Goal: Contribute content: Contribute content

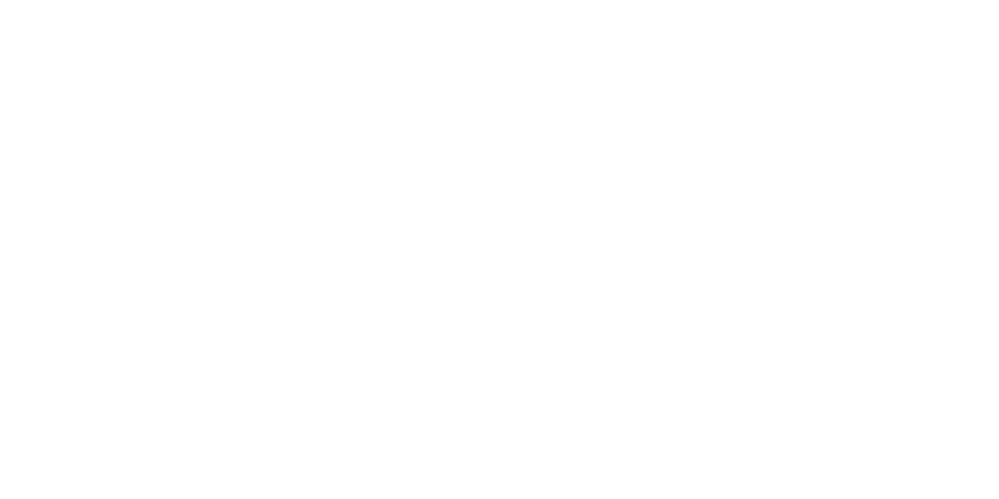
click at [962, 0] on html at bounding box center [499, 0] width 999 height 0
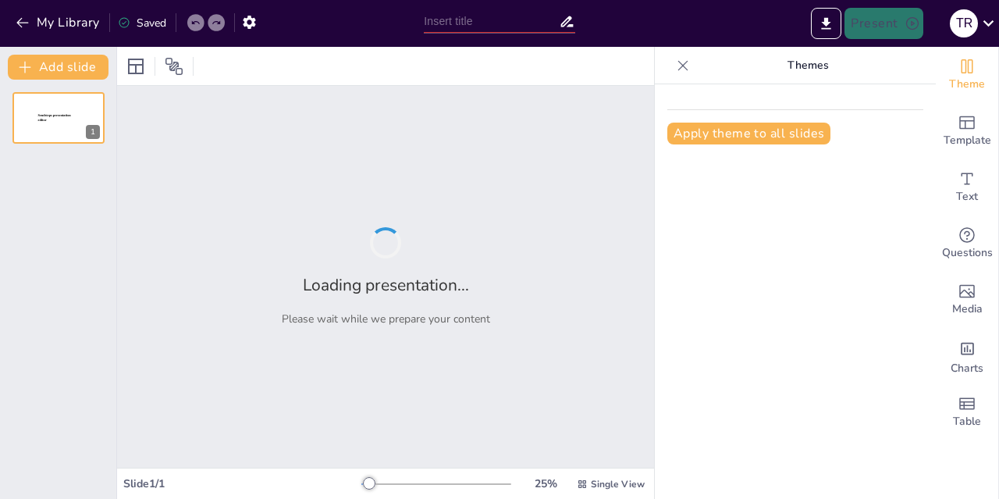
type input "The component of an enzyme: Understanding enzyme structure and function"
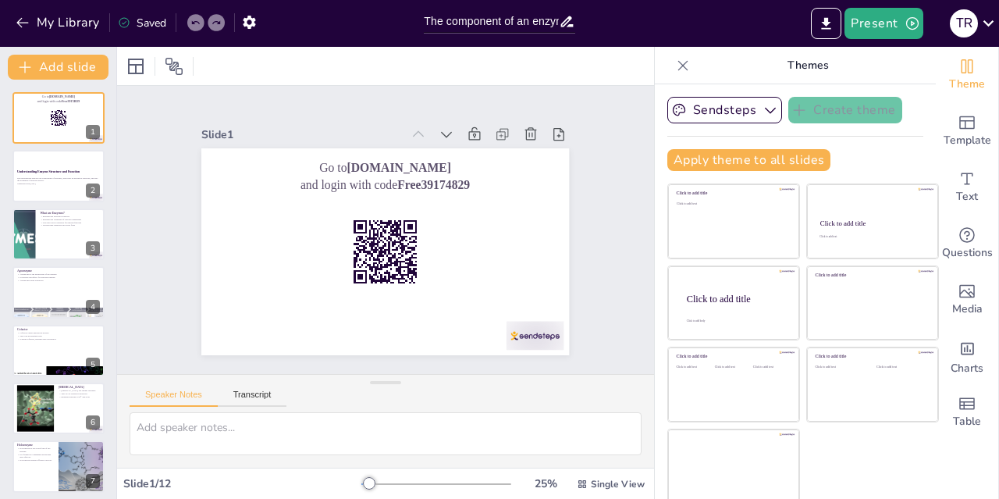
click at [37, 191] on div at bounding box center [58, 176] width 92 height 52
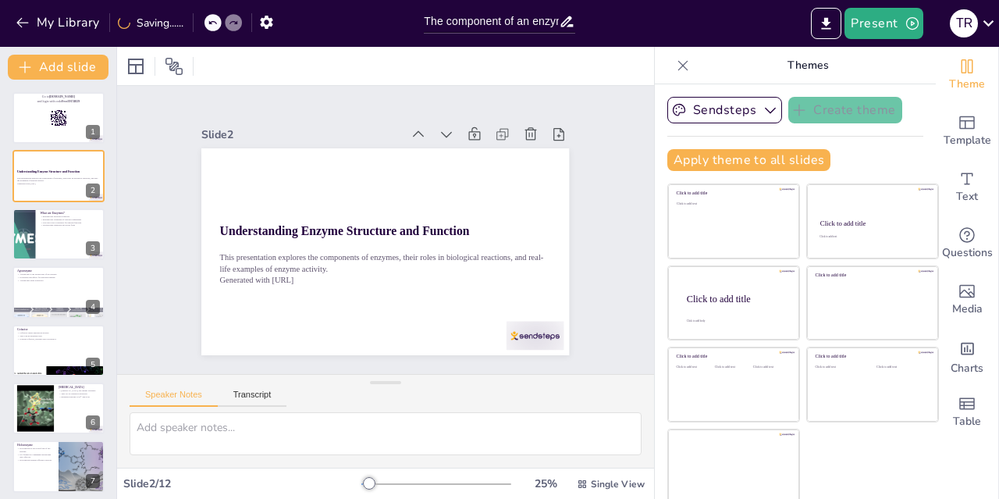
click at [19, 228] on div at bounding box center [24, 234] width 92 height 52
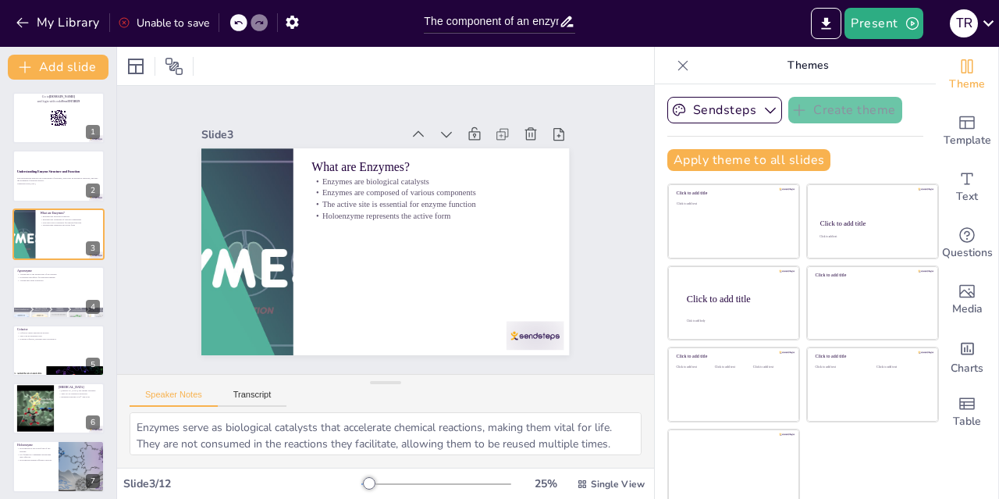
click at [42, 294] on div at bounding box center [58, 292] width 92 height 52
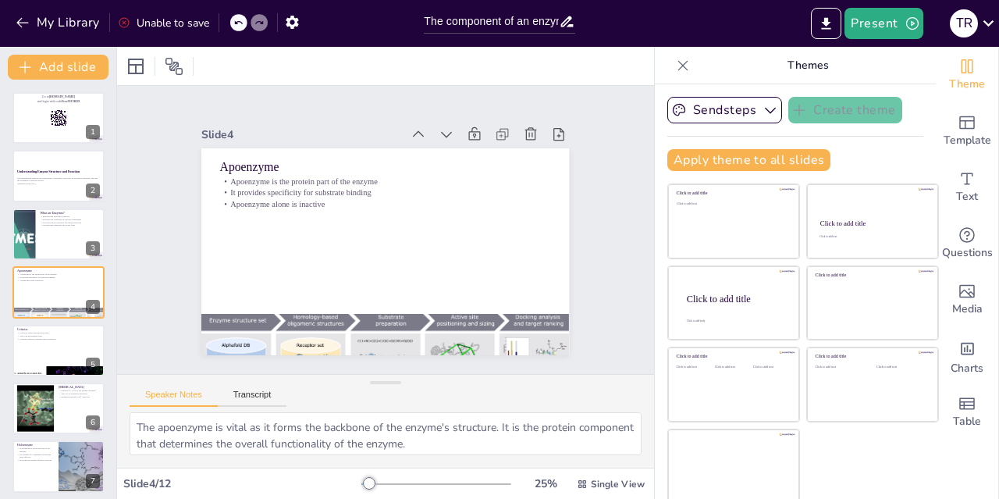
scroll to position [3, 0]
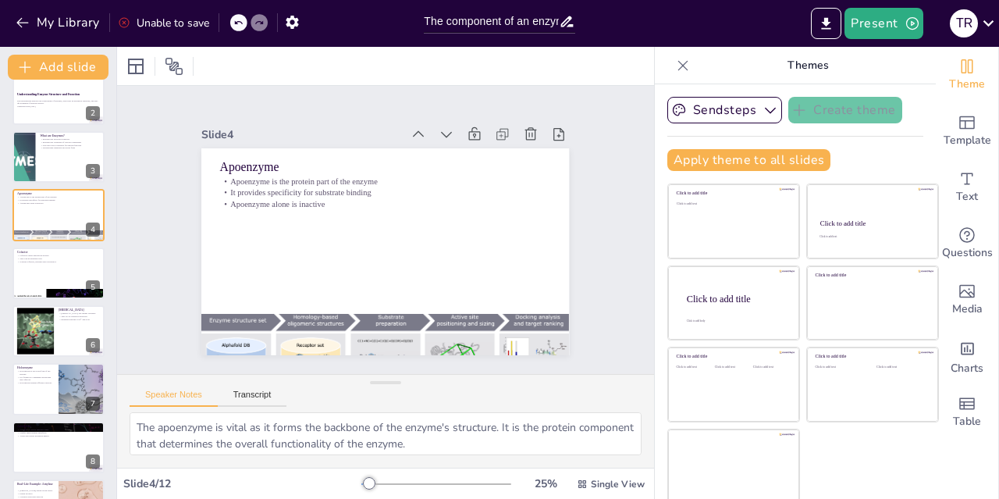
click at [37, 269] on div at bounding box center [58, 273] width 92 height 52
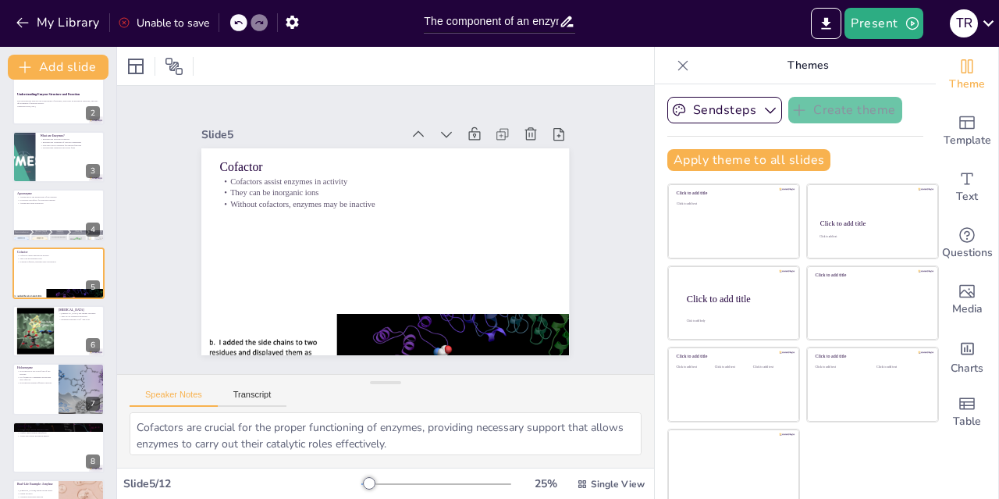
scroll to position [61, 0]
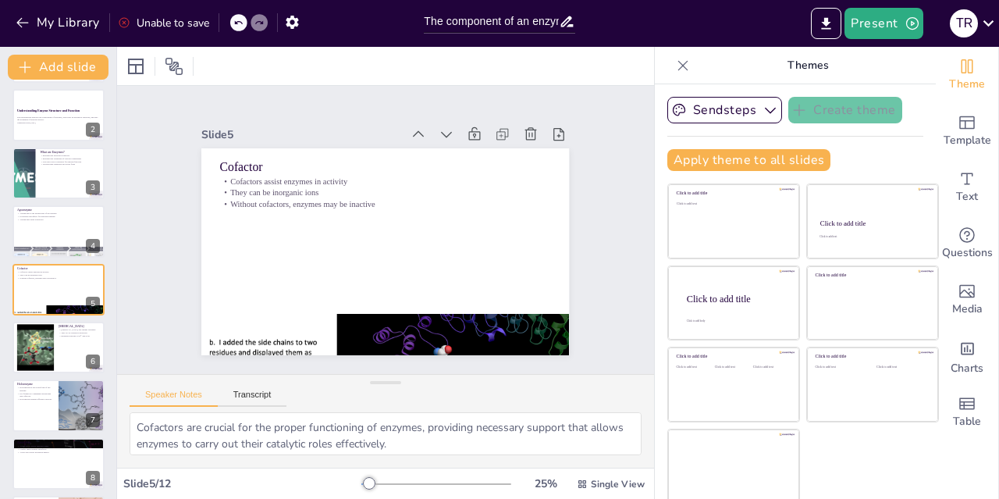
click at [46, 350] on div at bounding box center [36, 347] width 62 height 47
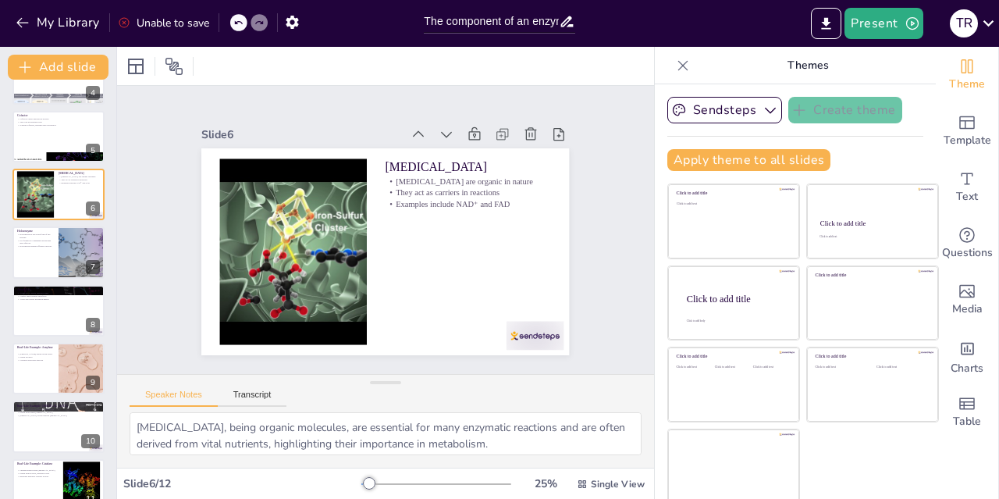
scroll to position [217, 0]
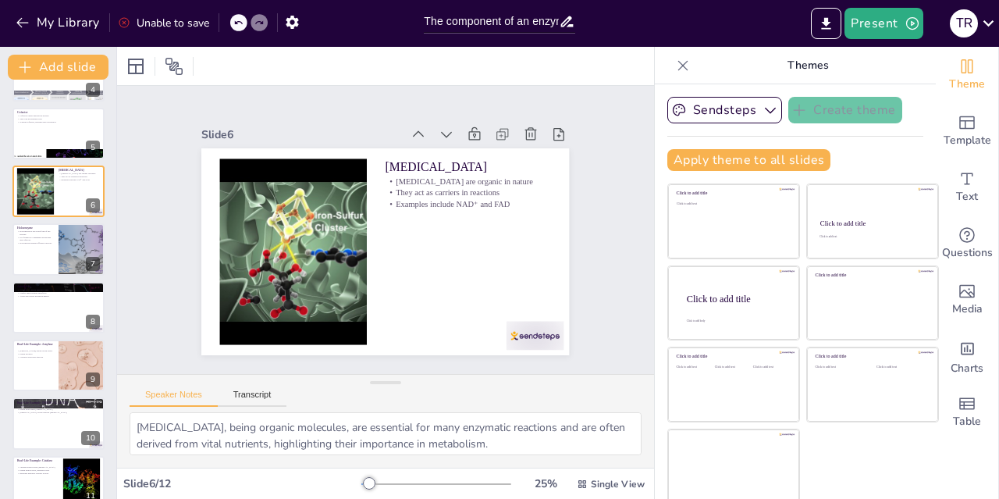
click at [42, 301] on div at bounding box center [58, 308] width 92 height 52
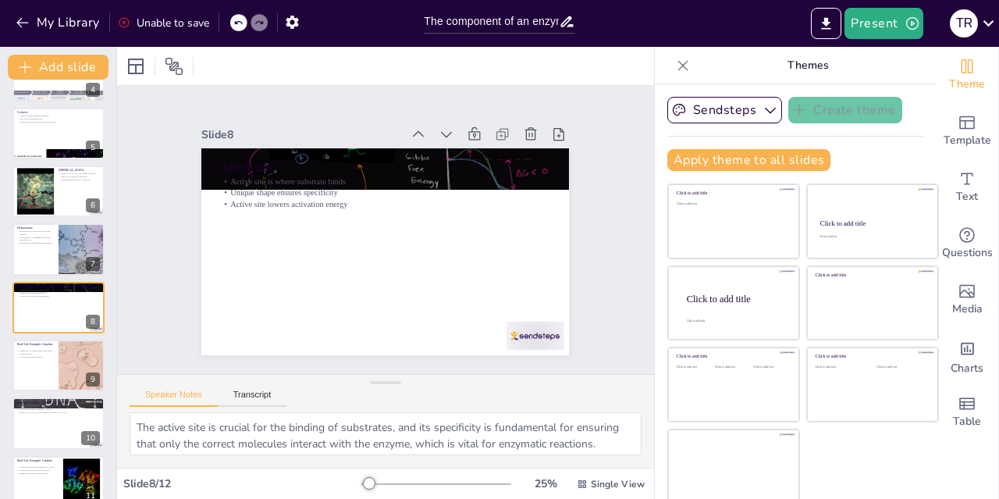
scroll to position [235, 0]
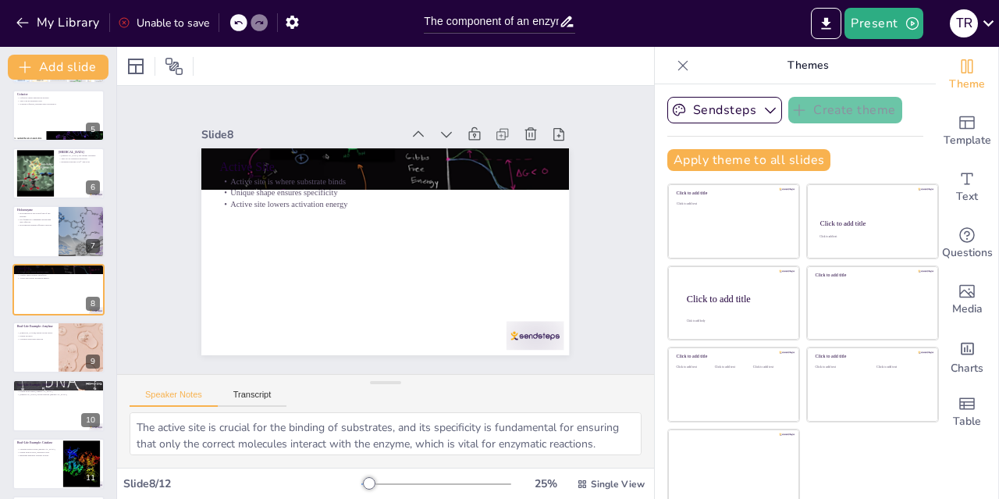
click at [34, 255] on div at bounding box center [58, 231] width 92 height 52
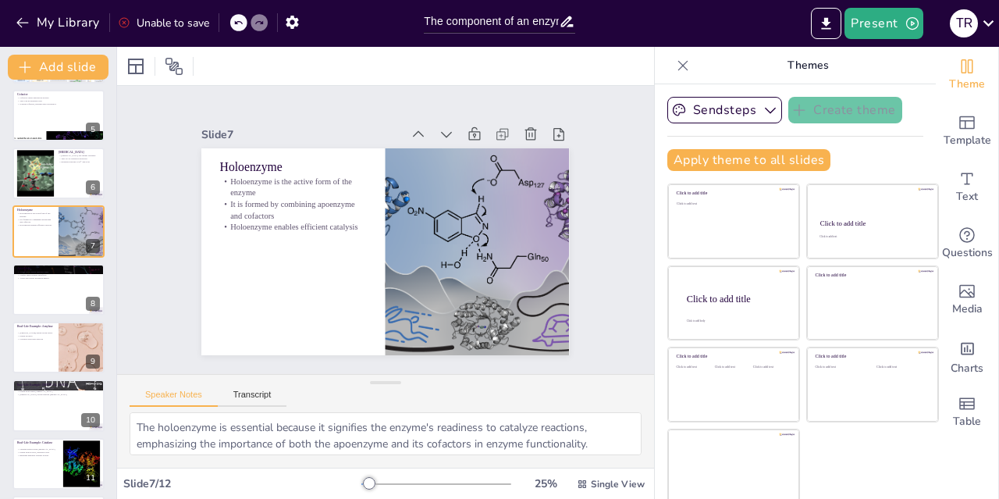
scroll to position [177, 0]
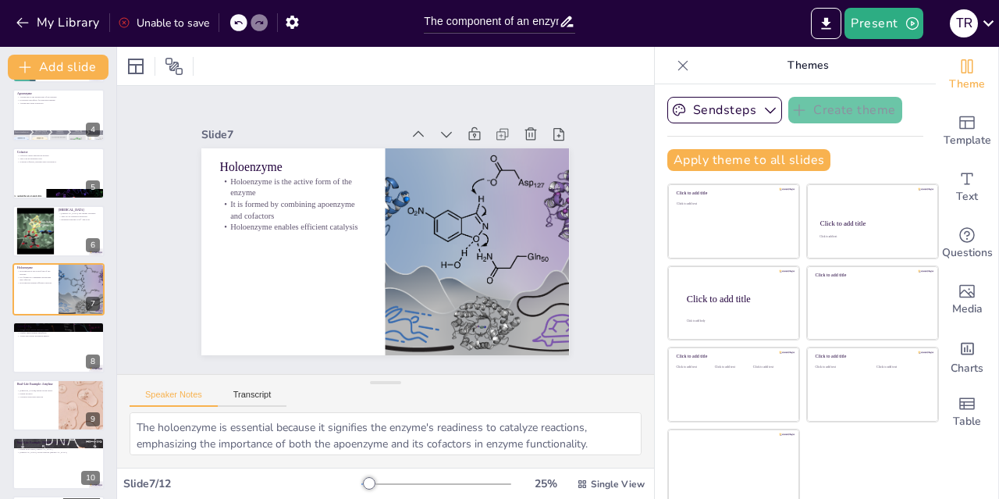
click at [41, 361] on div at bounding box center [58, 348] width 92 height 52
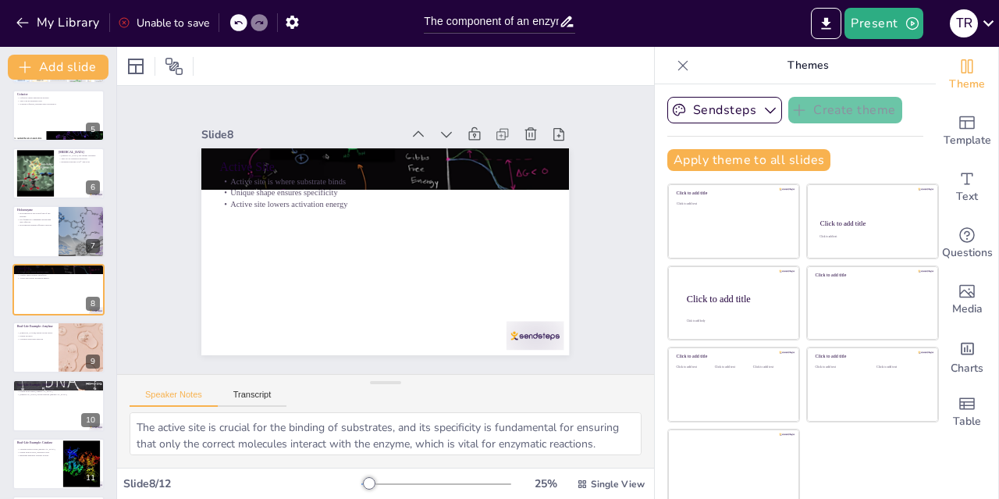
scroll to position [297, 0]
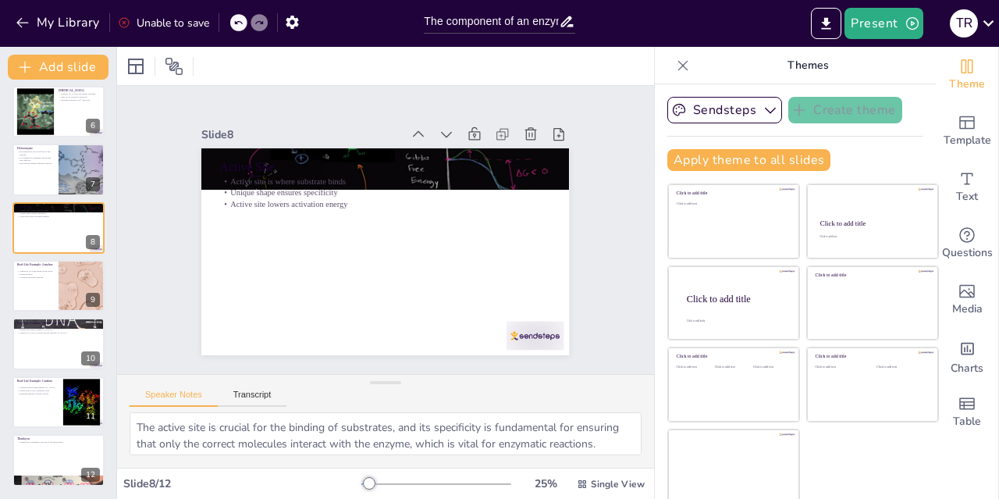
click at [44, 341] on div at bounding box center [58, 344] width 92 height 52
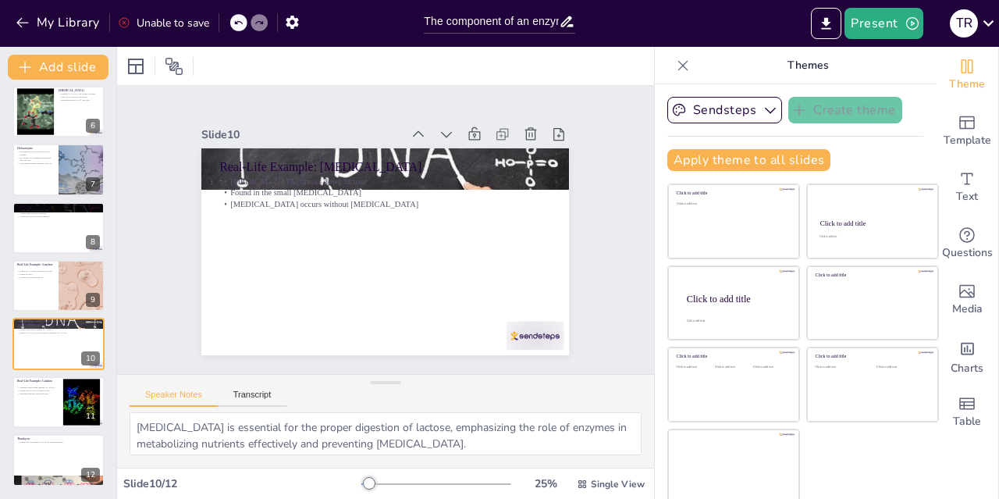
click at [36, 422] on div at bounding box center [58, 402] width 92 height 52
type textarea "Catalase plays a vital role in detoxifying hydrogen peroxide, showcasing the pr…"
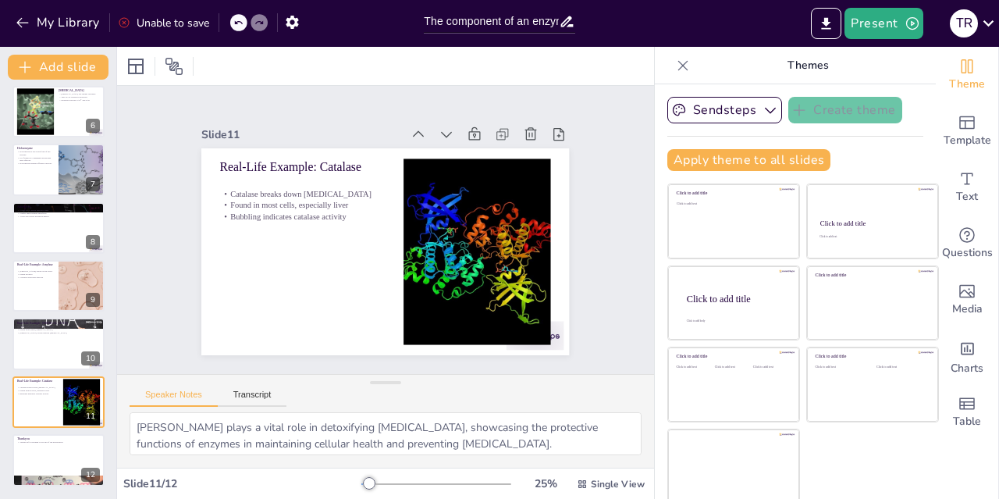
scroll to position [5, 0]
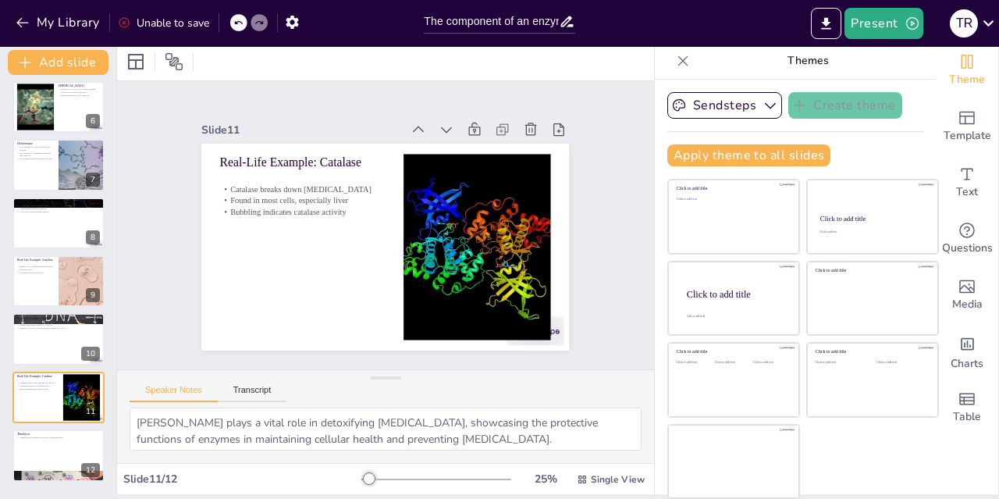
click at [39, 459] on div at bounding box center [58, 455] width 92 height 52
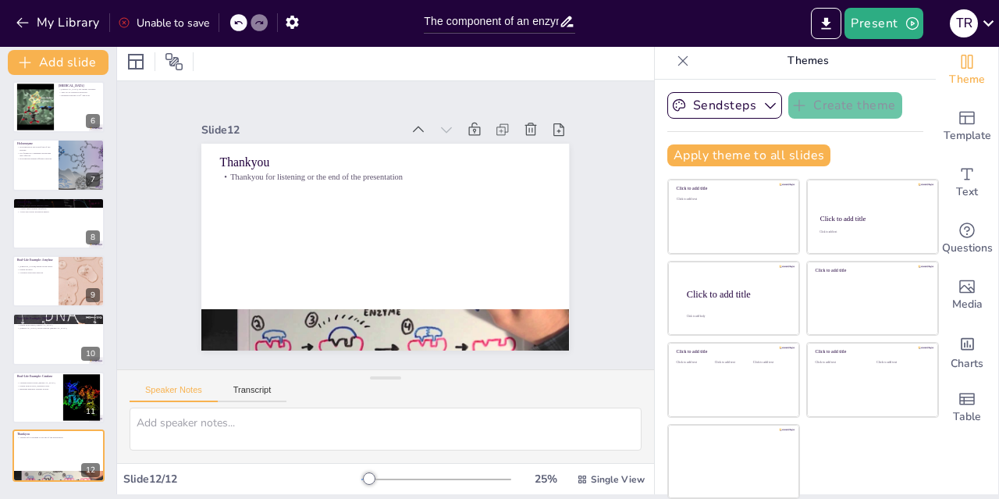
click at [936, 116] on div "Template" at bounding box center [967, 126] width 62 height 56
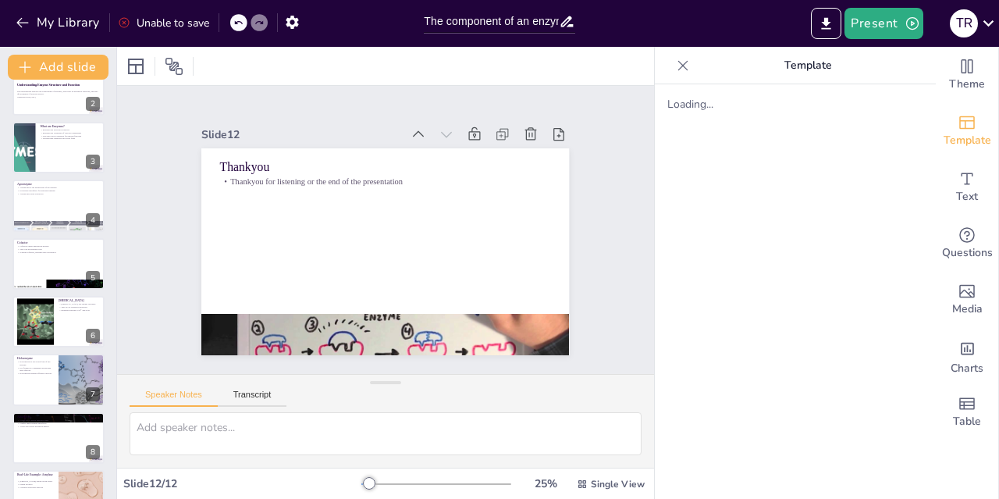
scroll to position [0, 0]
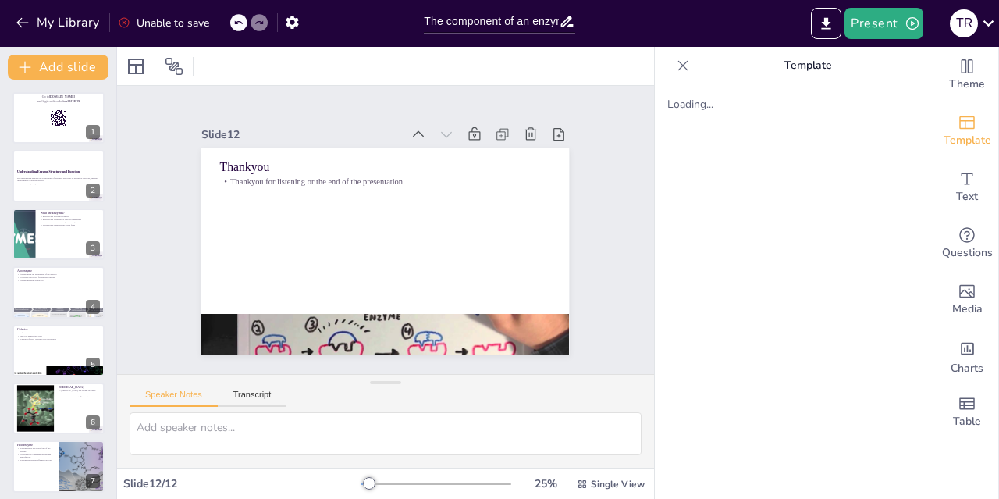
click at [45, 176] on p "This presentation explores the components of enzymes, their roles in biological…" at bounding box center [58, 178] width 83 height 5
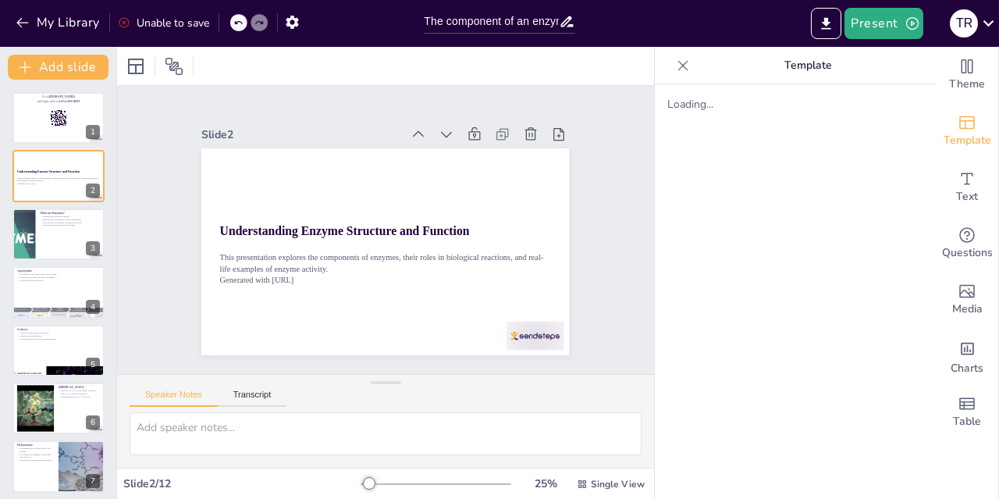
click at [966, 130] on div "Template" at bounding box center [967, 131] width 62 height 56
click at [51, 199] on div at bounding box center [58, 176] width 92 height 52
click at [68, 229] on button at bounding box center [68, 222] width 19 height 19
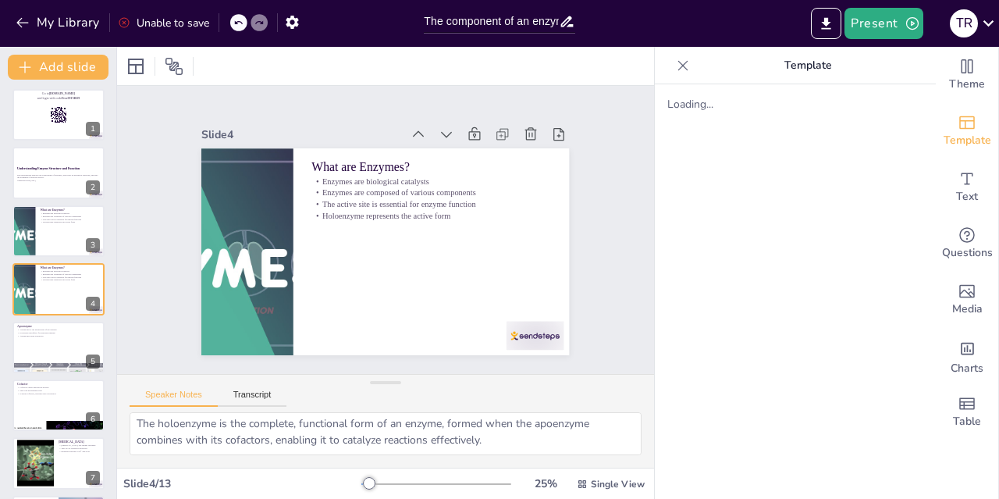
scroll to position [119, 0]
click at [48, 358] on div at bounding box center [58, 348] width 92 height 52
type textarea "The apoenzyme is vital as it forms the backbone of the enzyme's structure. It i…"
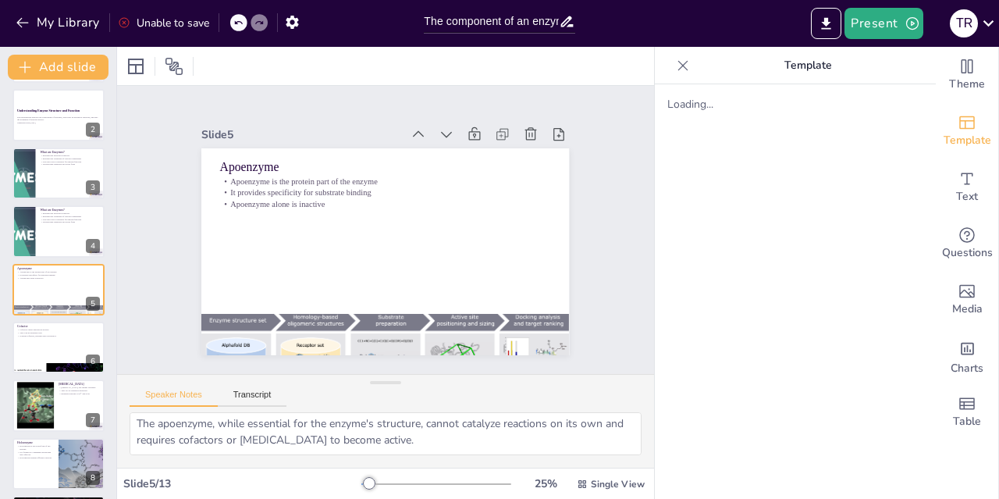
scroll to position [69, 0]
click at [959, 132] on span "Template" at bounding box center [968, 140] width 48 height 17
click at [945, 66] on div "Theme" at bounding box center [967, 75] width 62 height 56
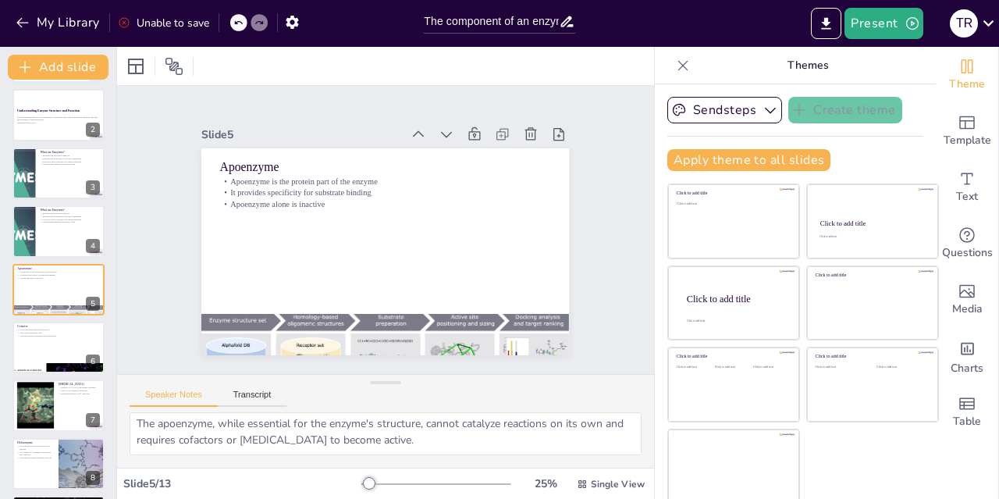
scroll to position [5, 0]
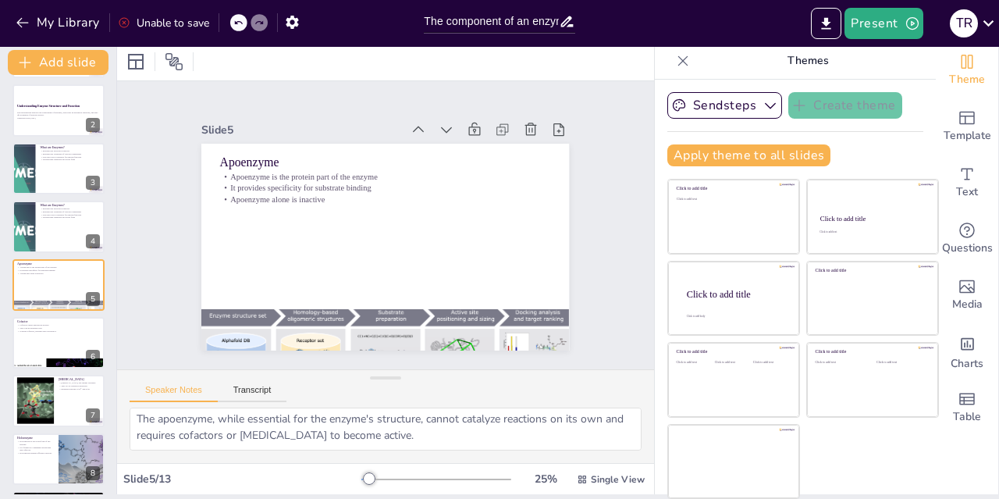
click at [686, 308] on div at bounding box center [733, 298] width 131 height 74
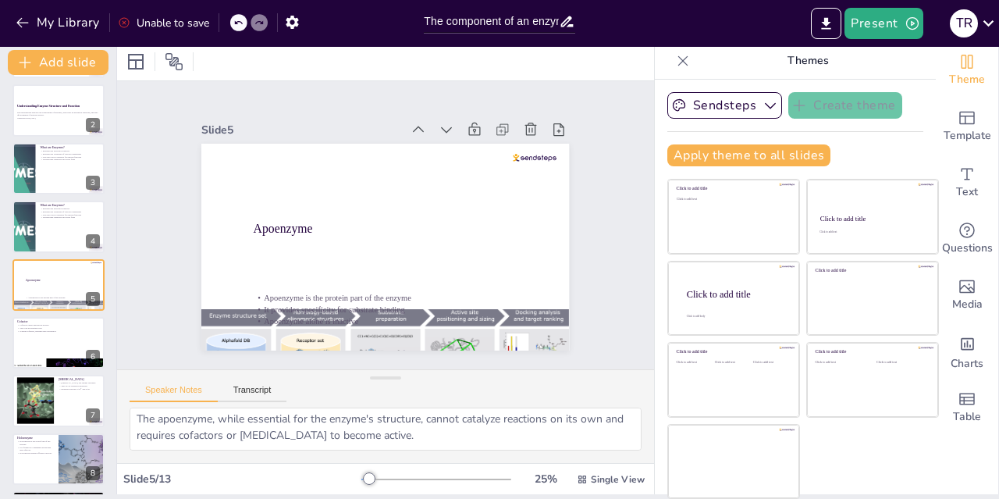
click at [753, 384] on div "Click to add text" at bounding box center [770, 385] width 35 height 48
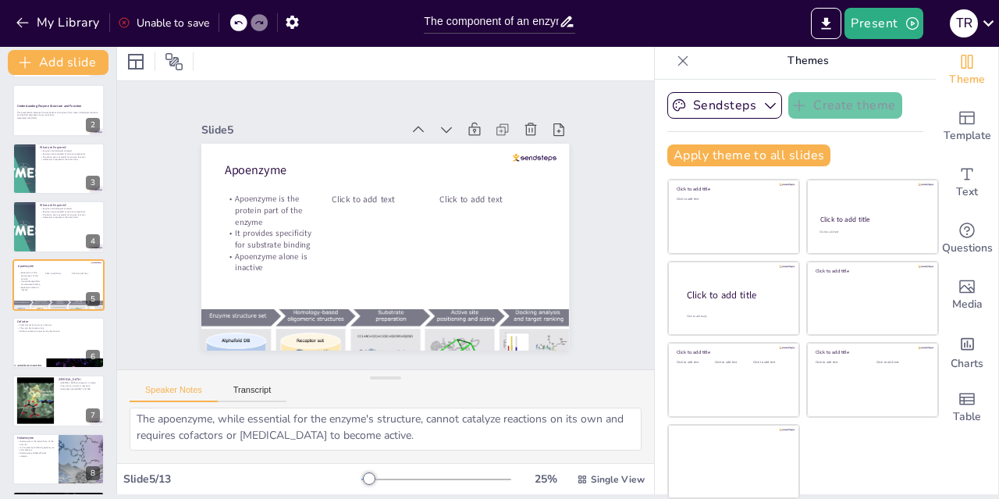
click at [810, 209] on div at bounding box center [872, 217] width 131 height 74
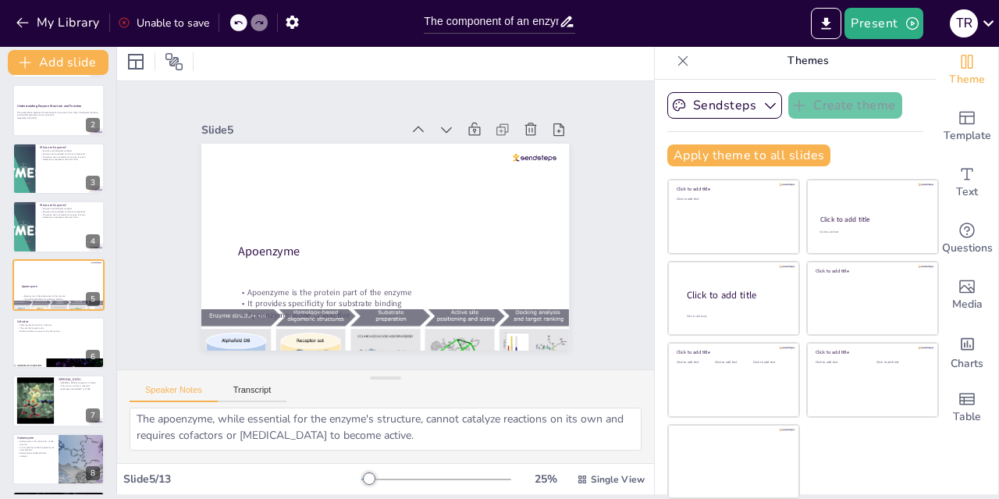
click at [677, 212] on div "Click to add text" at bounding box center [733, 221] width 112 height 48
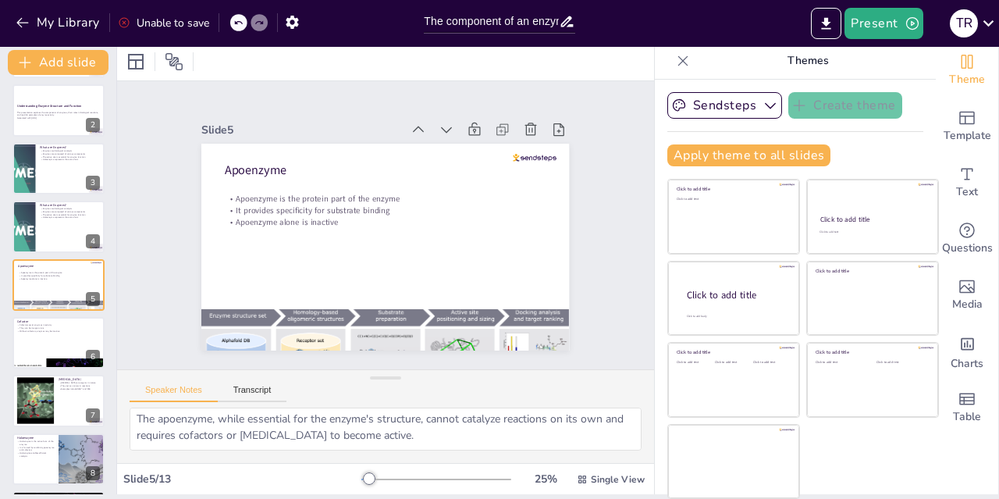
click at [799, 254] on div at bounding box center [733, 217] width 131 height 74
click at [852, 333] on div at bounding box center [872, 298] width 131 height 74
click at [715, 403] on div "Click to add text" at bounding box center [732, 385] width 35 height 48
click at [850, 388] on div at bounding box center [872, 380] width 131 height 74
click at [706, 465] on div at bounding box center [733, 462] width 131 height 74
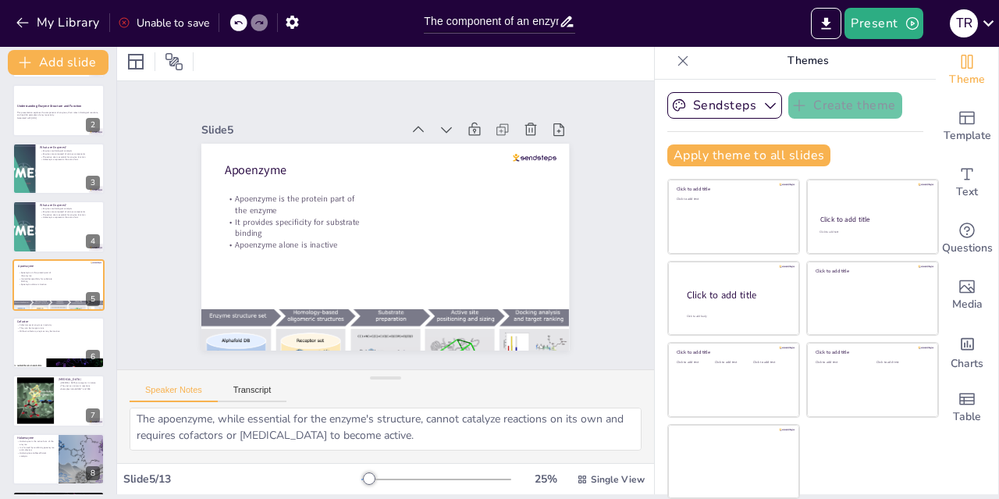
click at [677, 236] on div "Click to add text" at bounding box center [733, 221] width 112 height 48
click at [692, 326] on div at bounding box center [733, 298] width 131 height 74
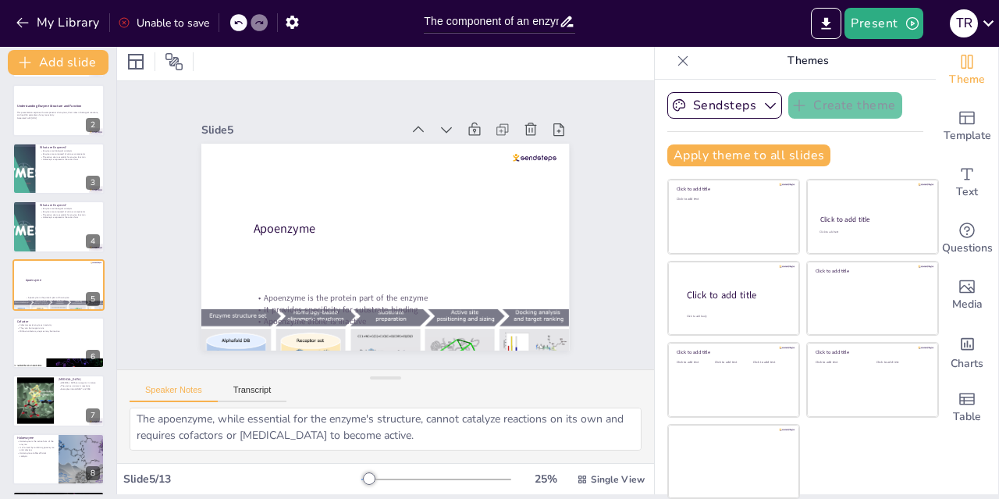
click at [685, 412] on div at bounding box center [733, 380] width 131 height 74
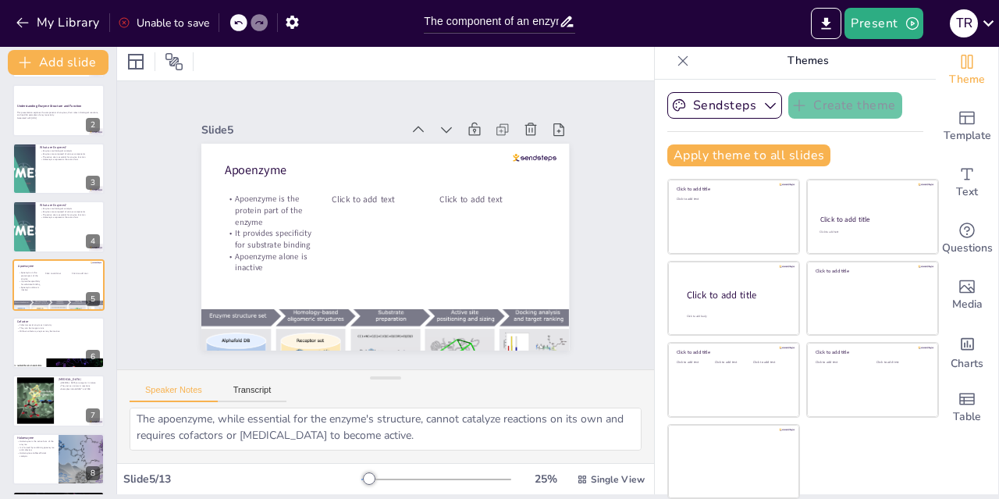
click at [807, 195] on div "Click to add title Click to add text" at bounding box center [872, 217] width 131 height 74
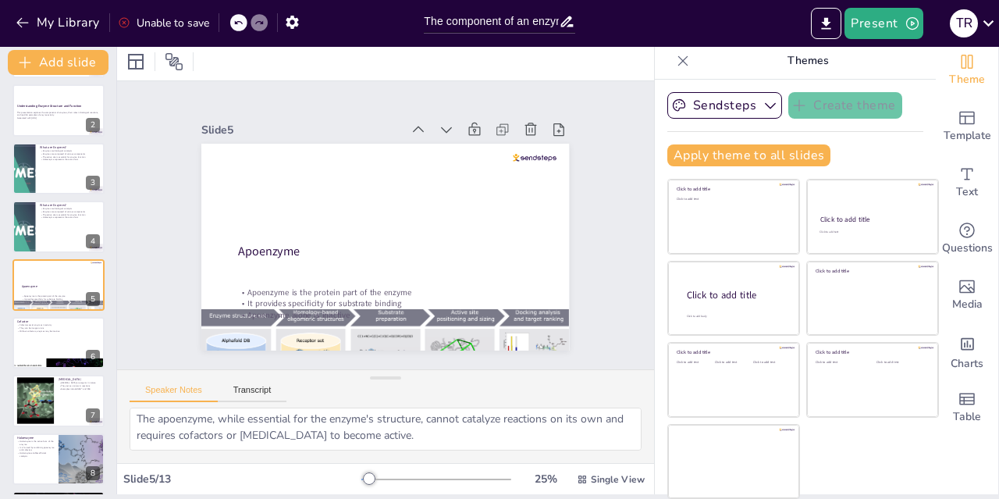
click at [852, 325] on div at bounding box center [872, 298] width 131 height 74
click at [829, 397] on div "Click to add text" at bounding box center [840, 385] width 49 height 48
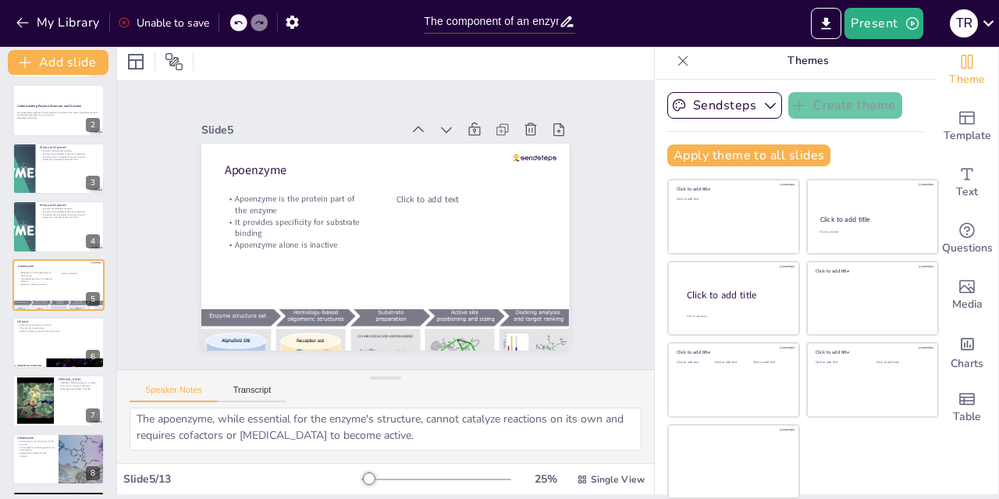
click at [690, 466] on div at bounding box center [733, 462] width 131 height 74
click at [678, 152] on button "Apply theme to all slides" at bounding box center [748, 155] width 163 height 22
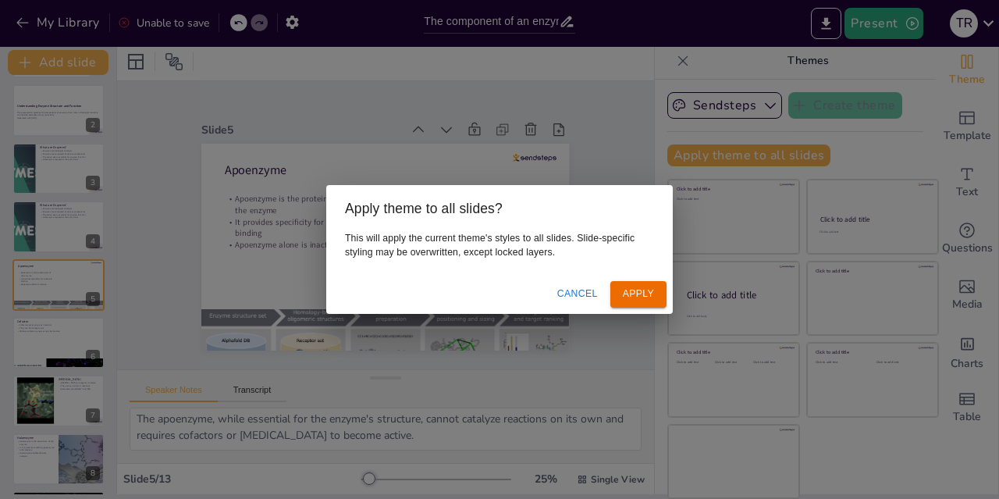
click at [628, 297] on button "Apply" at bounding box center [638, 294] width 56 height 26
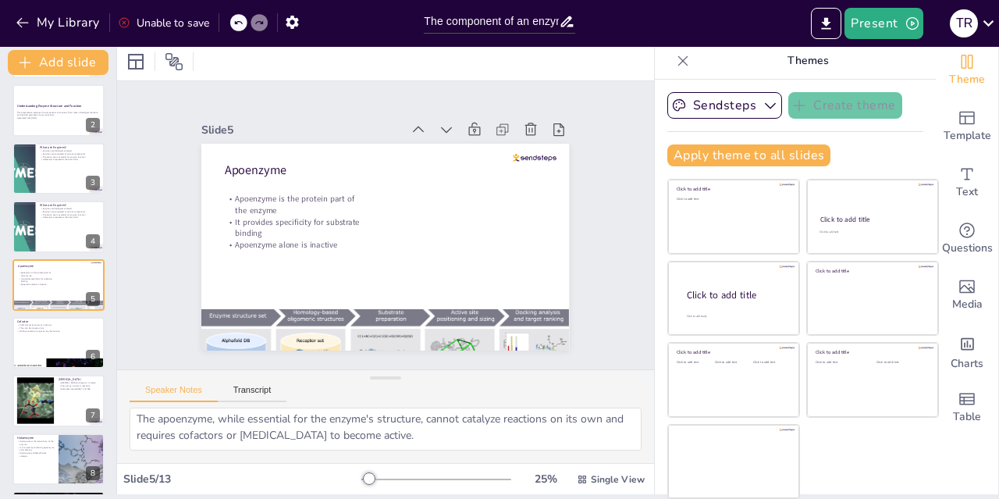
scroll to position [0, 0]
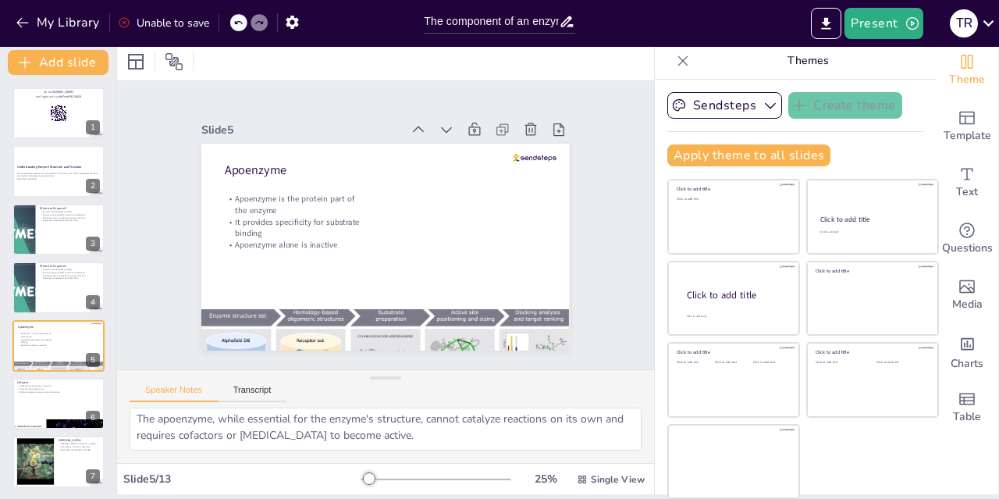
click at [60, 168] on button at bounding box center [68, 159] width 19 height 19
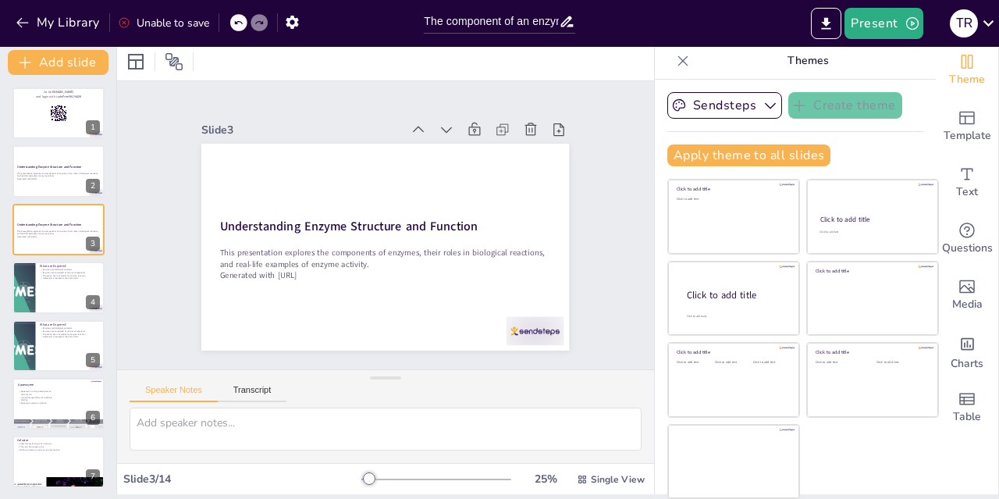
click at [688, 481] on div at bounding box center [733, 462] width 131 height 74
click at [690, 371] on div at bounding box center [733, 380] width 131 height 74
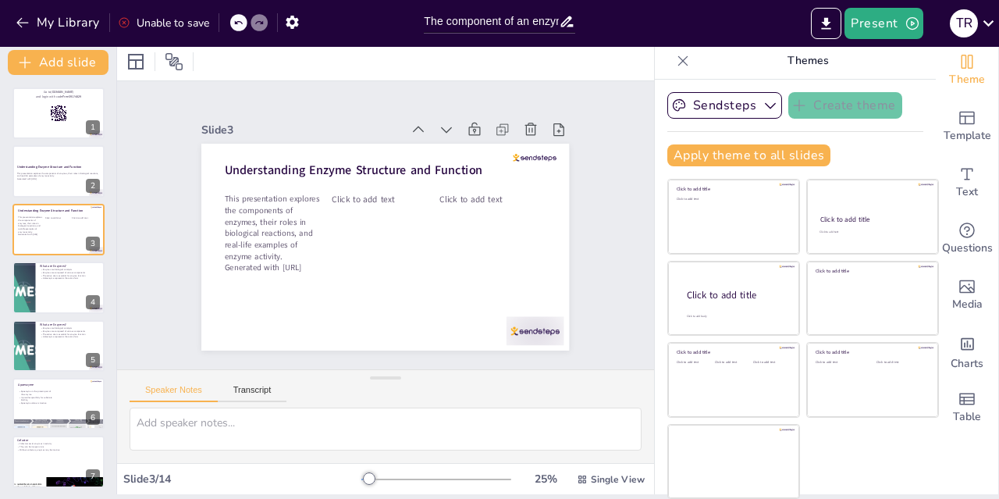
click at [685, 302] on div at bounding box center [733, 298] width 131 height 74
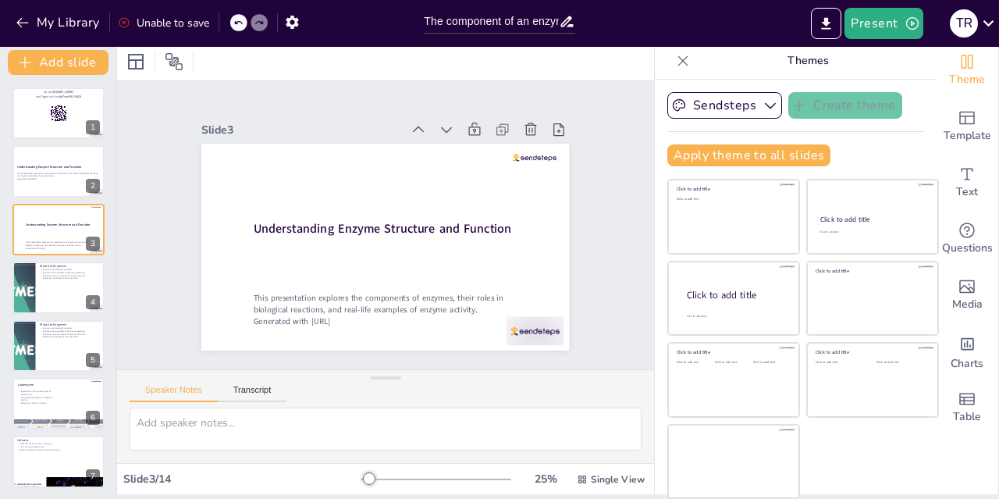
click at [695, 209] on div "Click to add text" at bounding box center [733, 221] width 112 height 48
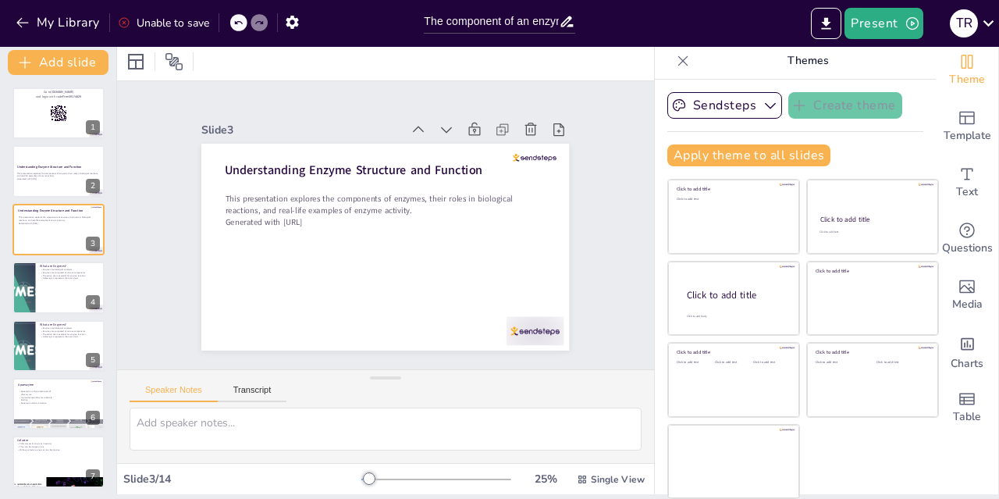
click at [729, 322] on div at bounding box center [733, 298] width 131 height 74
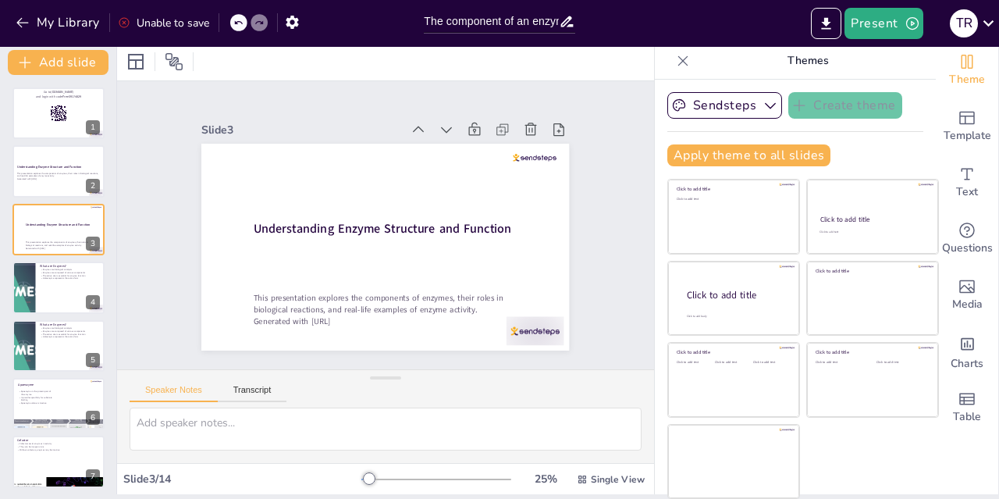
click at [848, 203] on div at bounding box center [872, 217] width 131 height 74
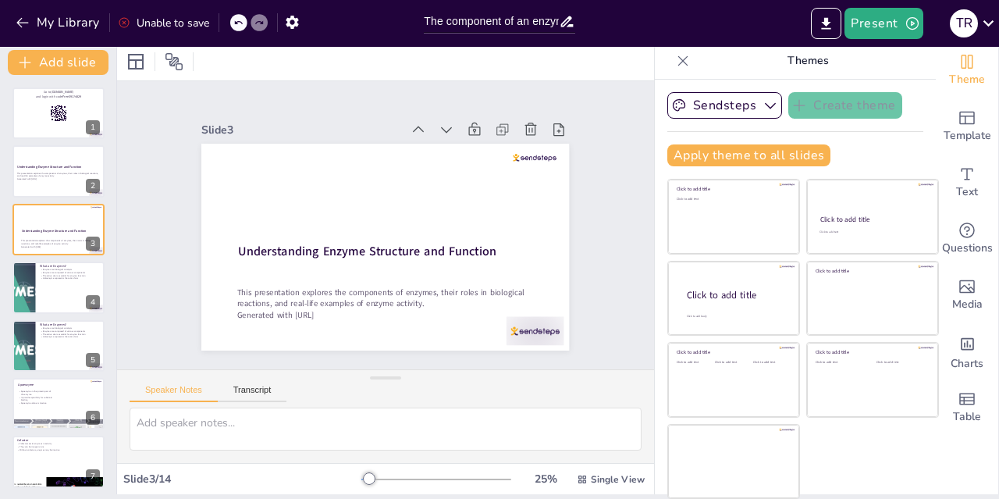
click at [42, 350] on div at bounding box center [58, 346] width 92 height 52
type textarea "Enzymes serve as biological catalysts that accelerate chemical reactions, makin…"
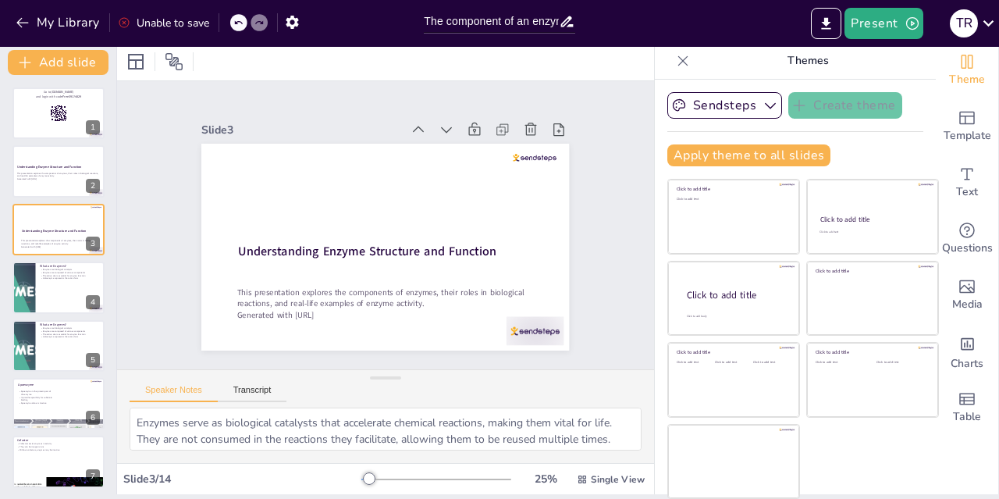
scroll to position [61, 0]
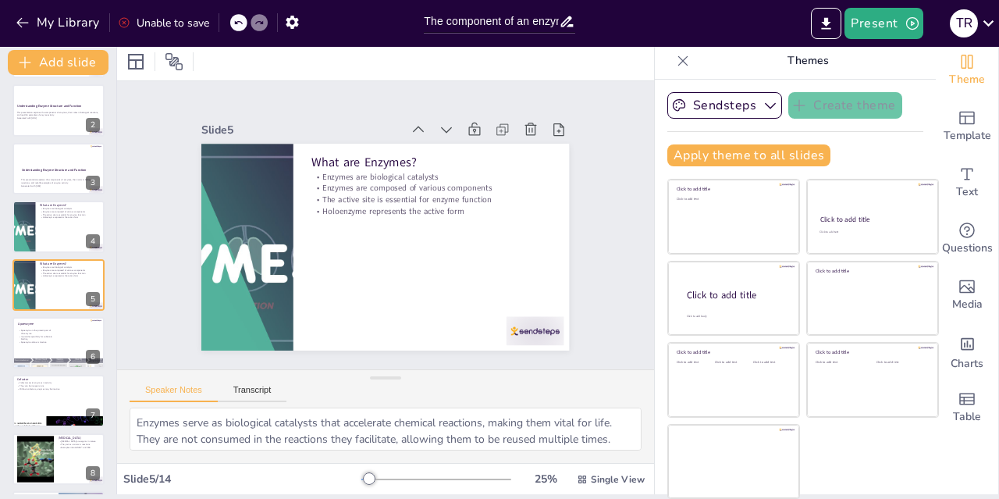
click at [18, 227] on div at bounding box center [24, 227] width 92 height 52
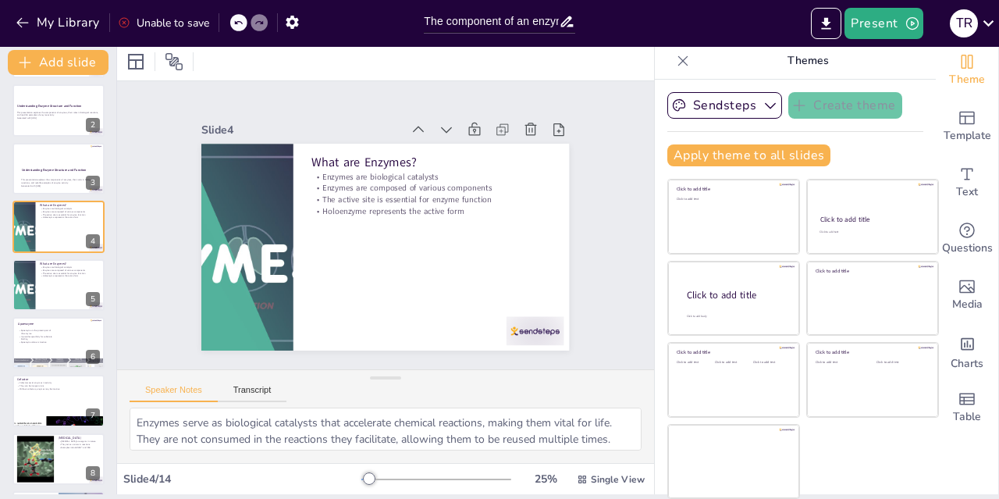
scroll to position [3, 0]
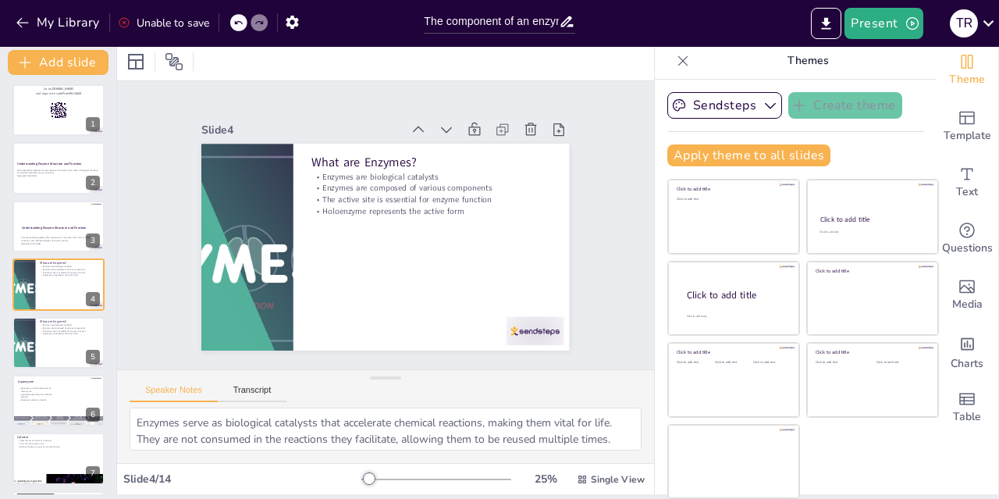
click at [41, 332] on p "Holoenzyme represents the active form" at bounding box center [70, 333] width 60 height 3
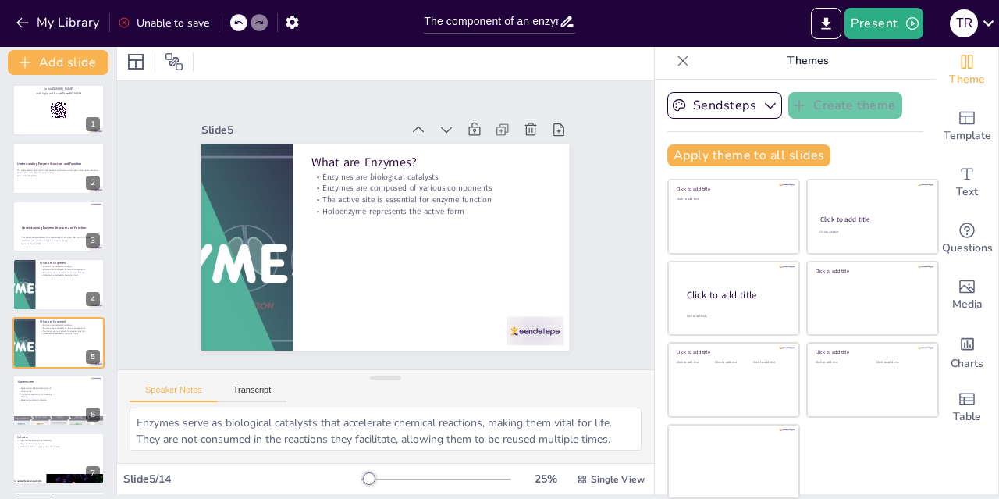
scroll to position [61, 0]
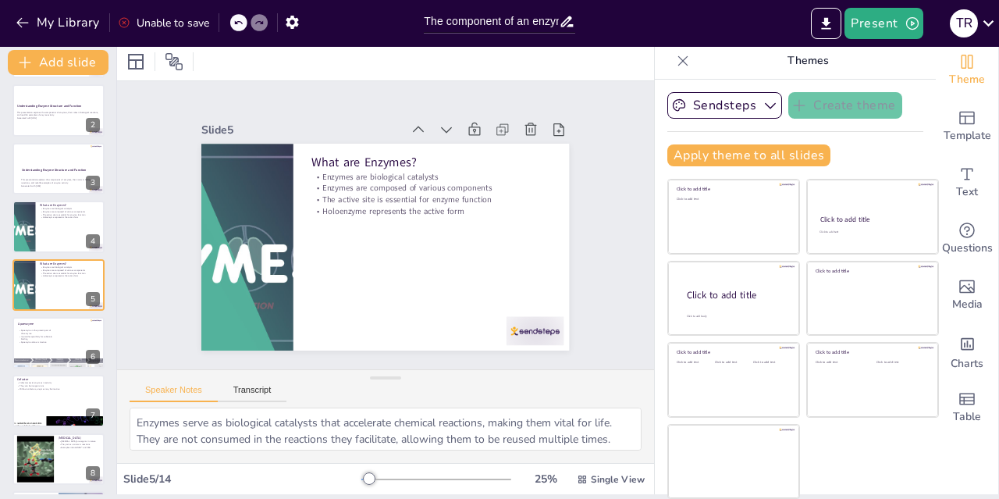
click at [36, 237] on div at bounding box center [58, 227] width 92 height 52
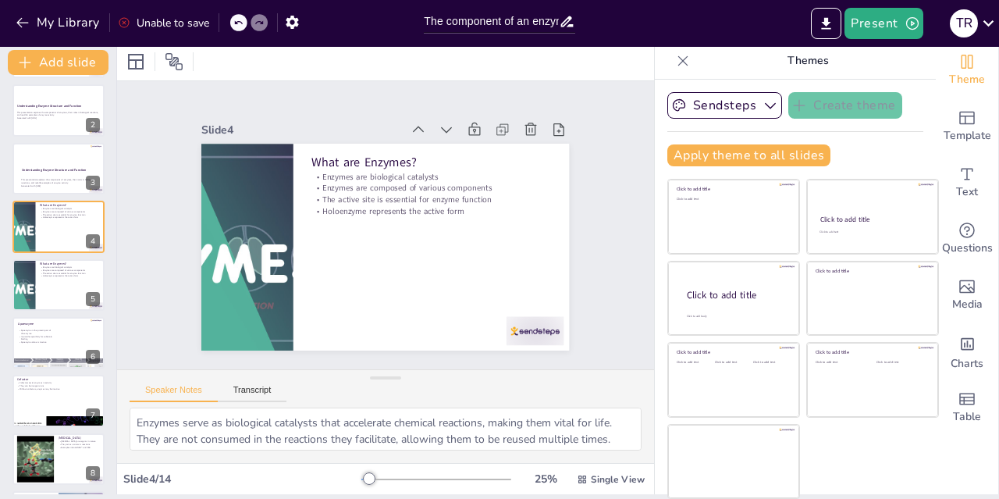
scroll to position [3, 0]
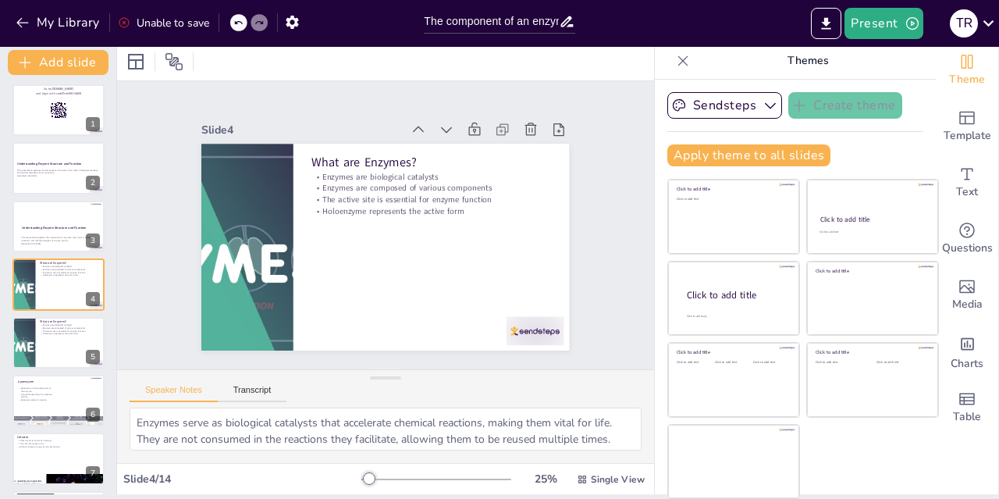
click at [90, 272] on icon at bounding box center [90, 273] width 6 height 9
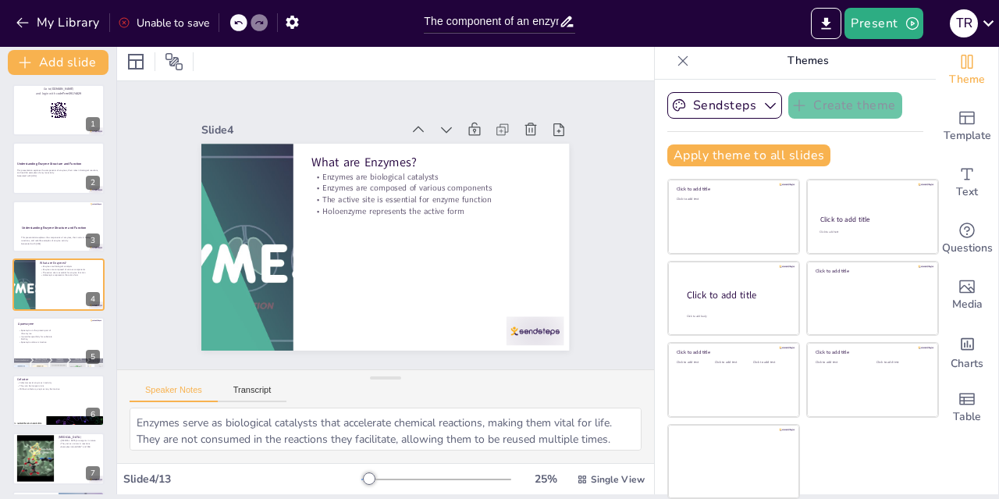
click at [692, 457] on div at bounding box center [733, 462] width 131 height 74
click at [678, 367] on div "Click to add text" at bounding box center [694, 385] width 35 height 48
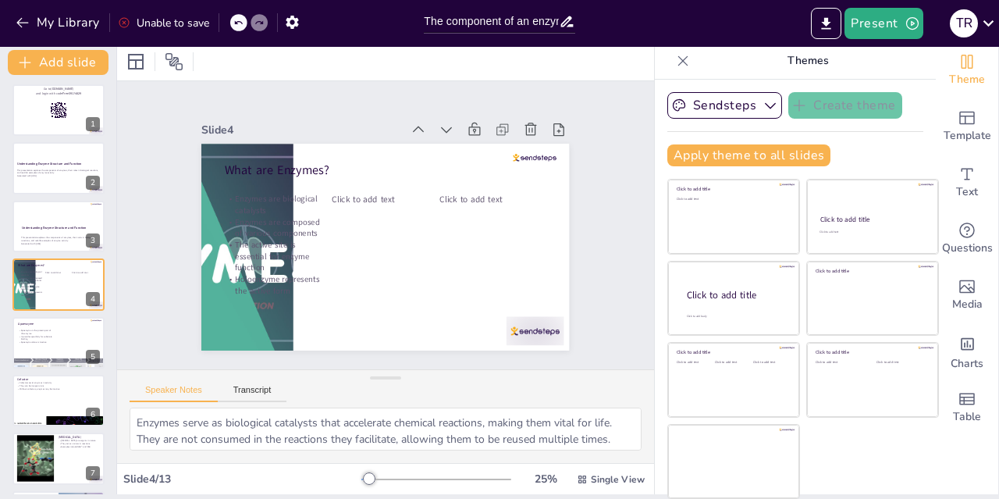
click at [687, 292] on div "Click to add title" at bounding box center [737, 294] width 100 height 13
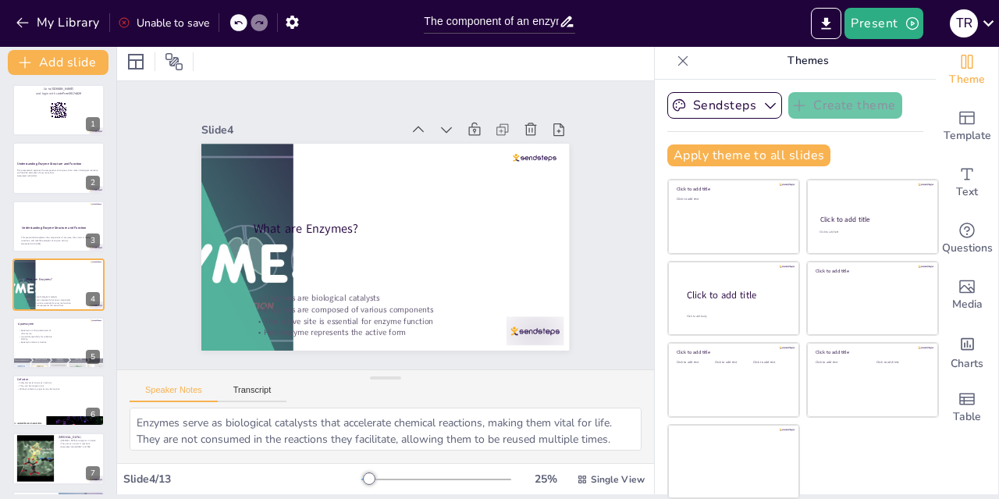
click at [852, 326] on div at bounding box center [872, 298] width 131 height 74
click at [706, 240] on div "Click to add text" at bounding box center [733, 221] width 112 height 48
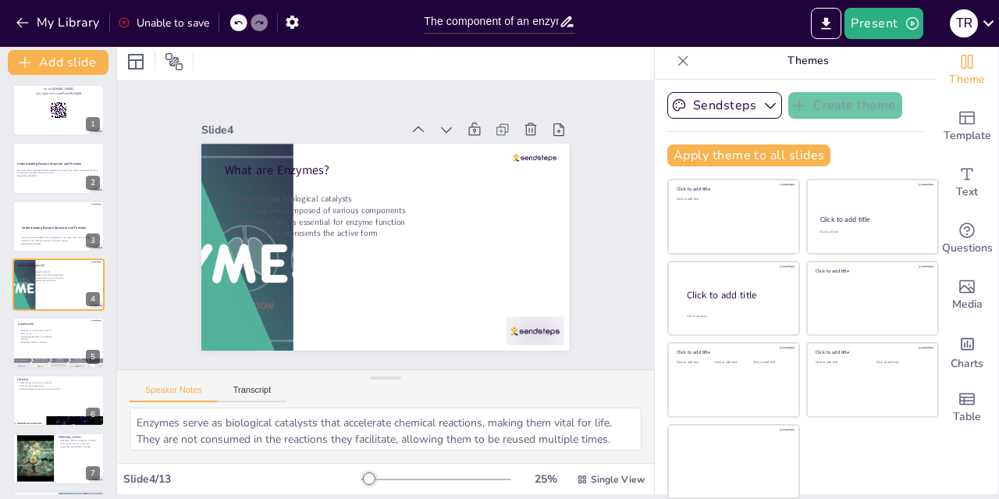
click at [881, 300] on div at bounding box center [872, 298] width 131 height 74
click at [239, 22] on icon at bounding box center [238, 23] width 8 height 4
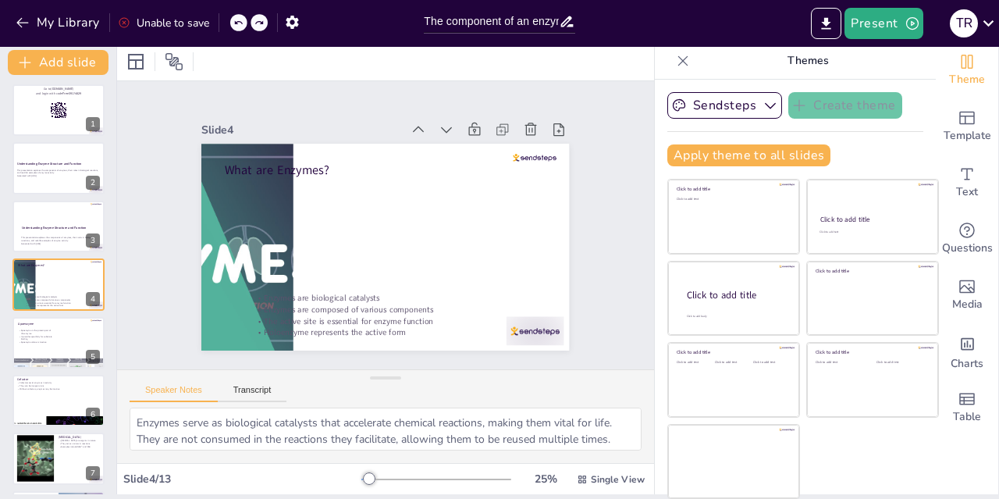
click at [239, 22] on icon at bounding box center [238, 23] width 8 height 4
click at [239, 23] on icon at bounding box center [237, 22] width 9 height 9
click at [274, 307] on div "Slide 1 Go to sendsteps.me and login with code Free39174829 Slide 2 Understandi…" at bounding box center [385, 225] width 537 height 288
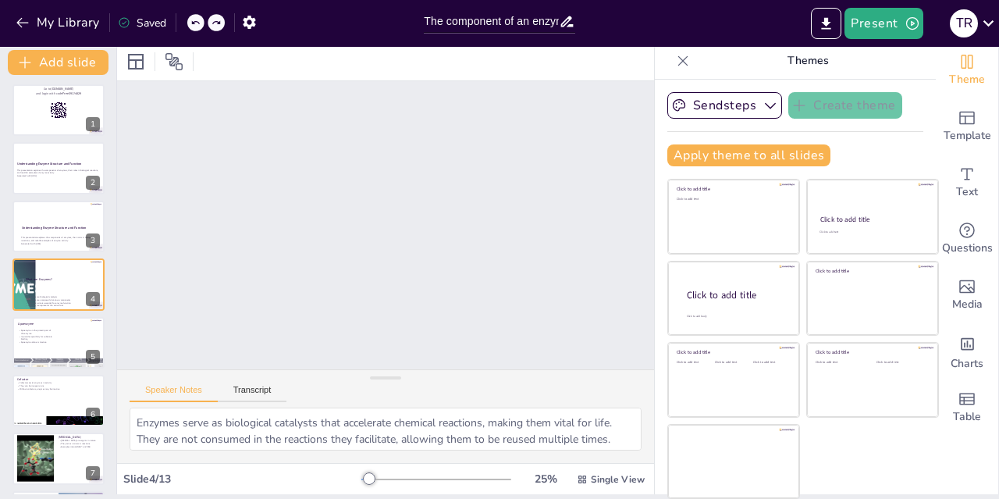
click at [196, 23] on icon at bounding box center [194, 22] width 9 height 9
click at [44, 234] on div at bounding box center [58, 227] width 92 height 52
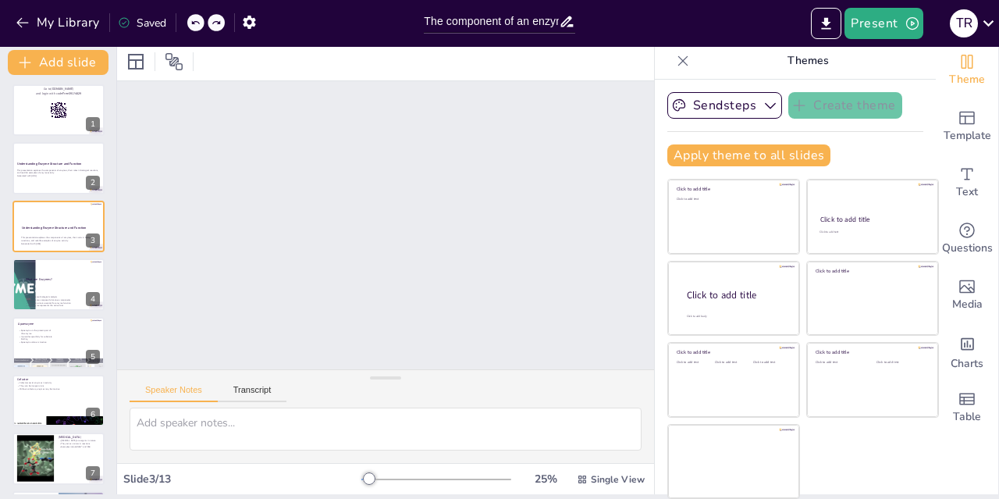
scroll to position [0, 0]
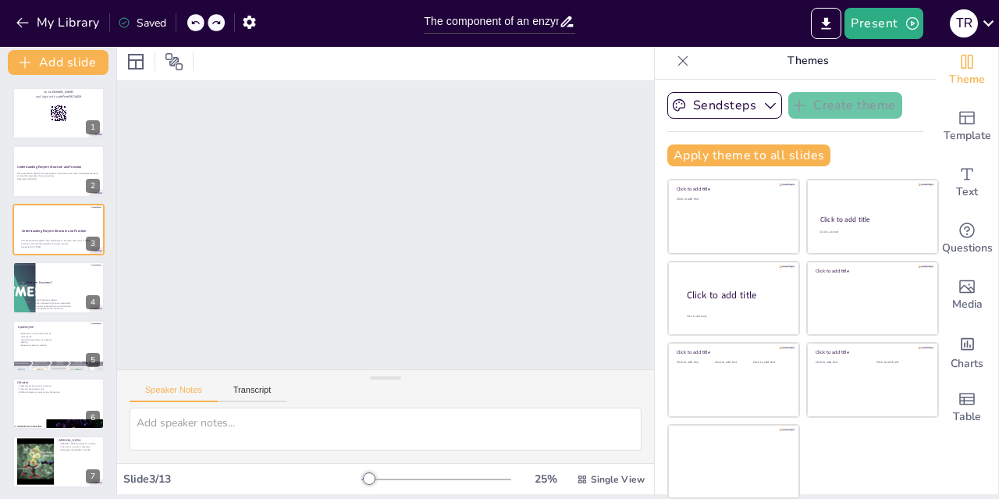
click at [42, 127] on div at bounding box center [58, 113] width 92 height 52
click at [41, 168] on p "Understanding Enzyme Structure and Function" at bounding box center [58, 166] width 83 height 5
click at [37, 229] on strong "Understanding Enzyme Structure and Function" at bounding box center [54, 231] width 65 height 4
click at [196, 23] on icon at bounding box center [194, 22] width 9 height 9
click at [205, 21] on div at bounding box center [195, 22] width 17 height 17
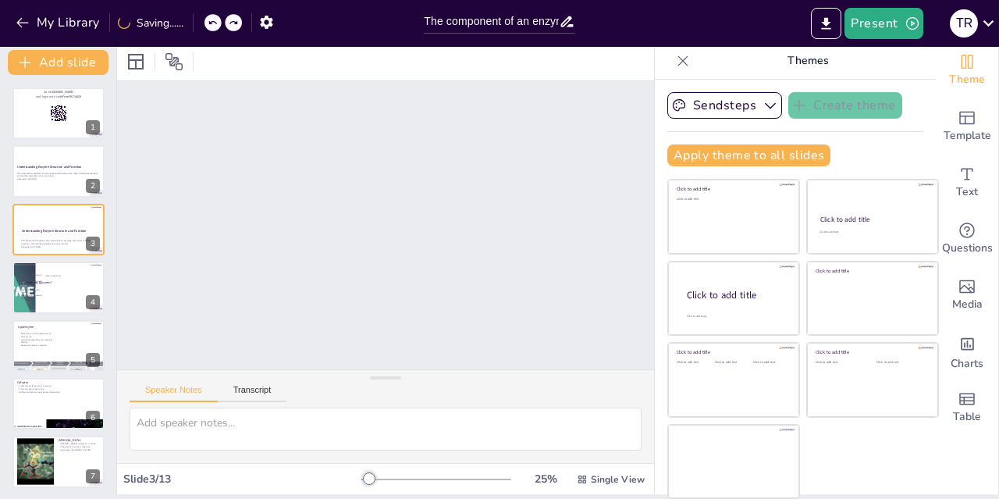
click at [214, 23] on icon at bounding box center [212, 22] width 9 height 9
click at [213, 18] on icon at bounding box center [212, 22] width 9 height 9
click at [190, 26] on div at bounding box center [195, 22] width 17 height 17
click at [37, 269] on p "What are Enzymes?" at bounding box center [57, 267] width 80 height 5
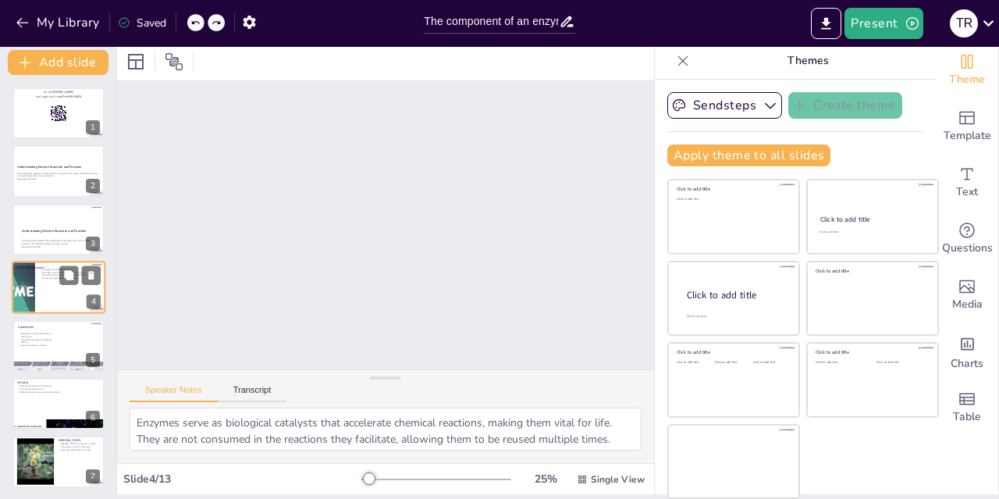
scroll to position [3, 0]
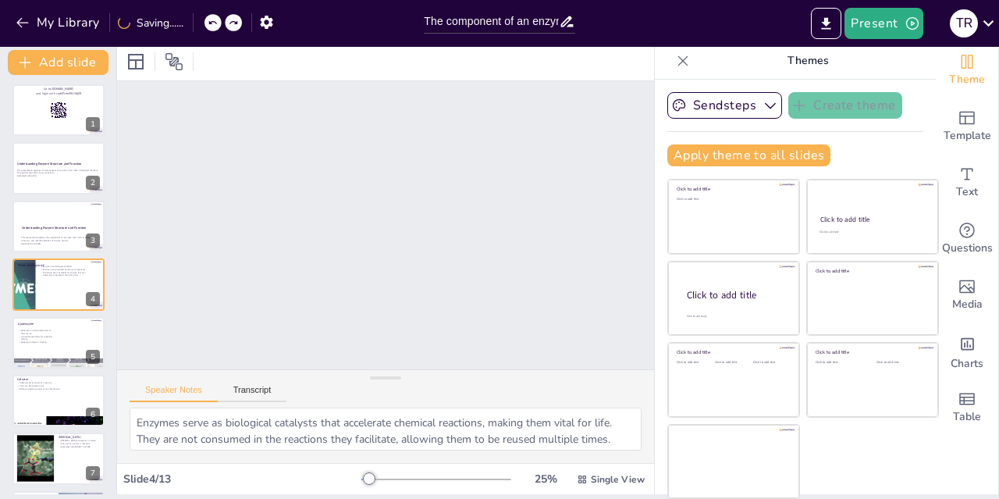
click at [210, 27] on icon at bounding box center [212, 22] width 9 height 9
click at [214, 23] on icon at bounding box center [212, 22] width 9 height 9
click at [211, 19] on icon at bounding box center [212, 22] width 9 height 9
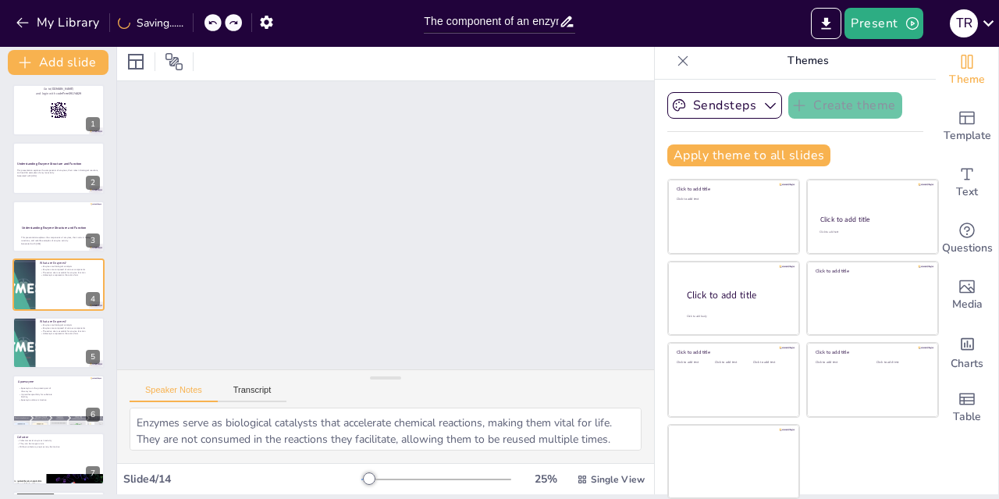
click at [214, 23] on icon at bounding box center [212, 22] width 9 height 9
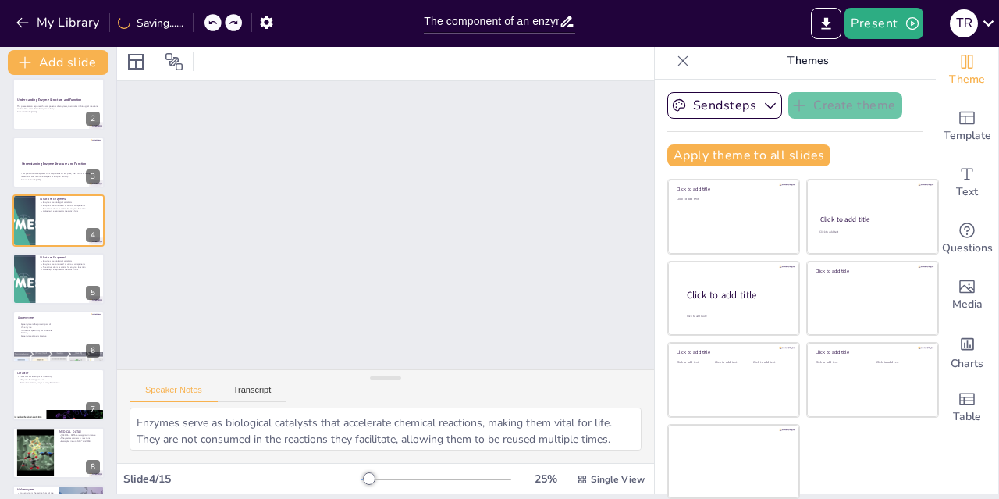
scroll to position [69, 0]
click at [62, 207] on button at bounding box center [68, 206] width 19 height 19
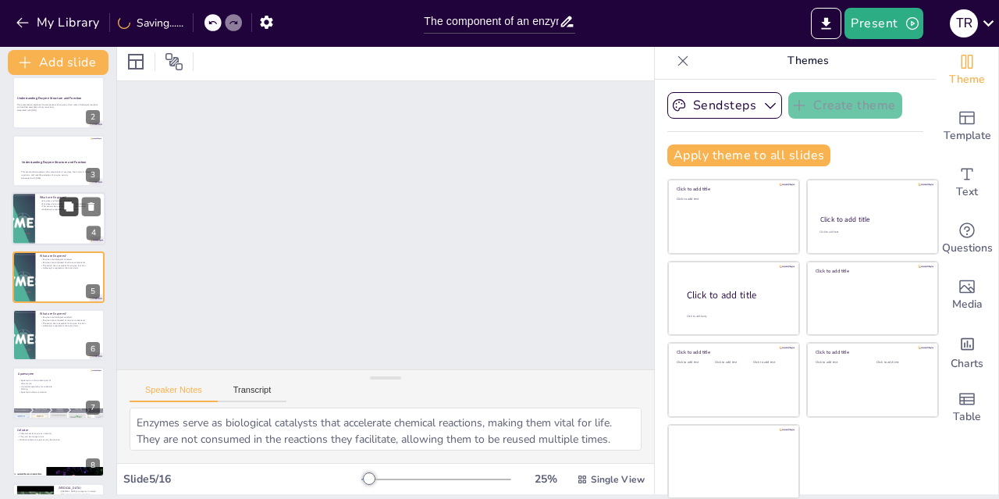
scroll to position [61, 0]
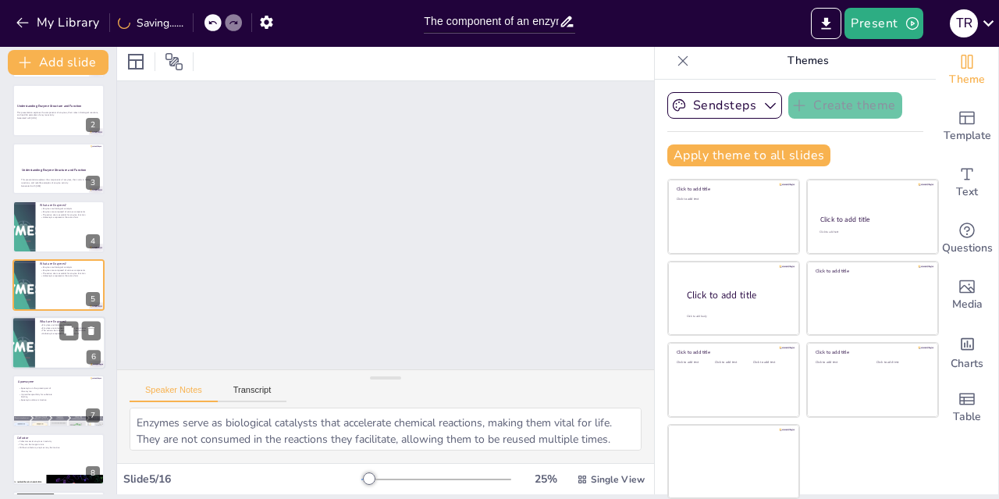
click at [41, 325] on p "Enzymes are biological catalysts" at bounding box center [70, 324] width 61 height 3
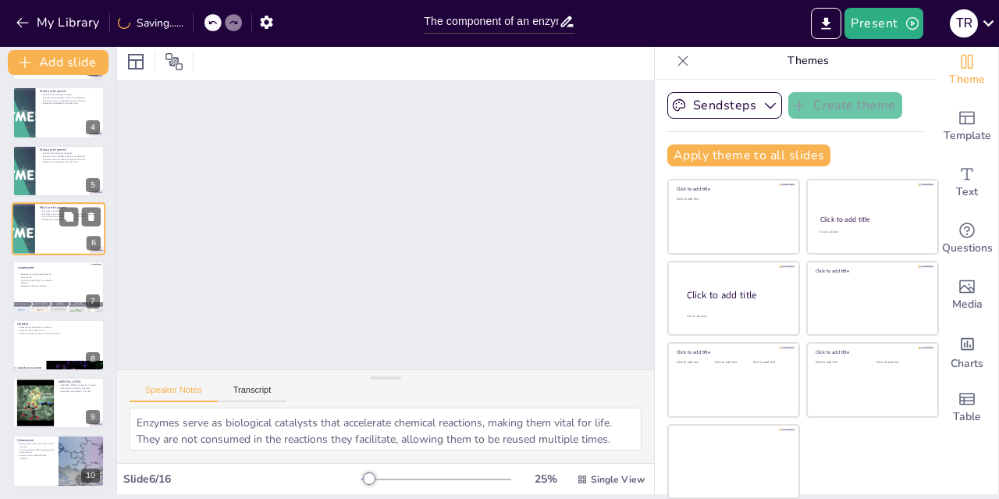
scroll to position [212, 0]
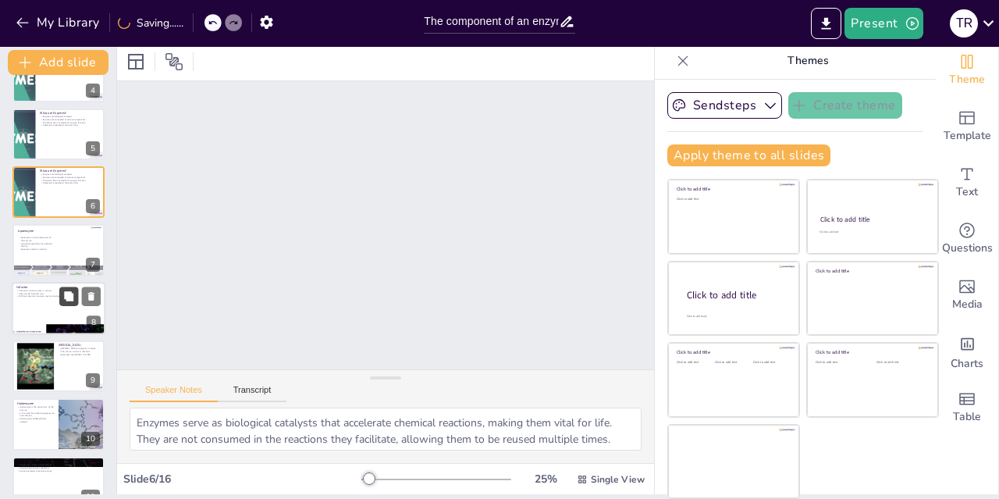
click at [62, 298] on button at bounding box center [68, 295] width 19 height 19
type textarea "Cofactors are crucial for the proper functioning of enzymes, providing necessar…"
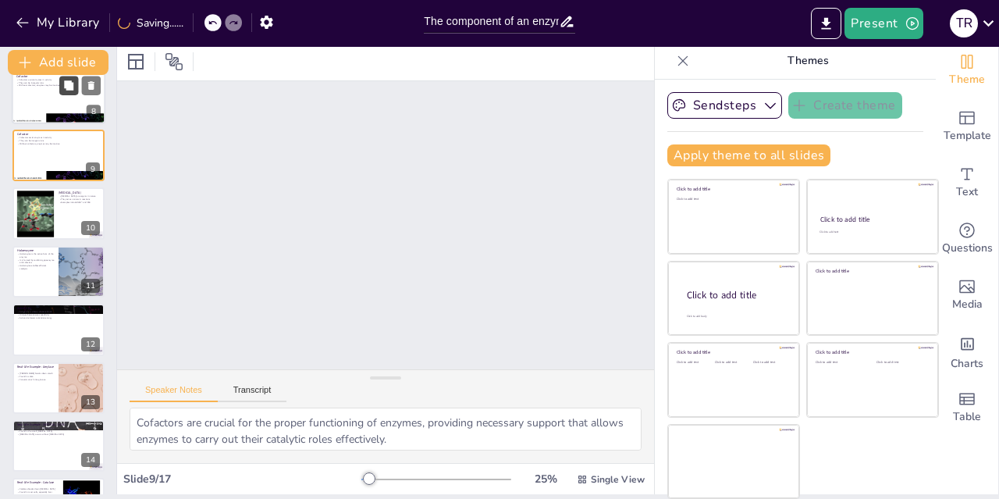
scroll to position [586, 0]
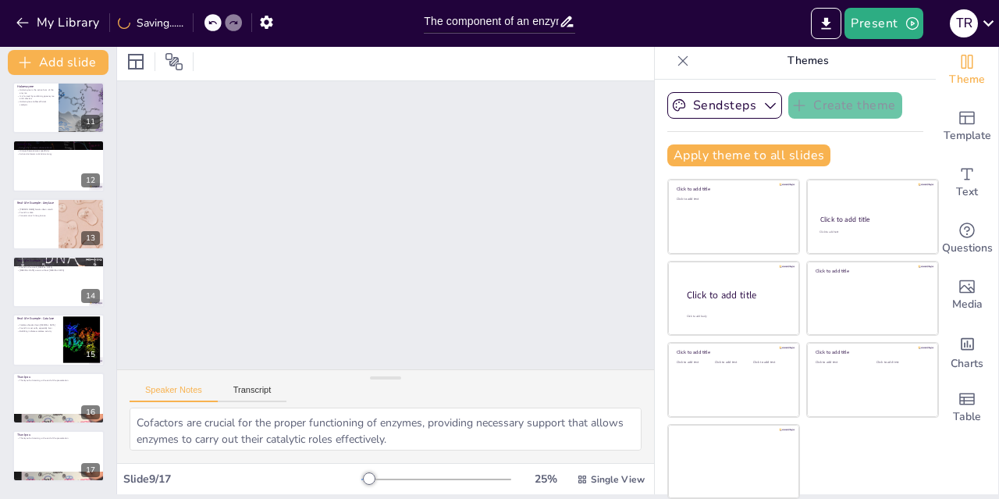
click at [16, 486] on div "Go to sendsteps.me and login with code Free39174829 1 Understanding Enzyme Stru…" at bounding box center [58, 284] width 116 height 419
click at [61, 444] on button at bounding box center [68, 443] width 19 height 19
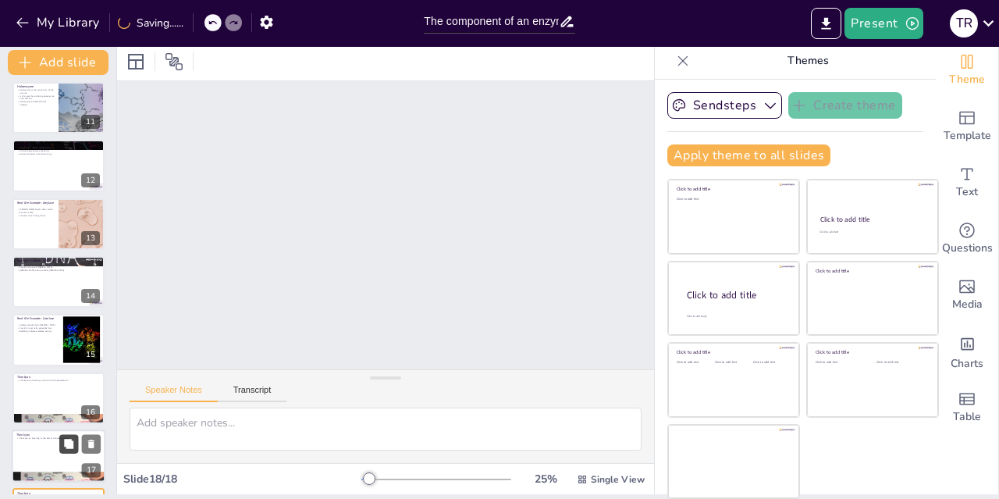
scroll to position [645, 0]
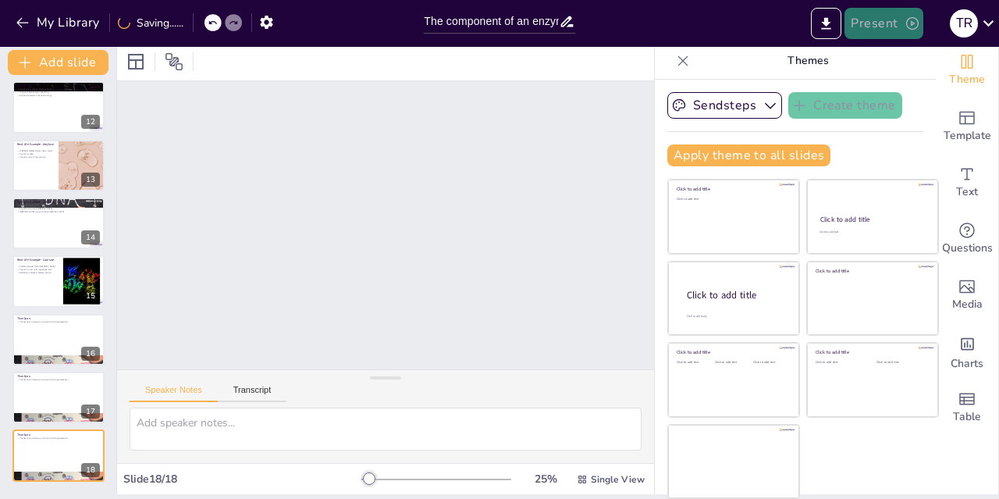
click at [861, 10] on button "Present" at bounding box center [884, 23] width 78 height 31
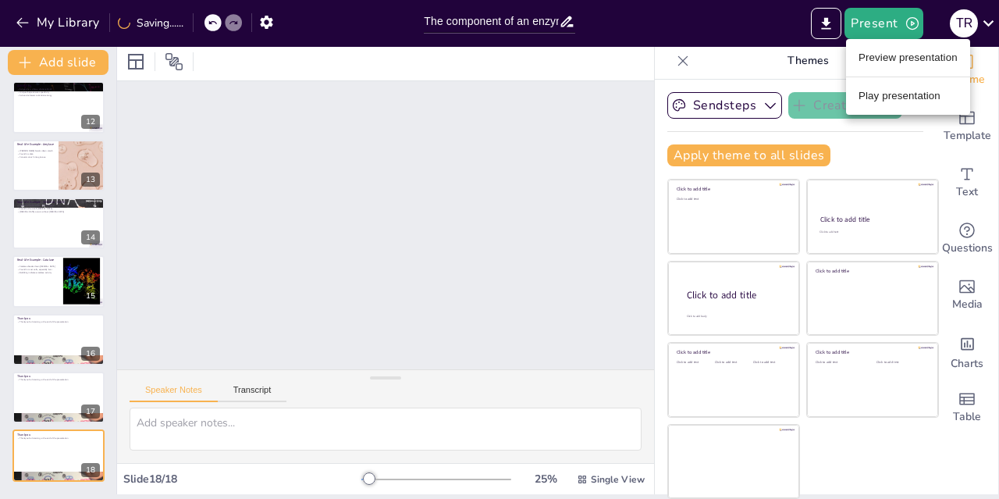
click at [931, 52] on li "Preview presentation" at bounding box center [908, 57] width 124 height 25
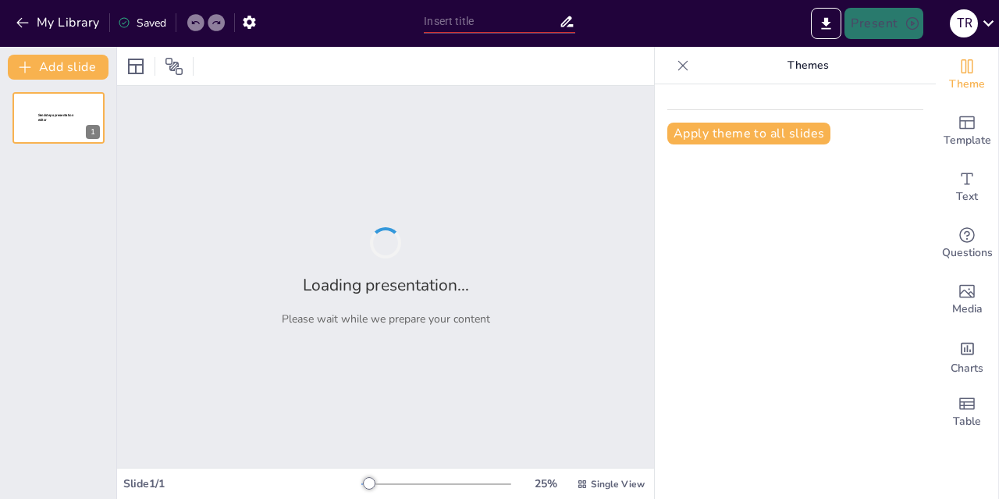
type input "The component of an enzyme: Understanding enzyme structure and function"
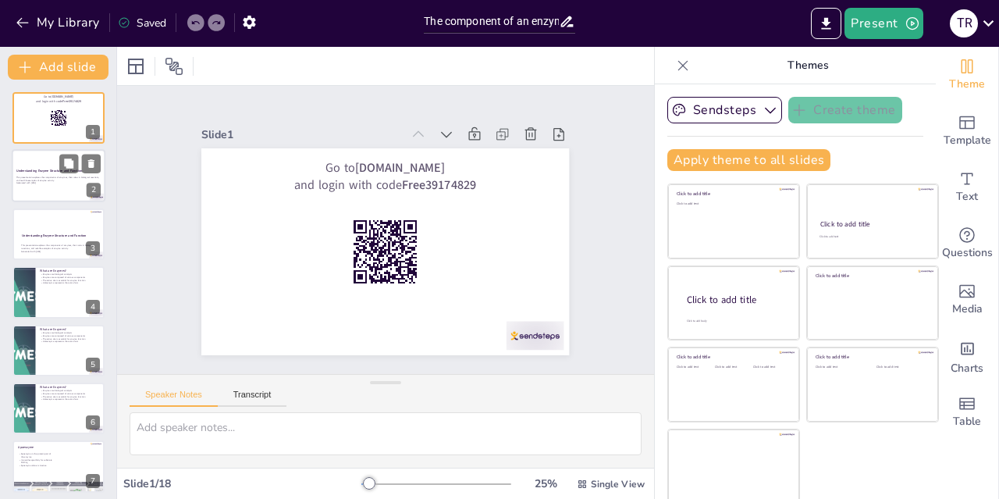
click at [54, 190] on div at bounding box center [59, 176] width 94 height 53
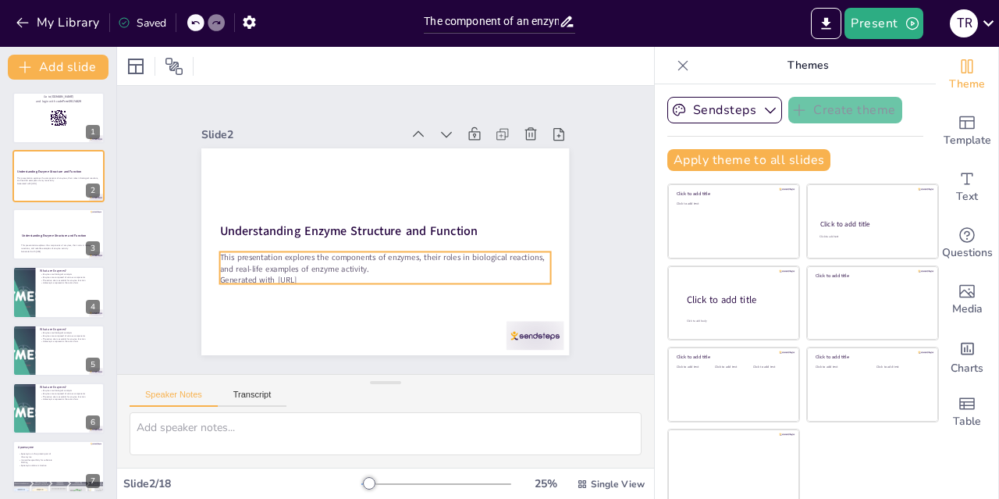
click at [283, 262] on p "This presentation explores the components of enzymes, their roles in biological…" at bounding box center [369, 258] width 298 height 185
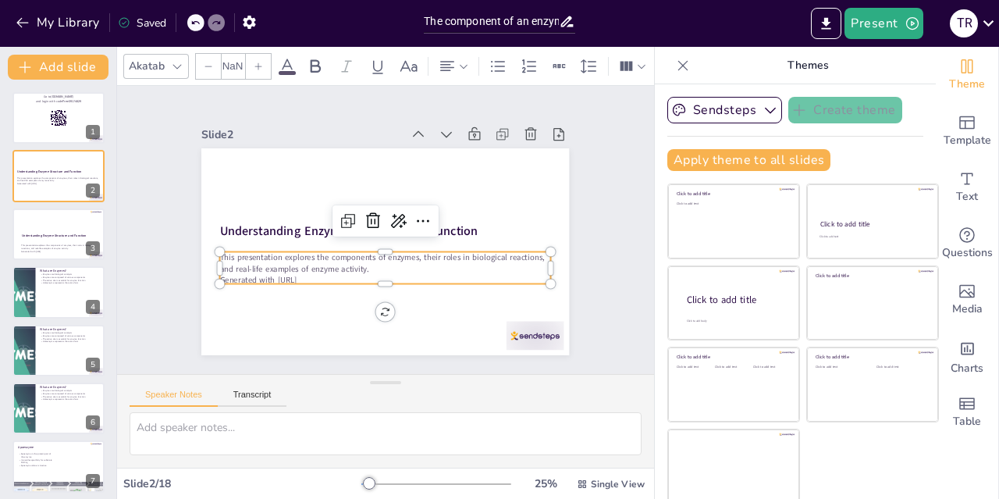
type input "32"
click at [277, 247] on p "This presentation explores the components of enzymes, their roles in biological…" at bounding box center [354, 242] width 155 height 311
click at [220, 247] on p "This presentation explores the components of enzymes, their roles in biological…" at bounding box center [369, 258] width 298 height 185
click at [216, 247] on p "This presentation explores the components of enzymes, their roles in biological…" at bounding box center [371, 260] width 311 height 155
click at [226, 254] on p "This presentation explores the components of enzymes, their roles in biological…" at bounding box center [366, 256] width 281 height 213
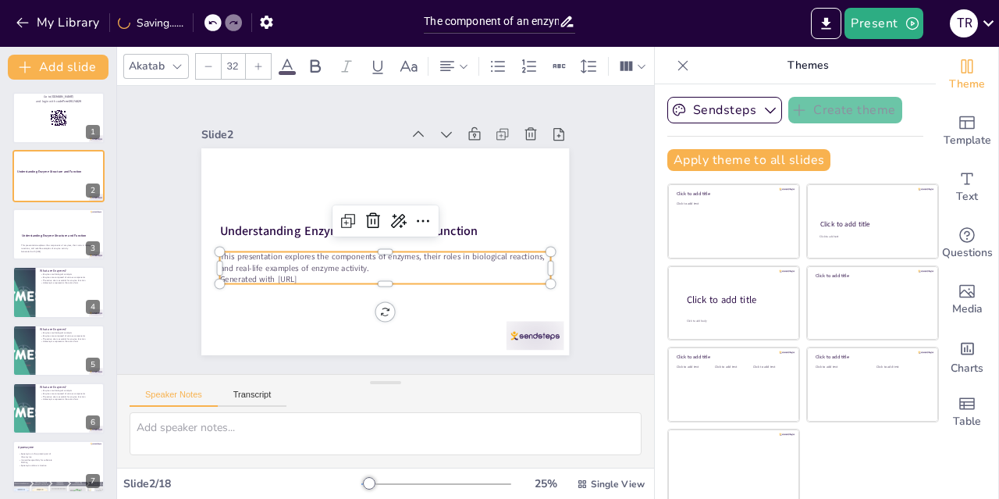
click at [219, 254] on p "This presentation explores the components of enzymes, their roles in biological…" at bounding box center [382, 261] width 332 height 57
click at [215, 247] on p "This presentation explores the components of enzymes, their roles in biological…" at bounding box center [379, 261] width 329 height 91
click at [233, 247] on p "This presentation explores the components of enzymes, their roles in biological…" at bounding box center [363, 254] width 261 height 238
click at [308, 247] on p "This presentation explores the components of enzymes, their roles in biological…" at bounding box center [353, 237] width 91 height 329
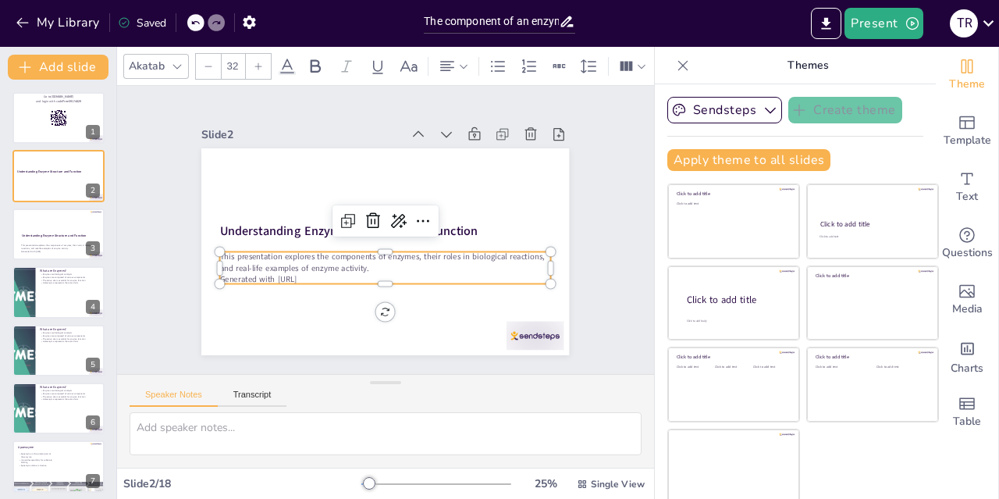
drag, startPoint x: 212, startPoint y: 247, endPoint x: 271, endPoint y: 254, distance: 59.7
click at [271, 254] on p "This presentation explores the components of enzymes, their roles in biological…" at bounding box center [357, 246] width 185 height 298
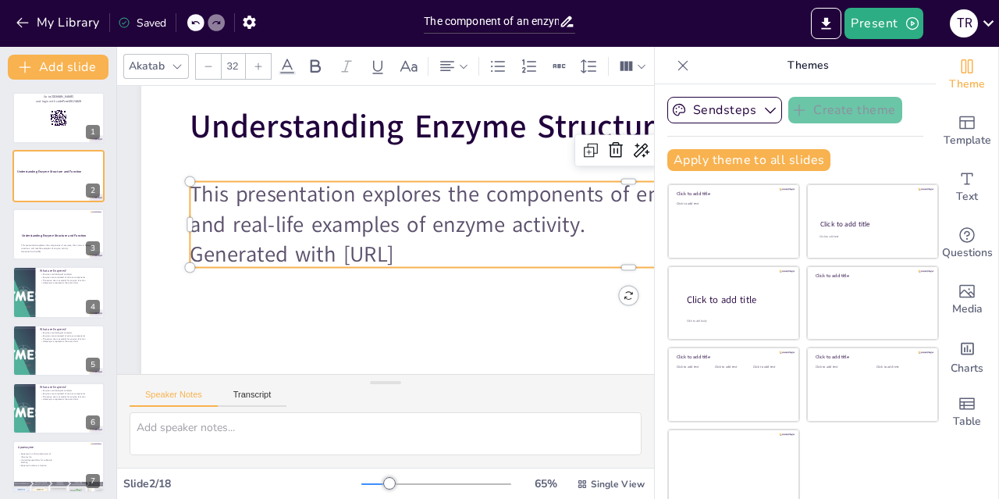
scroll to position [0, 23]
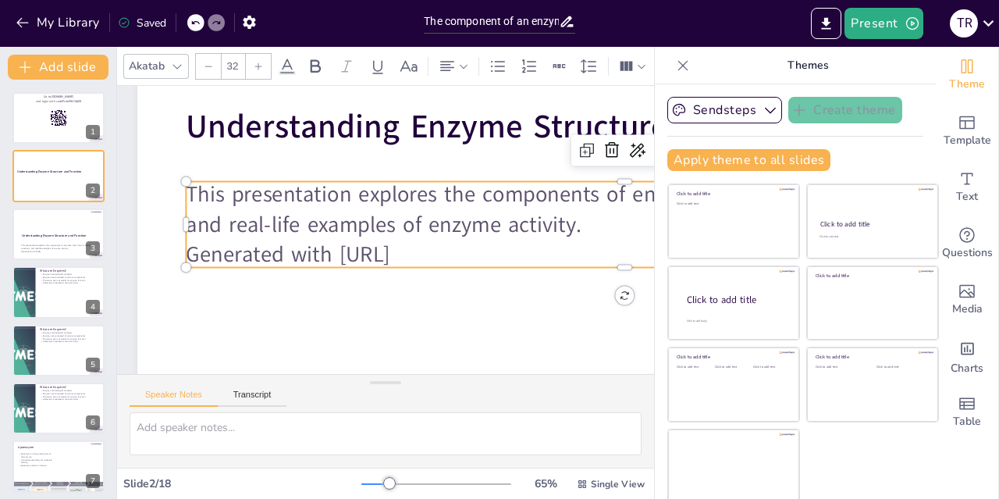
click at [208, 199] on p "This presentation explores the components of enzymes, their roles in biological…" at bounding box center [145, 225] width 878 height 151
click at [208, 199] on p "This presentation explores the components of enzymes, their roles in biological…" at bounding box center [619, 284] width 852 height 329
click at [403, 204] on p "This presentation explores the components of enzymes, their roles in biological…" at bounding box center [602, 331] width 789 height 491
click at [231, 199] on p "This presentation explores the components of enzymes, their roles in biological…" at bounding box center [577, 374] width 692 height 631
click at [219, 199] on p "This presentation explores the components of enzymes, their roles in biological…" at bounding box center [591, 354] width 745 height 564
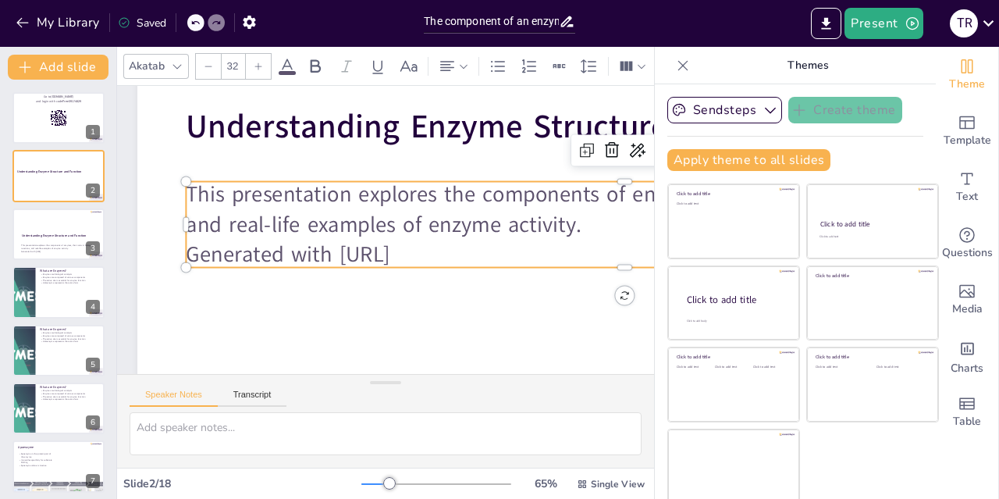
click at [370, 201] on p "This presentation explores the components of enzymes, their roles in biological…" at bounding box center [623, 259] width 870 height 242
click at [226, 191] on p "This presentation explores the components of enzymes, their roles in biological…" at bounding box center [623, 259] width 870 height 242
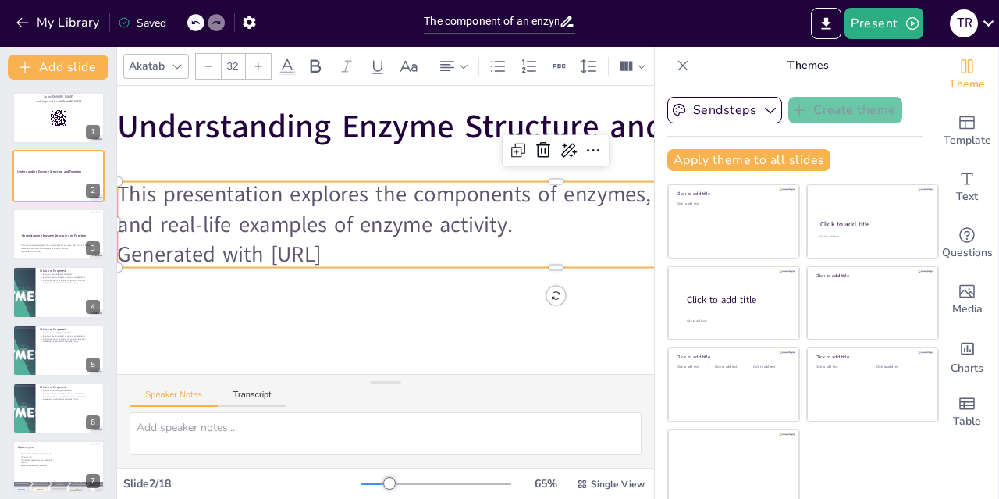
scroll to position [0, 89]
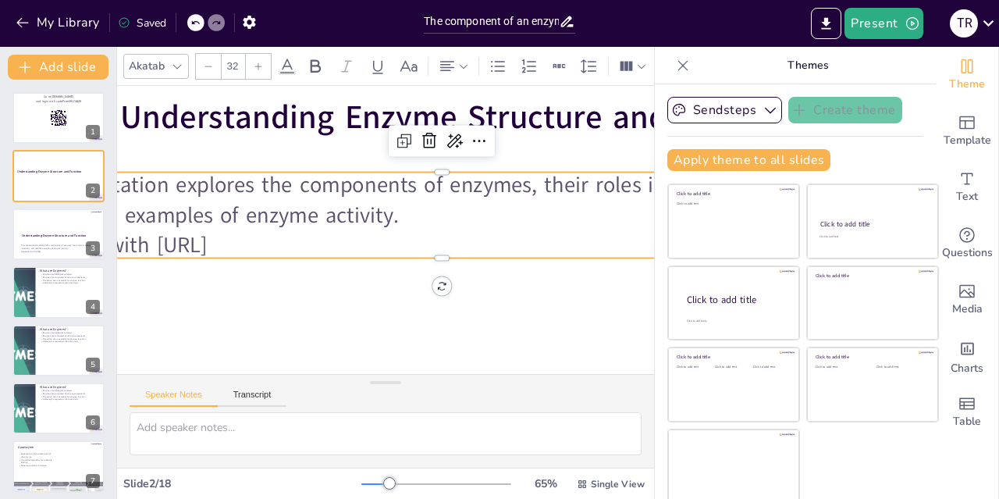
click at [489, 160] on icon at bounding box center [495, 162] width 12 height 5
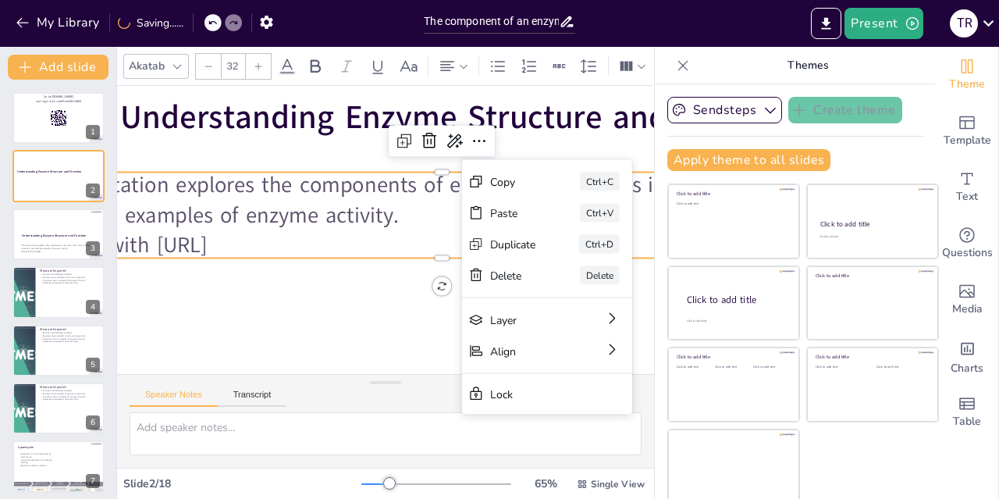
click at [345, 297] on div at bounding box center [560, 285] width 1110 height 1016
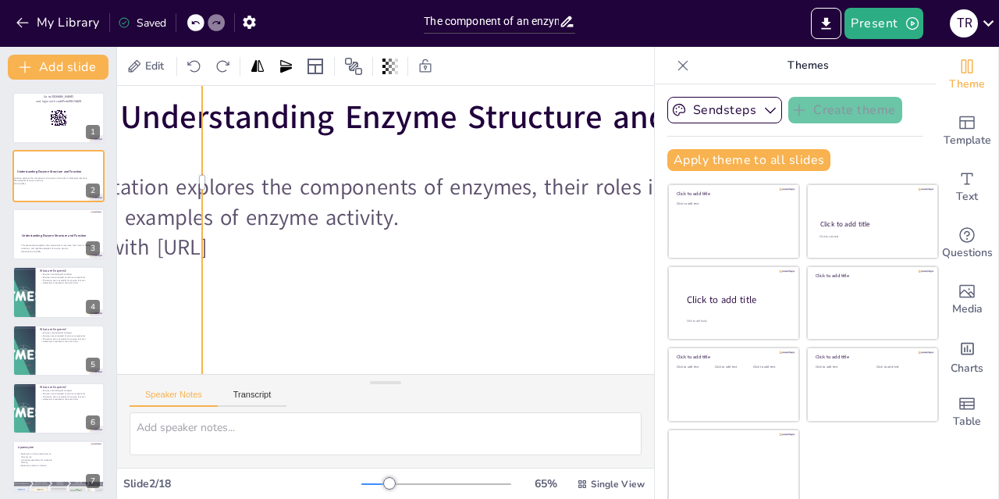
click at [321, 243] on p "Generated with [URL]" at bounding box center [433, 265] width 843 height 300
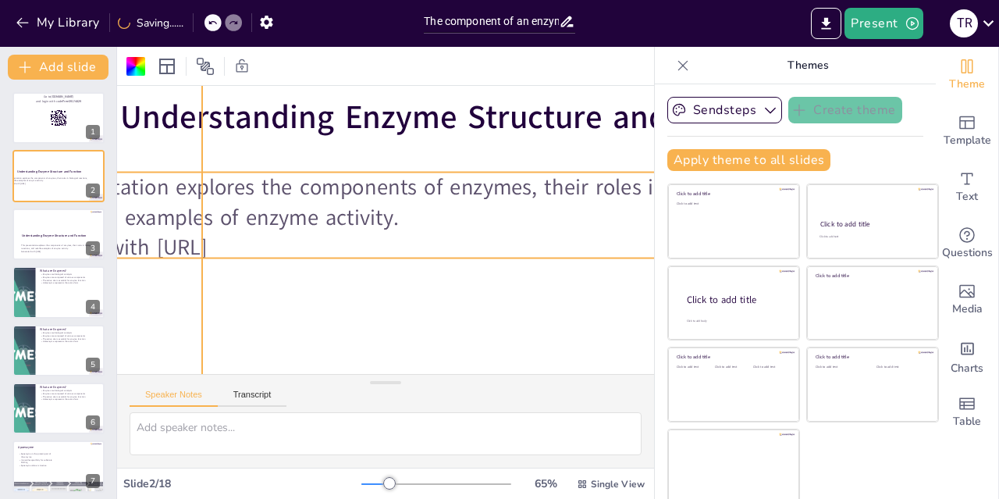
click at [287, 256] on p "Generated with [URL]" at bounding box center [439, 254] width 875 height 122
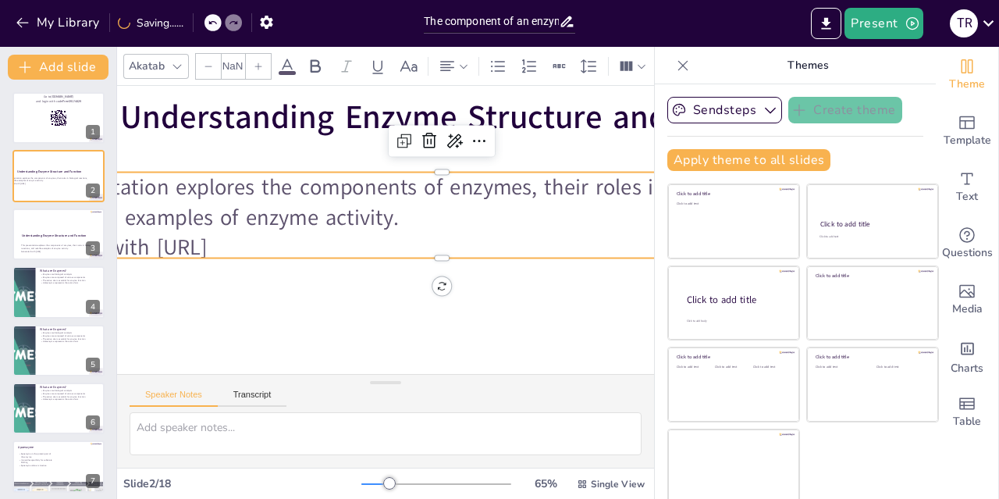
type input "32"
click at [312, 230] on p "This presentation explores the components of enzymes, their roles in biological…" at bounding box center [446, 214] width 870 height 241
click at [312, 230] on p "This presentation explores the components of enzymes, their roles in biological…" at bounding box center [440, 259] width 564 height 745
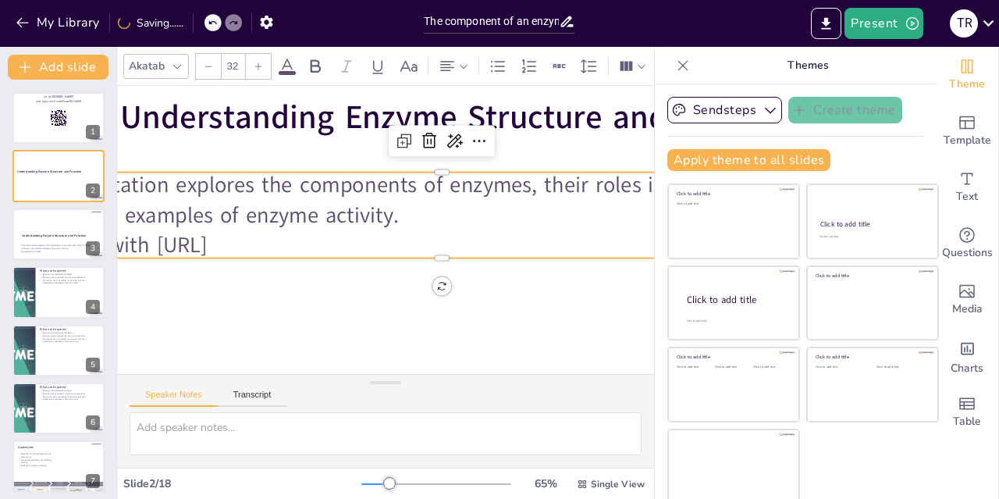
click at [276, 261] on div at bounding box center [428, 279] width 838 height 283
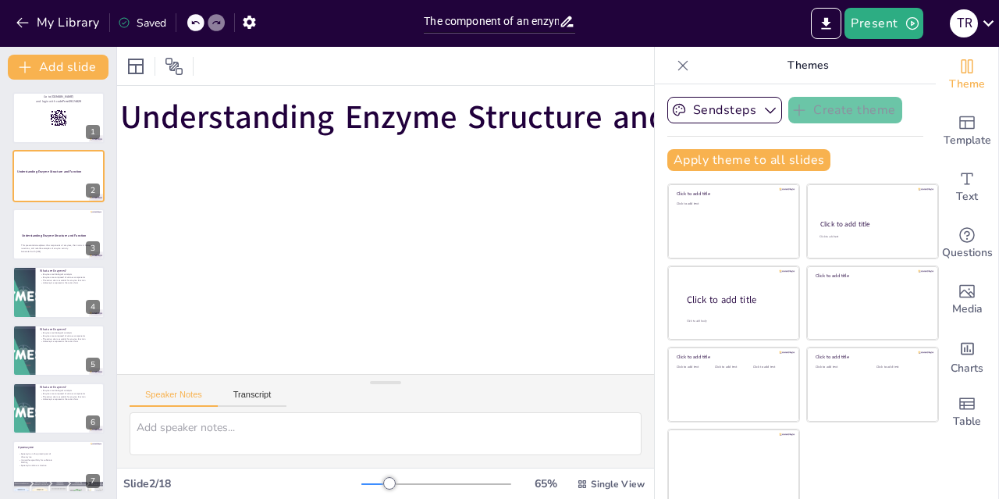
click at [192, 18] on icon at bounding box center [194, 22] width 9 height 9
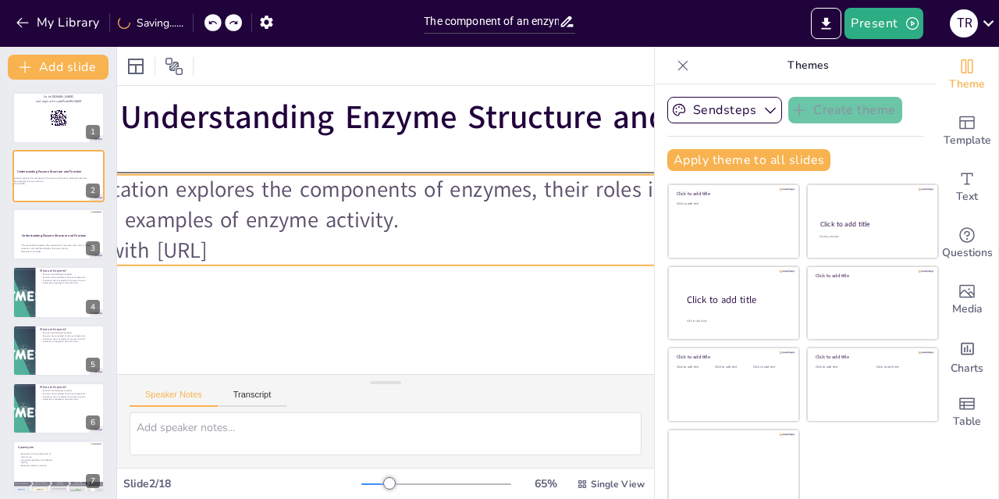
click at [284, 248] on p "Generated with [URL]" at bounding box center [436, 261] width 864 height 212
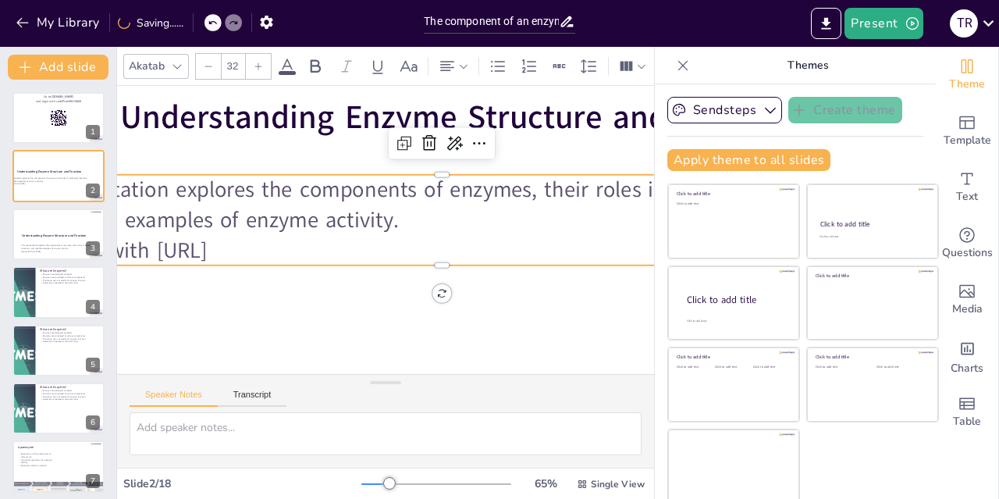
click at [284, 248] on p "Generated with [URL]" at bounding box center [428, 272] width 813 height 384
click at [284, 248] on p "Generated with [URL]" at bounding box center [413, 282] width 672 height 609
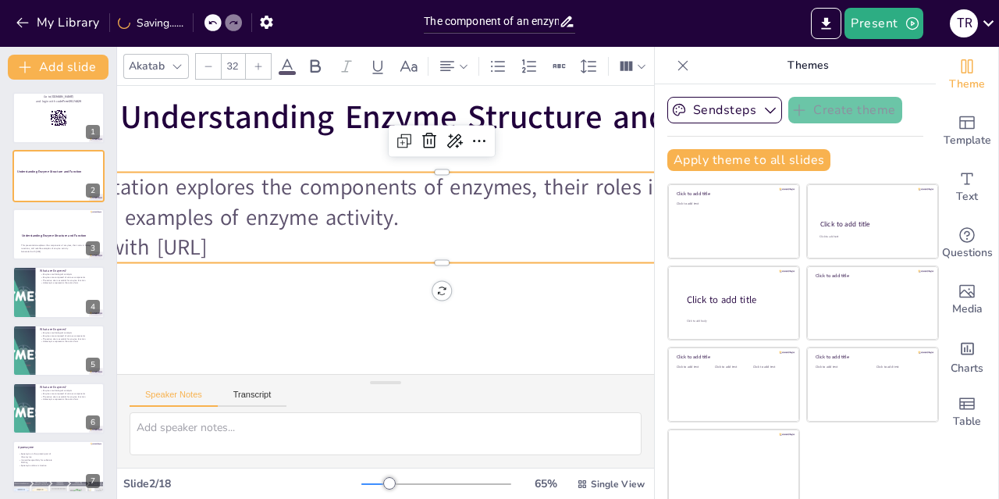
click at [283, 248] on p "Generated with [URL]" at bounding box center [415, 281] width 671 height 610
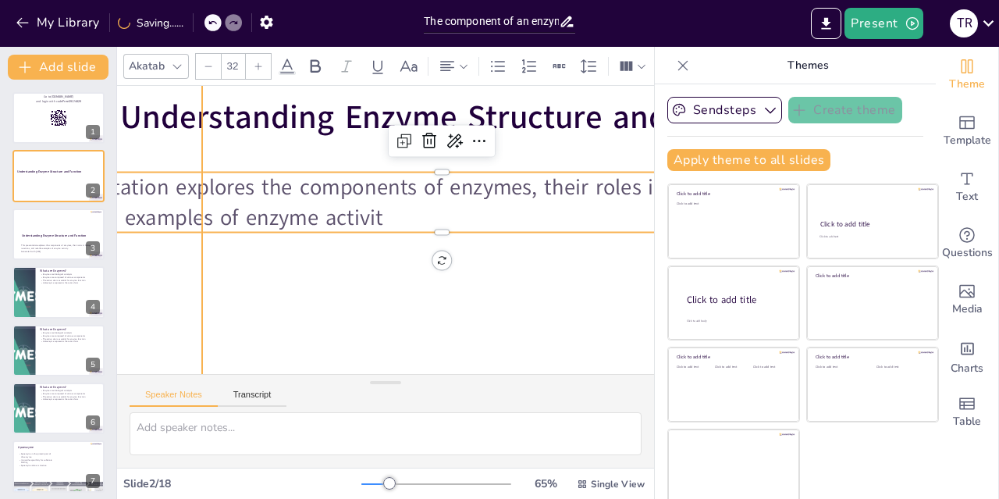
scroll to position [0, 0]
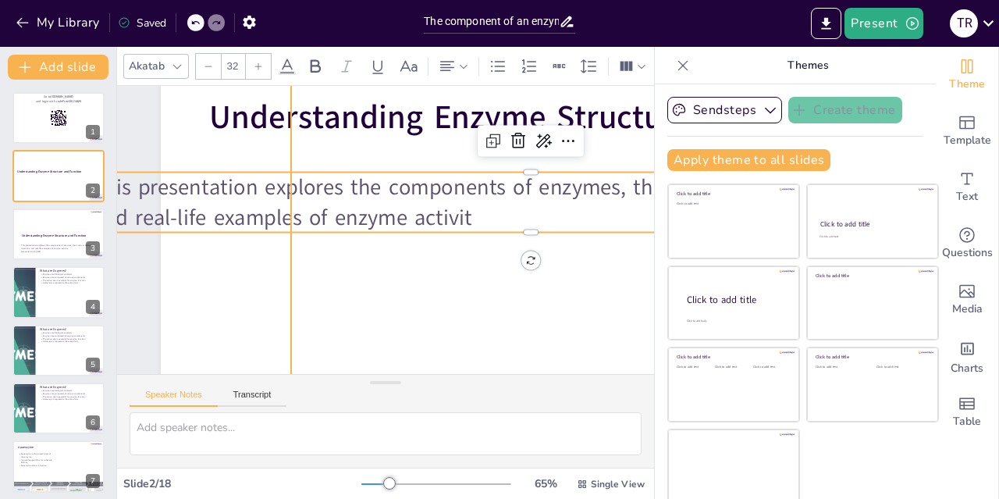
click at [283, 248] on div at bounding box center [648, 283] width 1113 height 897
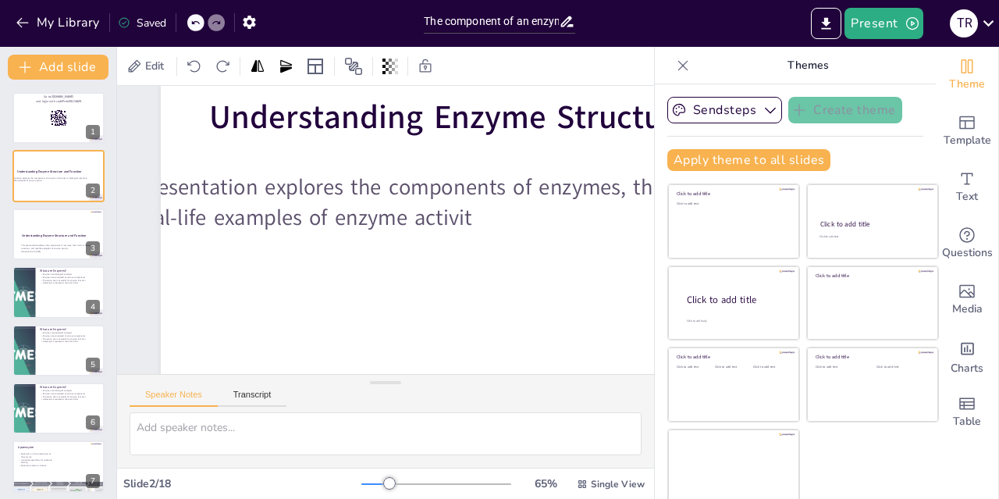
click at [197, 24] on icon at bounding box center [194, 22] width 9 height 9
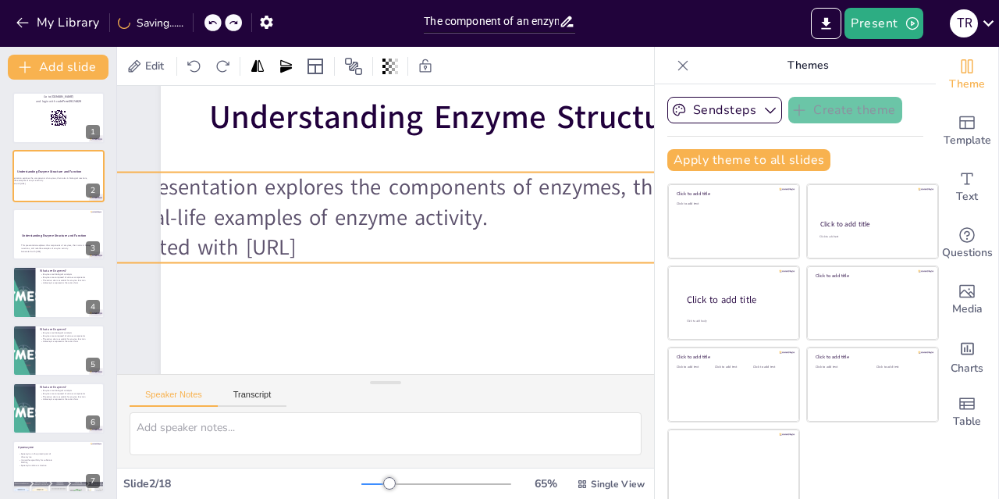
click at [308, 212] on p "This presentation explores the components of enzymes, their roles in biological…" at bounding box center [531, 248] width 852 height 329
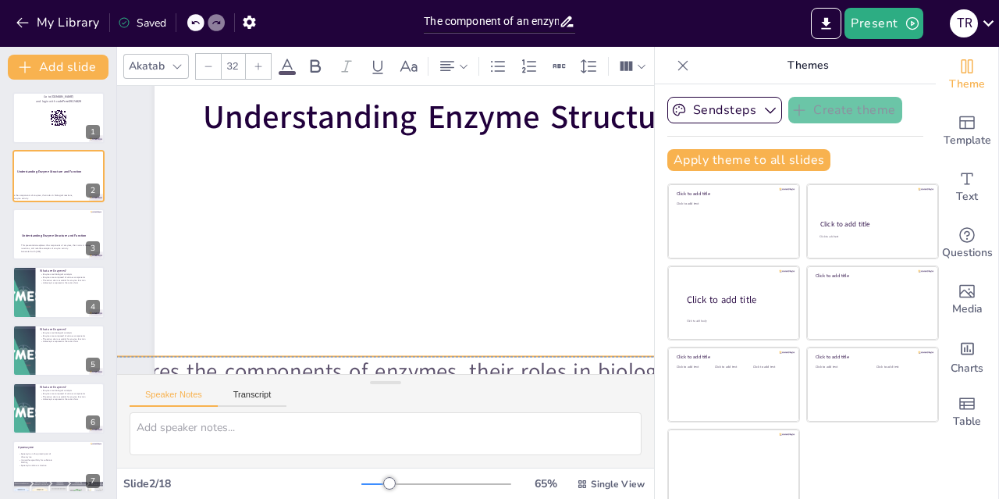
scroll to position [0, 5]
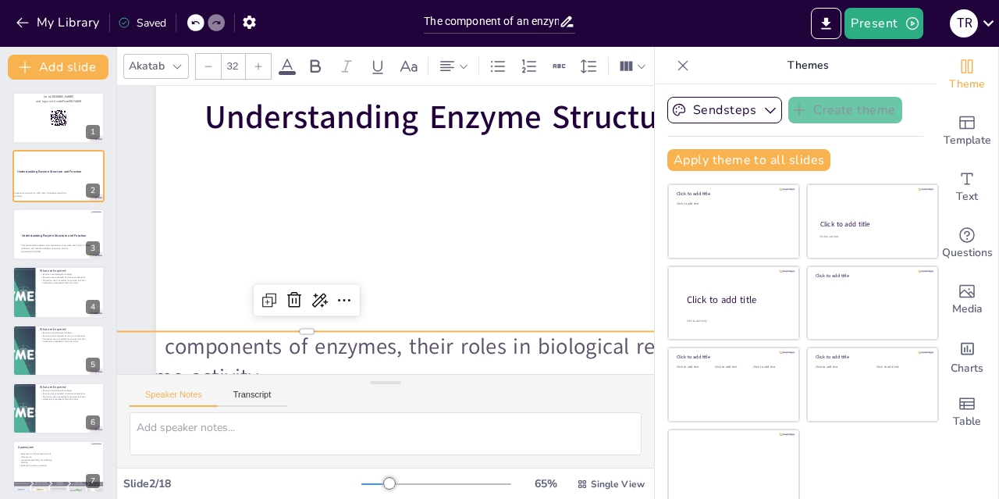
click at [196, 23] on icon at bounding box center [194, 22] width 9 height 9
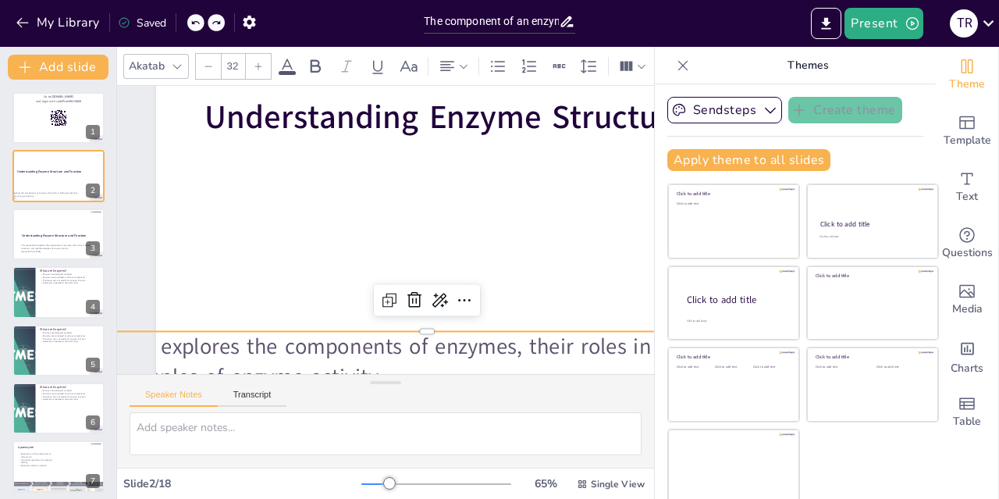
click at [192, 19] on icon at bounding box center [194, 22] width 9 height 9
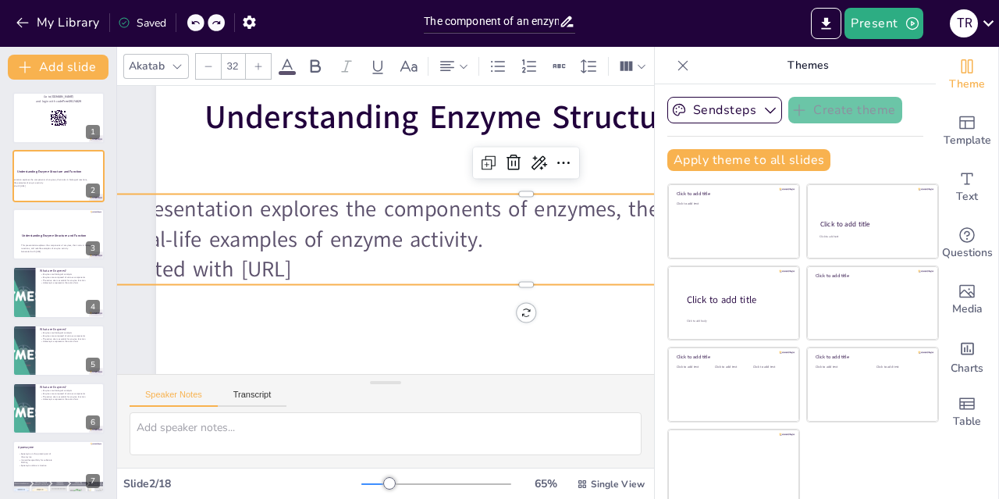
click at [200, 18] on icon at bounding box center [194, 22] width 9 height 9
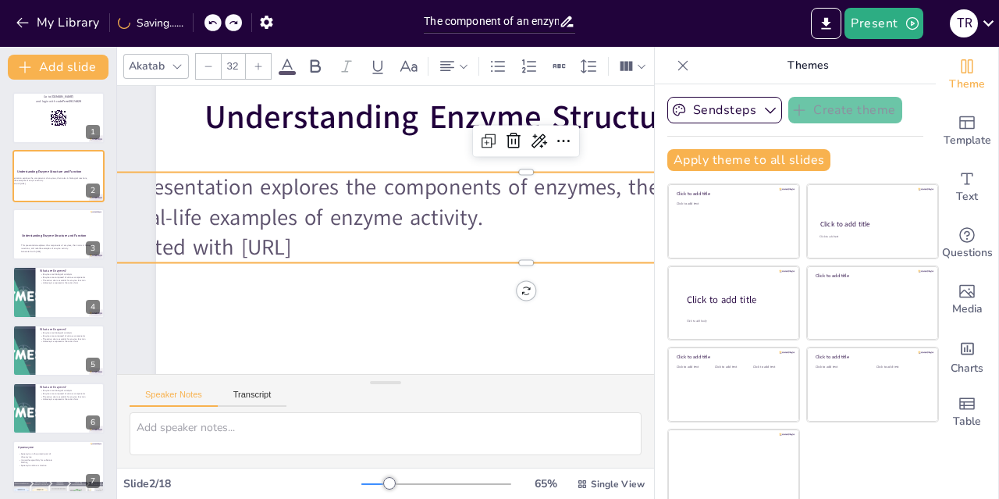
click at [214, 23] on icon at bounding box center [212, 22] width 9 height 9
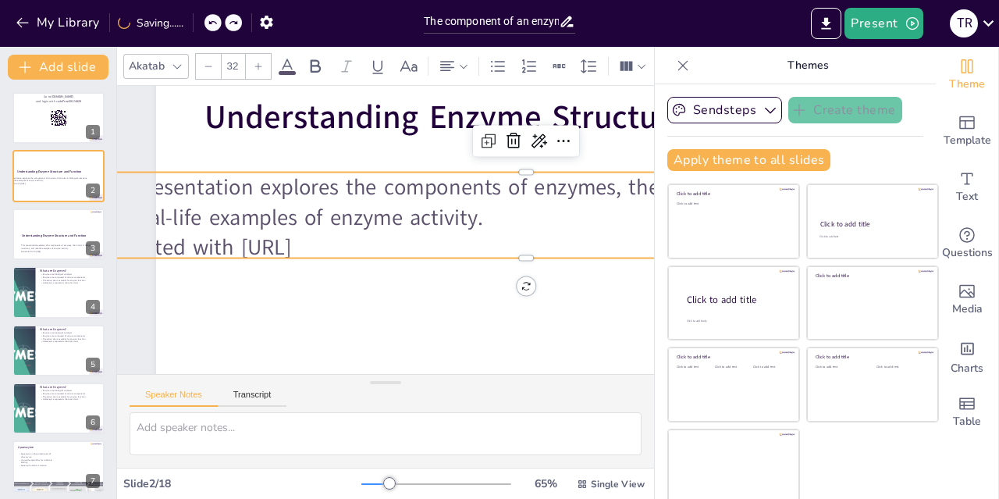
click at [214, 23] on icon at bounding box center [212, 22] width 9 height 9
click at [217, 19] on icon at bounding box center [216, 22] width 9 height 9
click at [196, 23] on icon at bounding box center [194, 22] width 9 height 9
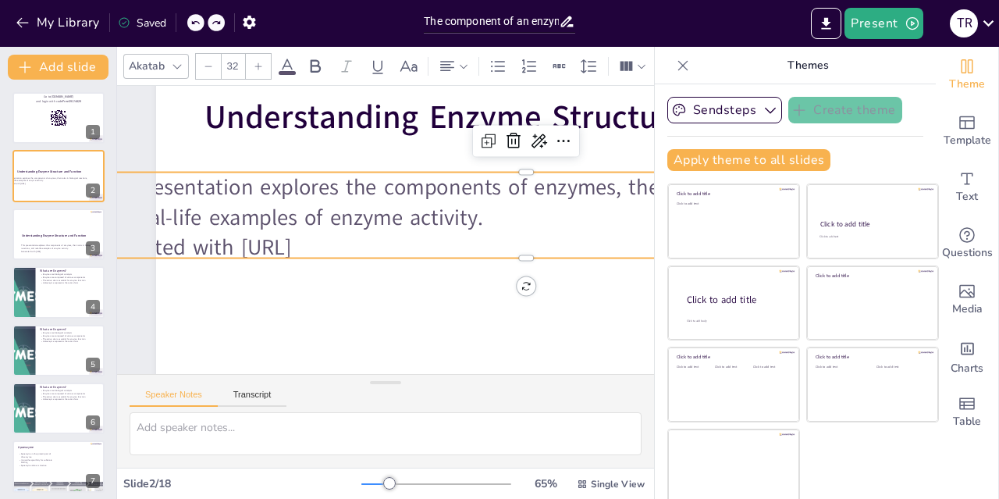
click at [196, 23] on icon at bounding box center [194, 22] width 9 height 9
click at [196, 22] on icon at bounding box center [195, 23] width 8 height 4
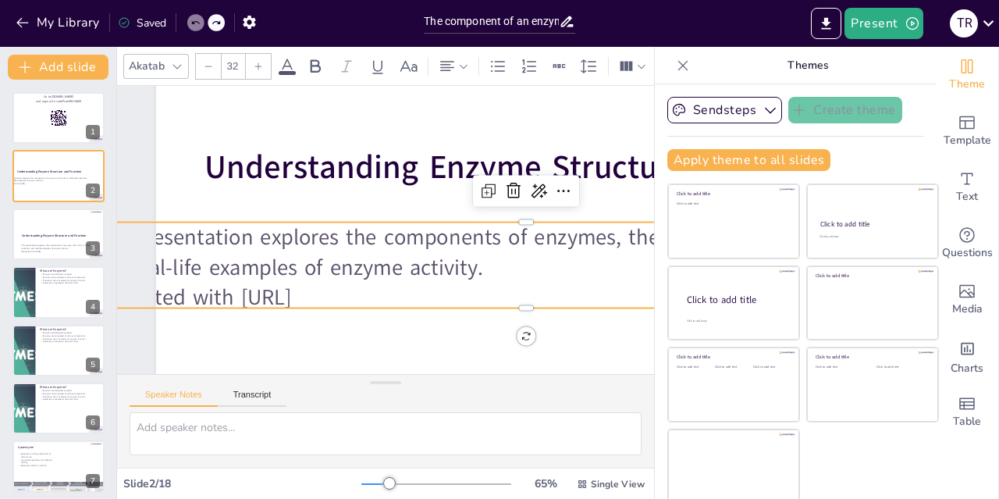
scroll to position [1, 4]
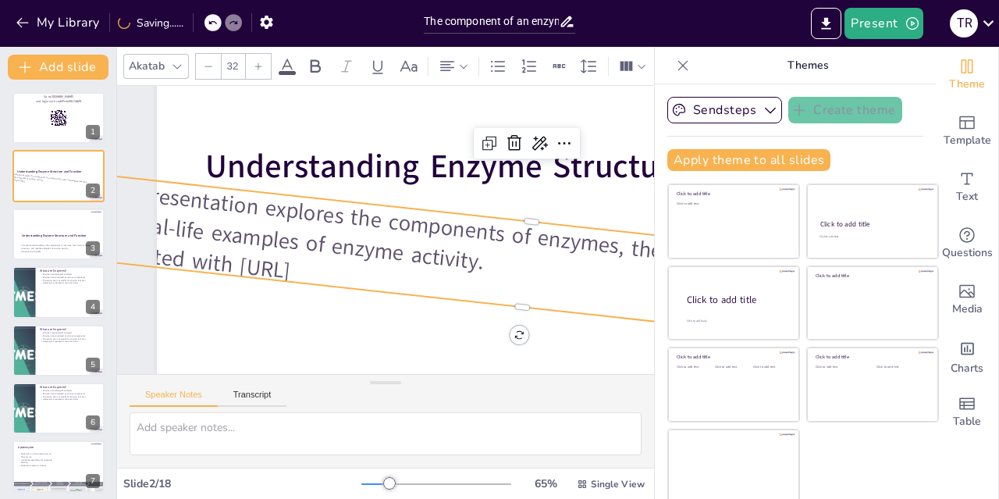
click at [214, 23] on icon at bounding box center [212, 22] width 9 height 9
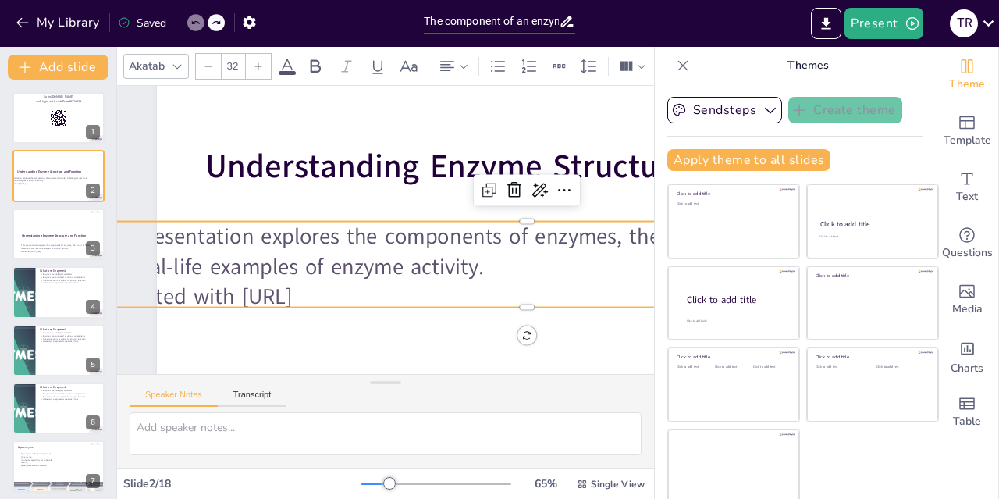
scroll to position [1, 35]
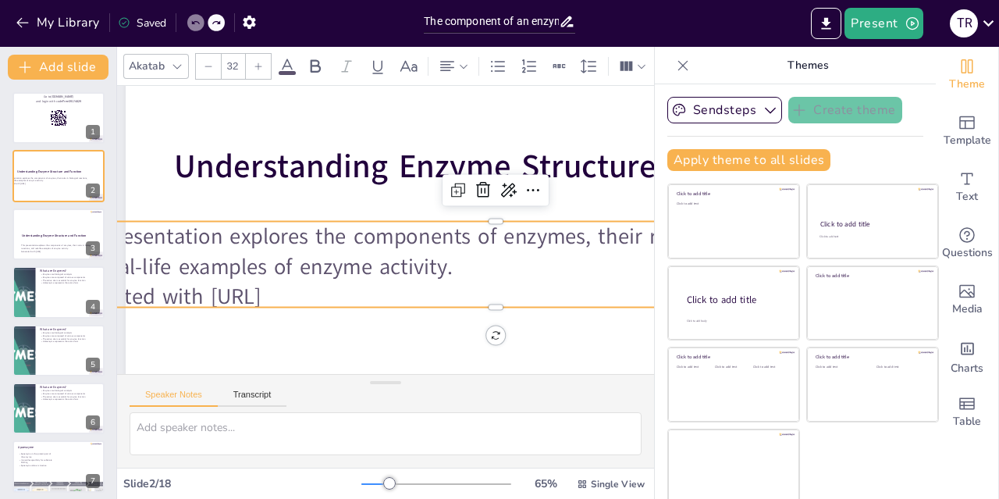
click at [610, 374] on div "Speaker Notes Transcript" at bounding box center [385, 421] width 537 height 94
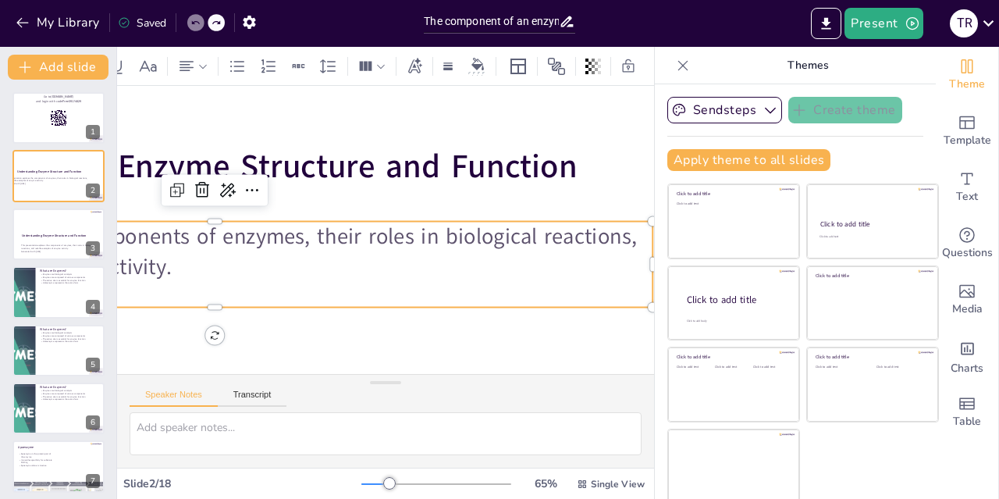
scroll to position [0, 285]
click at [69, 223] on icon at bounding box center [68, 221] width 9 height 9
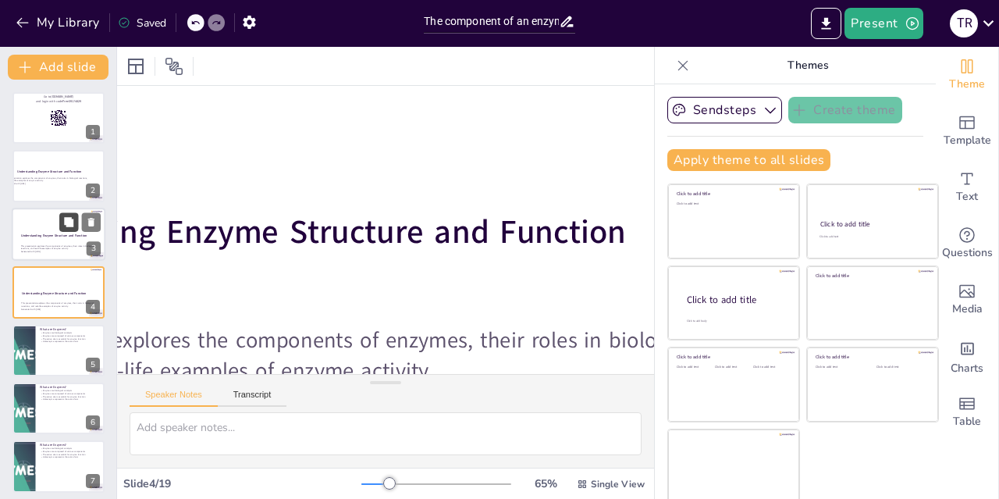
scroll to position [0, 316]
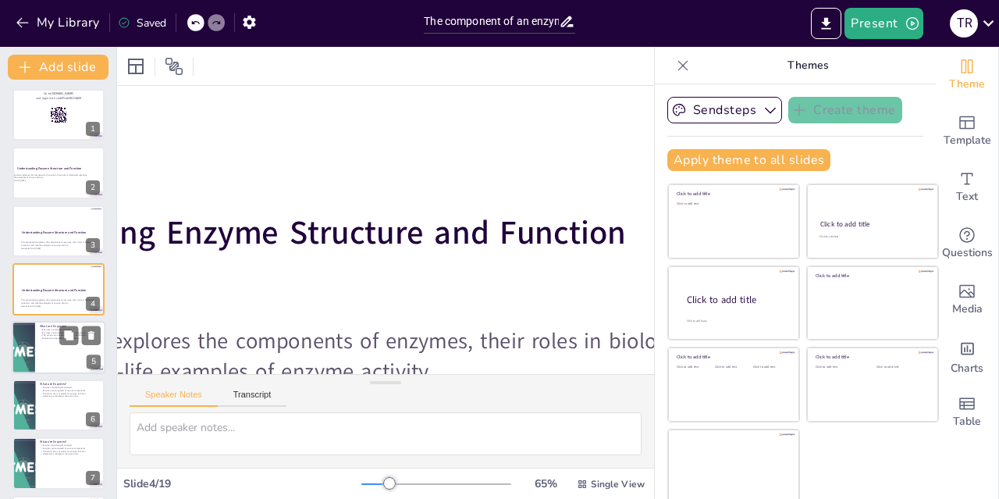
click at [46, 369] on div at bounding box center [59, 347] width 94 height 53
type textarea "Enzymes serve as biological catalysts that accelerate chemical reactions, makin…"
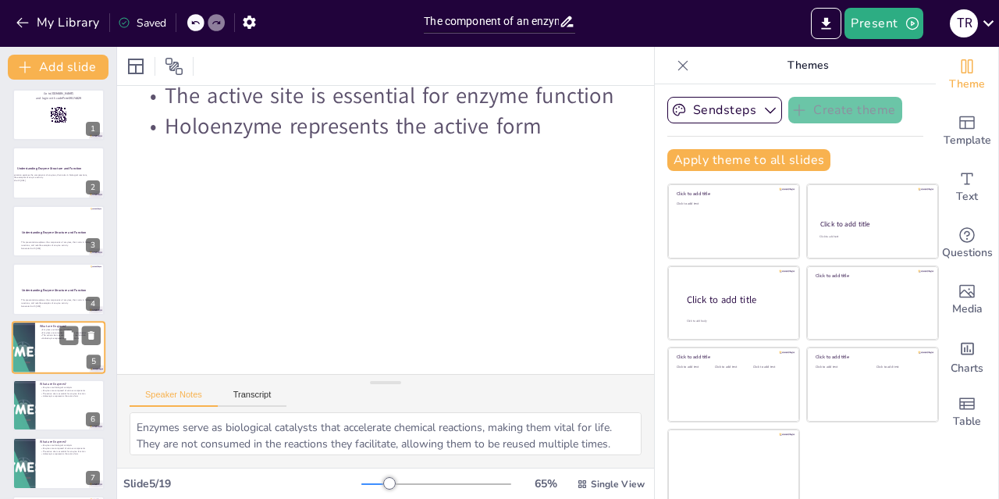
scroll to position [61, 0]
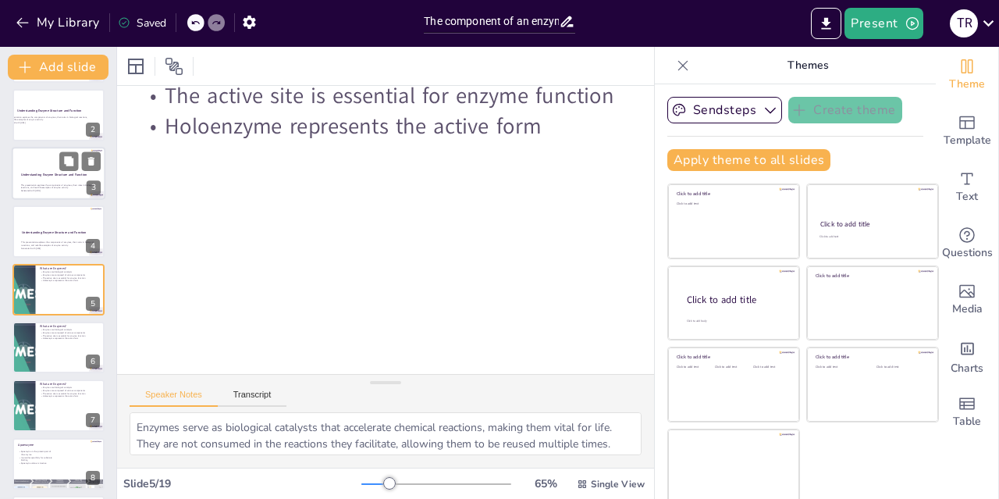
click at [44, 169] on div at bounding box center [59, 173] width 94 height 53
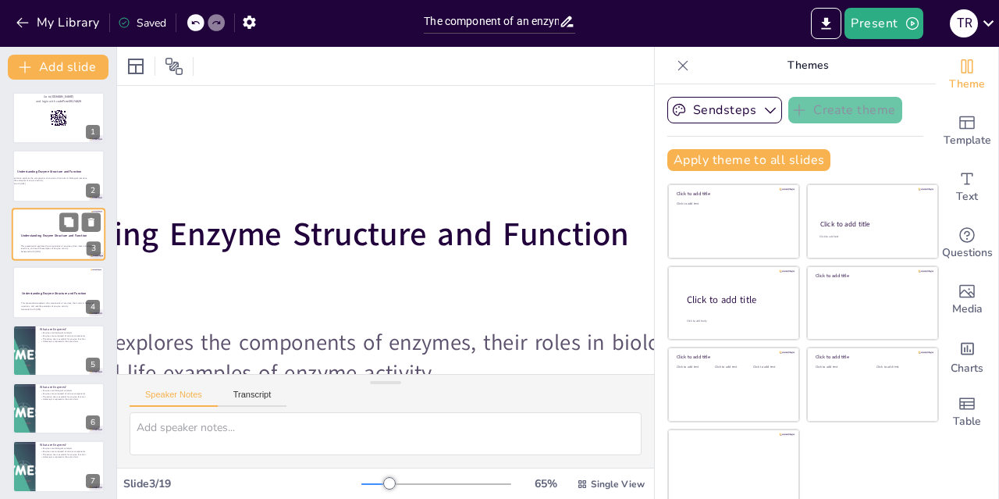
scroll to position [20, 313]
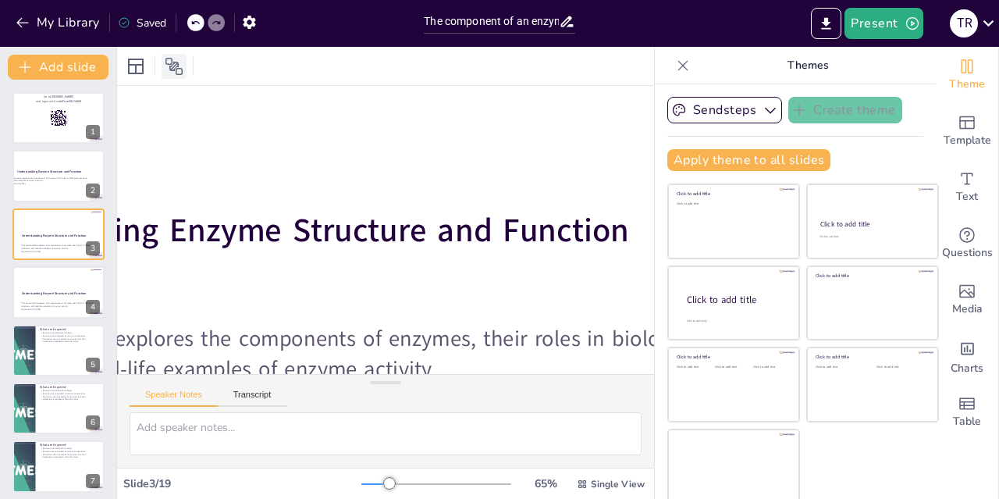
click at [177, 73] on icon at bounding box center [174, 66] width 19 height 19
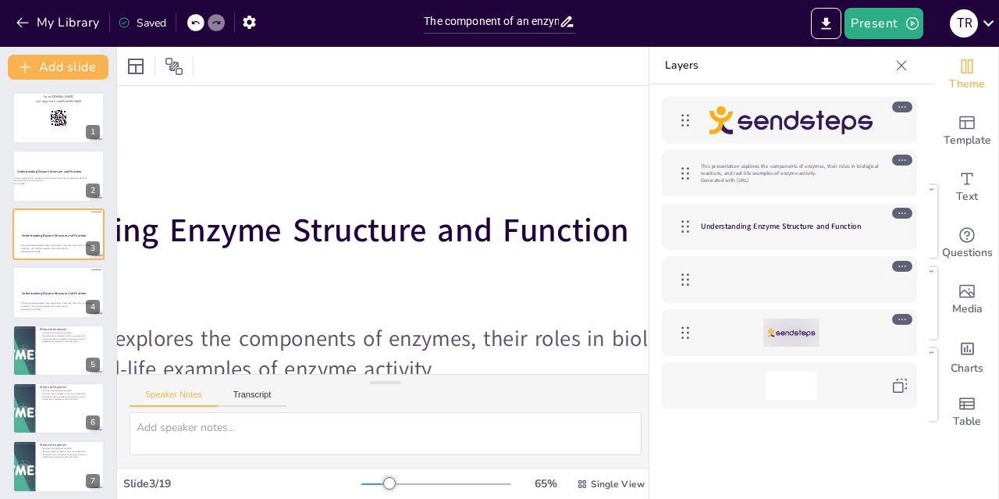
click at [902, 65] on icon at bounding box center [902, 65] width 10 height 10
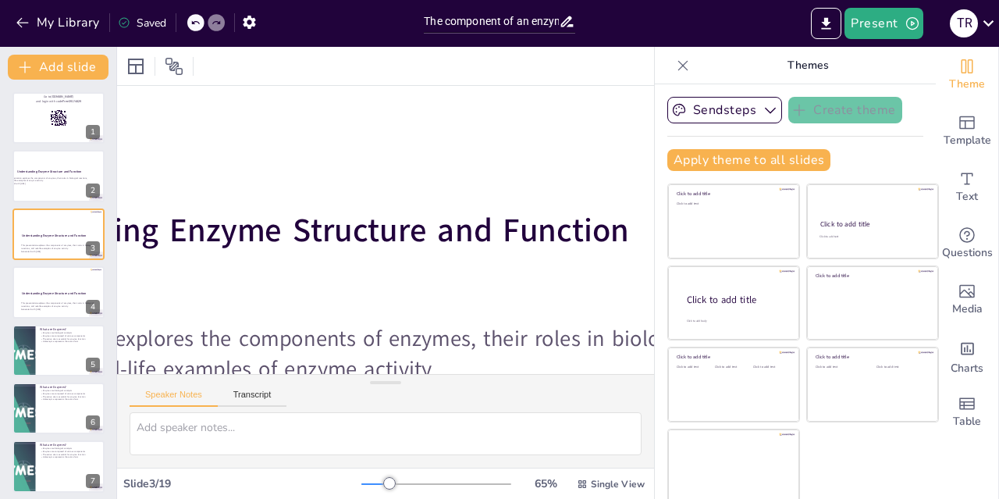
click at [591, 487] on span "Single View" at bounding box center [618, 484] width 54 height 12
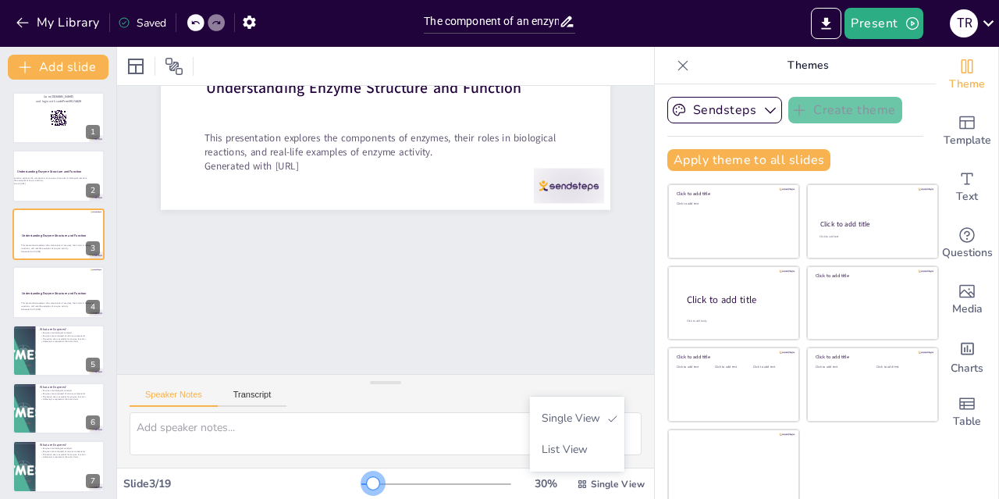
scroll to position [0, 0]
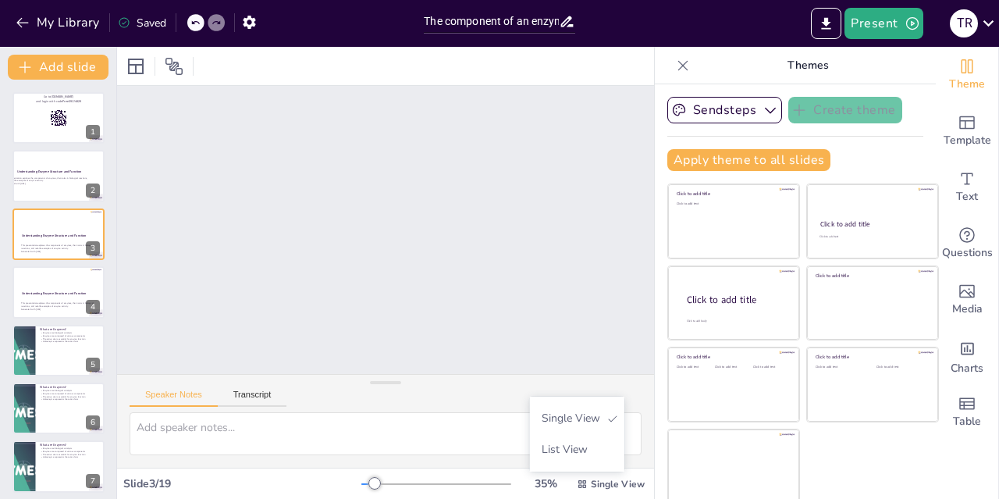
click at [46, 177] on p "This presentation explores the components of enzymes, their roles in biological…" at bounding box center [47, 178] width 83 height 5
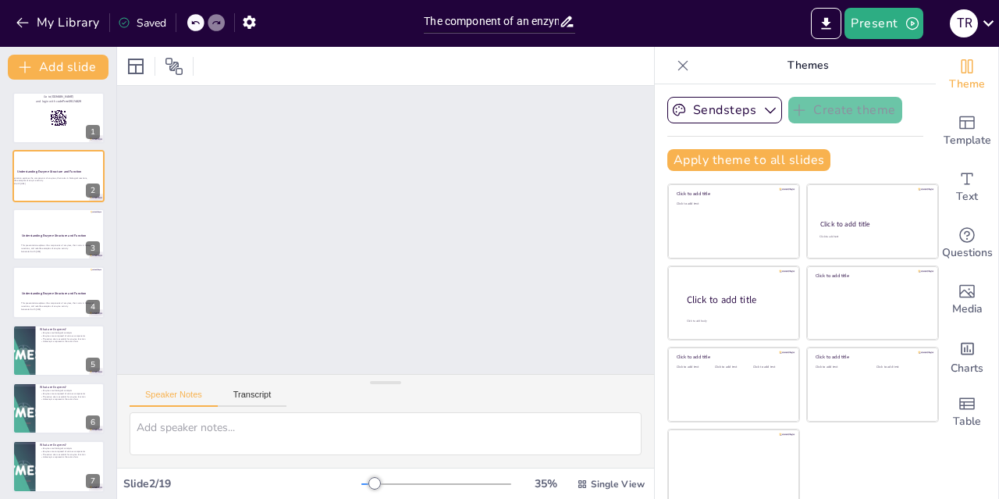
click at [47, 287] on div at bounding box center [58, 292] width 92 height 52
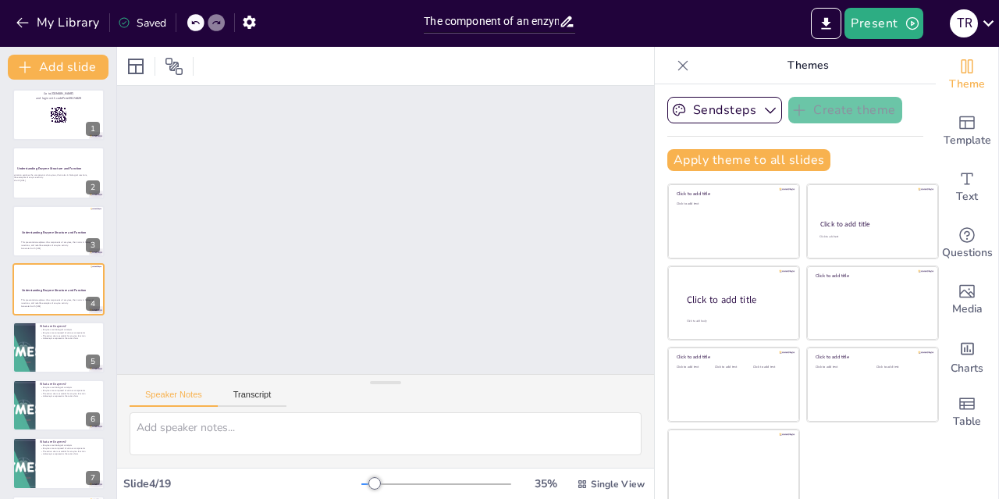
click at [76, 130] on div at bounding box center [58, 115] width 92 height 52
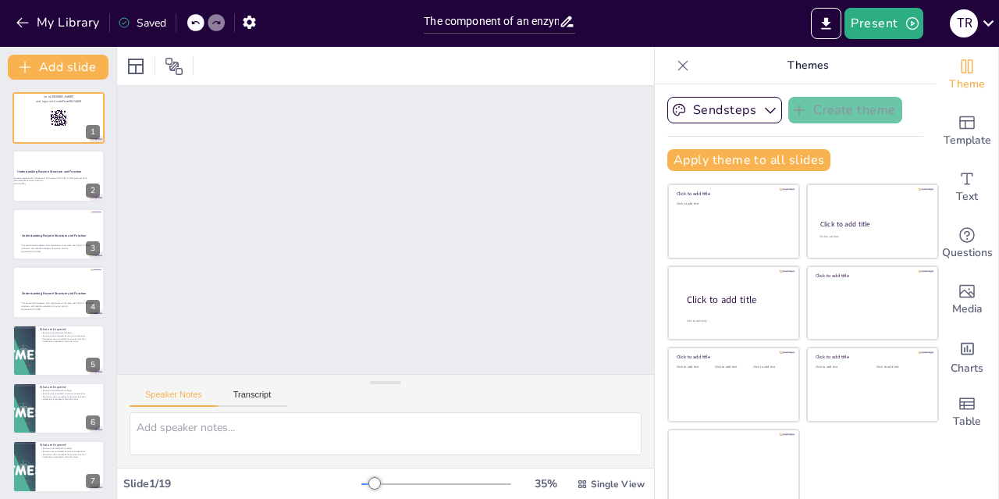
click at [91, 106] on icon at bounding box center [90, 106] width 6 height 9
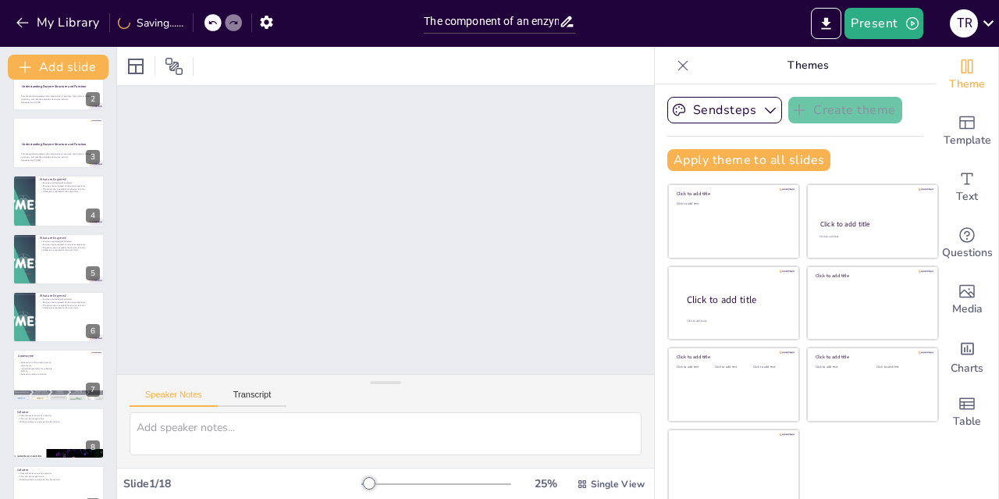
scroll to position [70, 0]
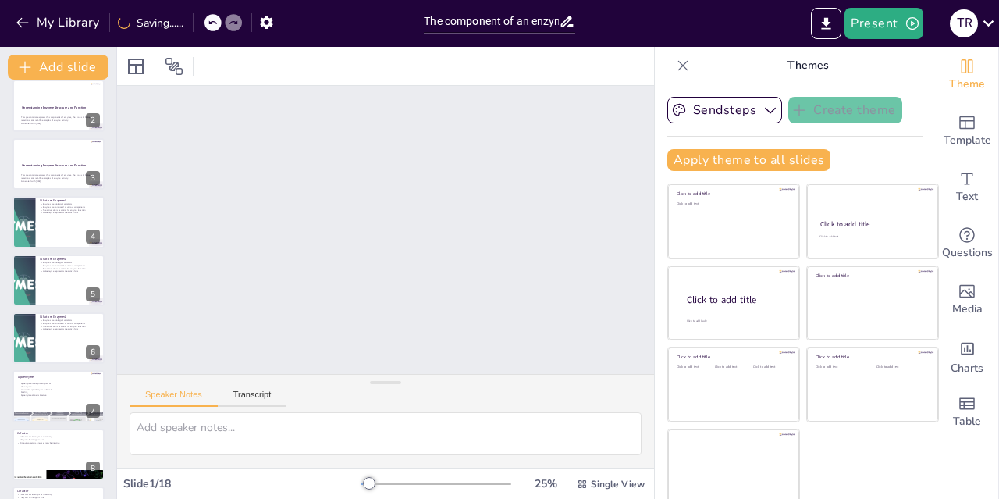
click at [44, 178] on p "This presentation explores the components of enzymes, their roles in biological…" at bounding box center [57, 176] width 73 height 5
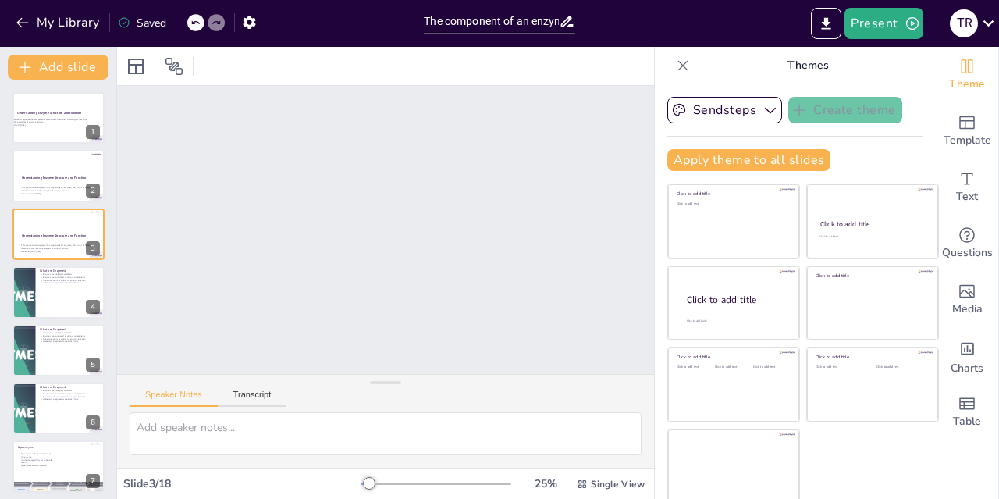
click at [68, 166] on icon at bounding box center [68, 163] width 9 height 9
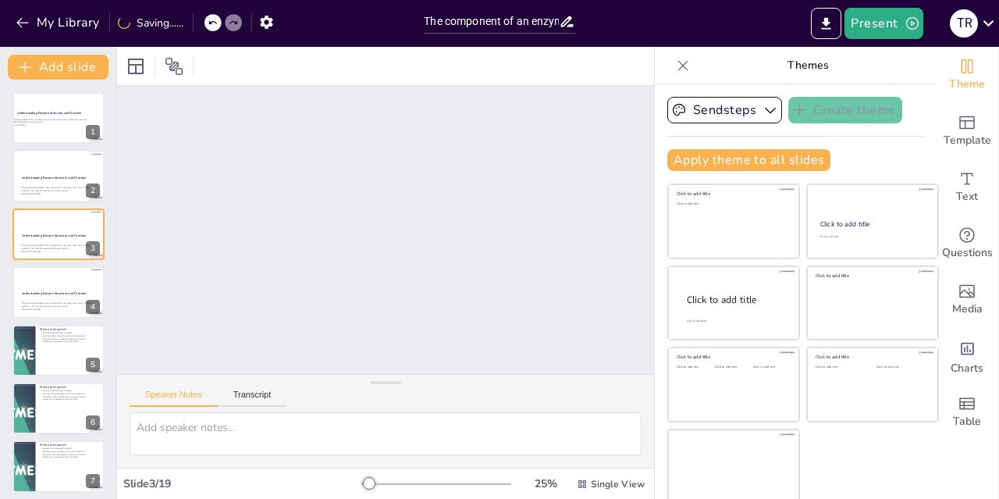
click at [87, 167] on icon at bounding box center [90, 163] width 11 height 11
click at [42, 243] on div at bounding box center [58, 234] width 92 height 52
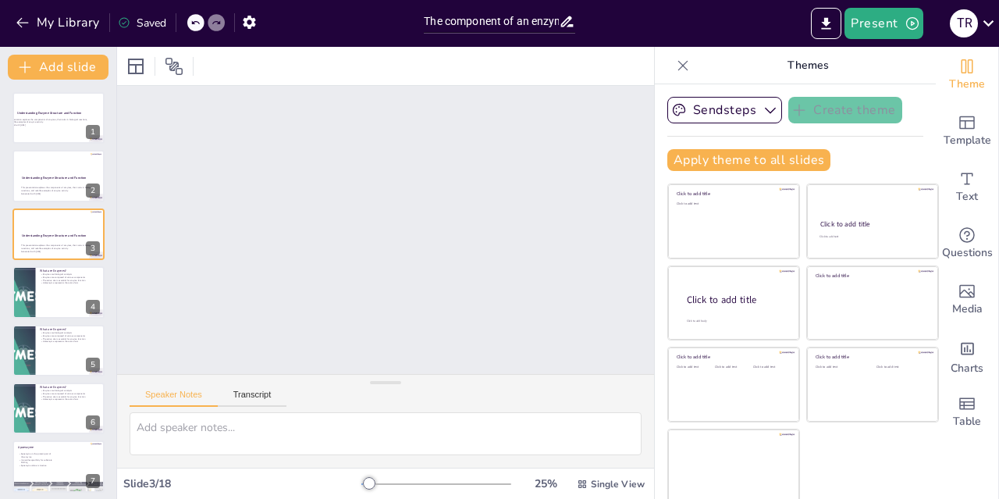
click at [65, 106] on icon at bounding box center [68, 105] width 9 height 9
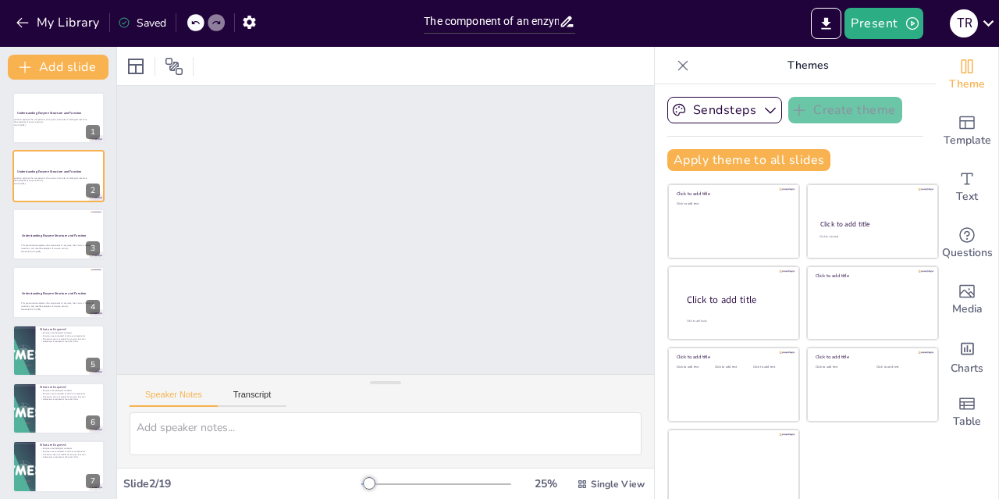
click at [91, 106] on icon at bounding box center [90, 106] width 6 height 9
click at [87, 107] on icon at bounding box center [90, 106] width 11 height 11
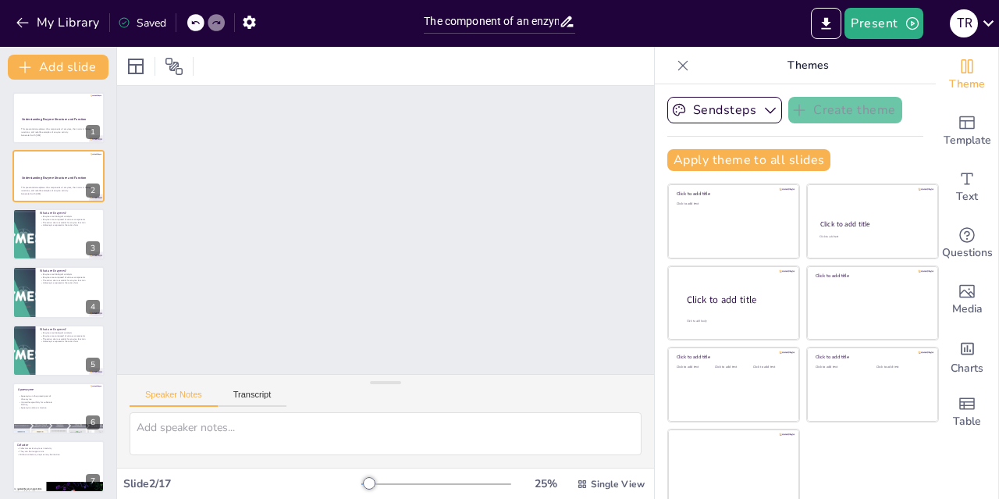
click at [37, 187] on p "This presentation explores the components of enzymes, their roles in biological…" at bounding box center [57, 188] width 73 height 5
click at [12, 180] on div "Understanding Enzyme Structure and Function This presentation explores the comp…" at bounding box center [58, 176] width 92 height 52
click at [898, 17] on button "Present" at bounding box center [884, 23] width 78 height 31
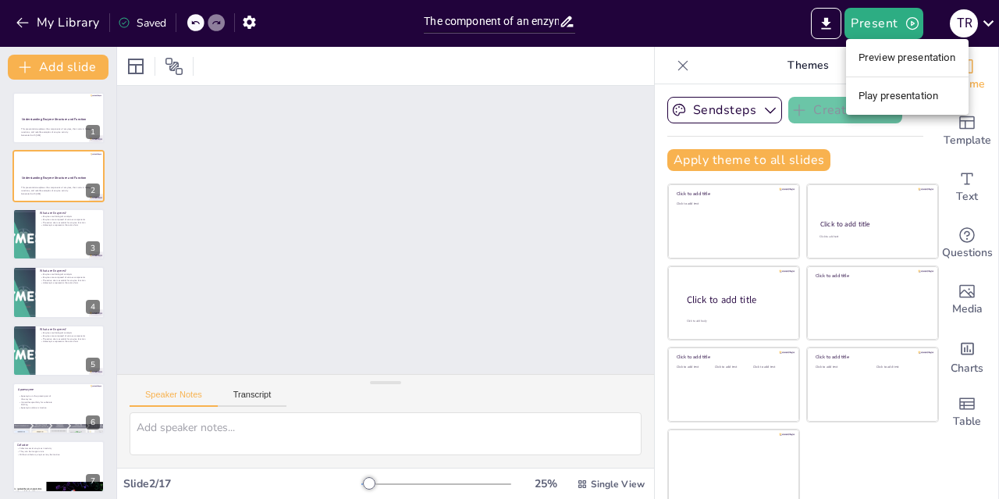
click at [926, 62] on li "Preview presentation" at bounding box center [907, 57] width 123 height 25
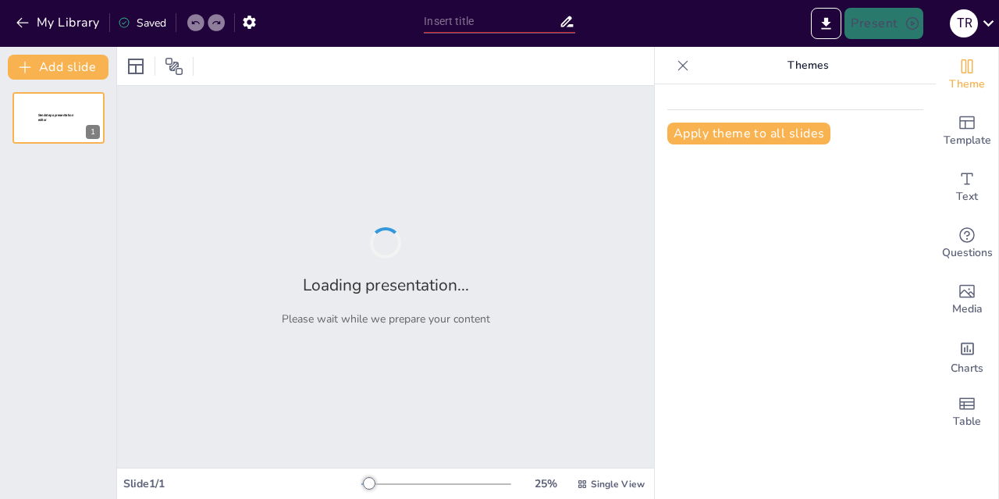
type input "The component of an enzyme: Understanding enzyme structure and function"
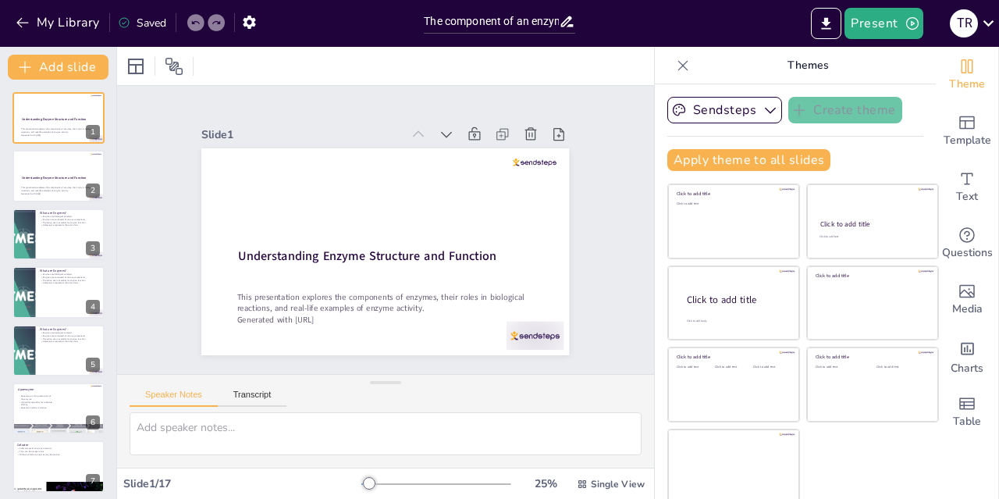
click at [61, 227] on button at bounding box center [68, 222] width 19 height 19
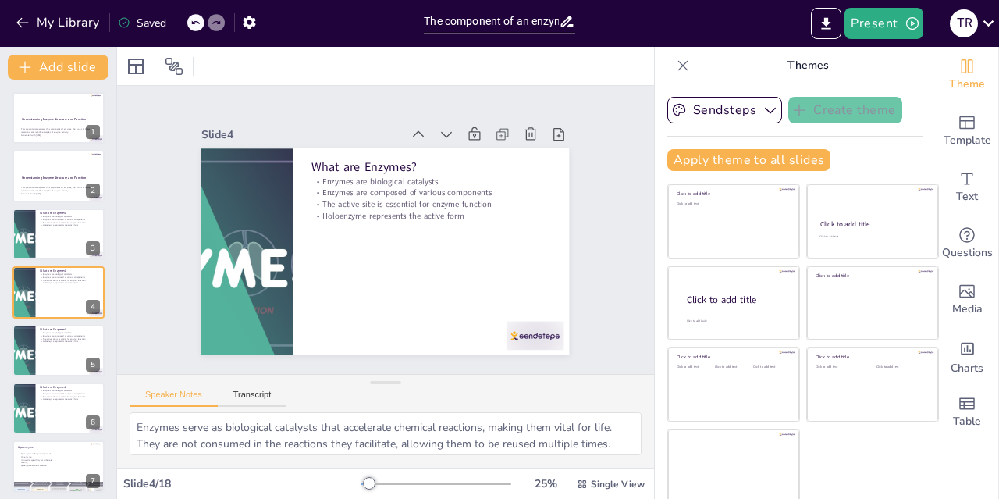
scroll to position [3, 0]
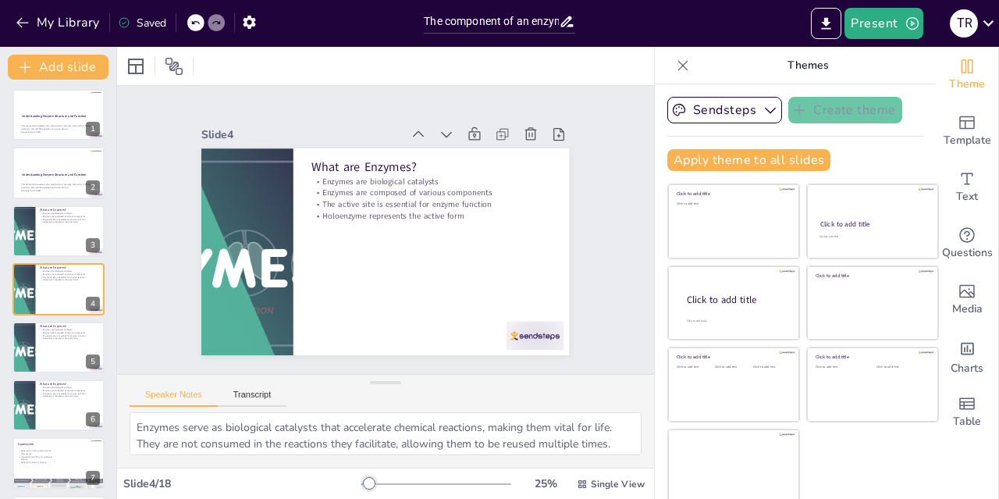
click at [37, 336] on div at bounding box center [58, 348] width 92 height 52
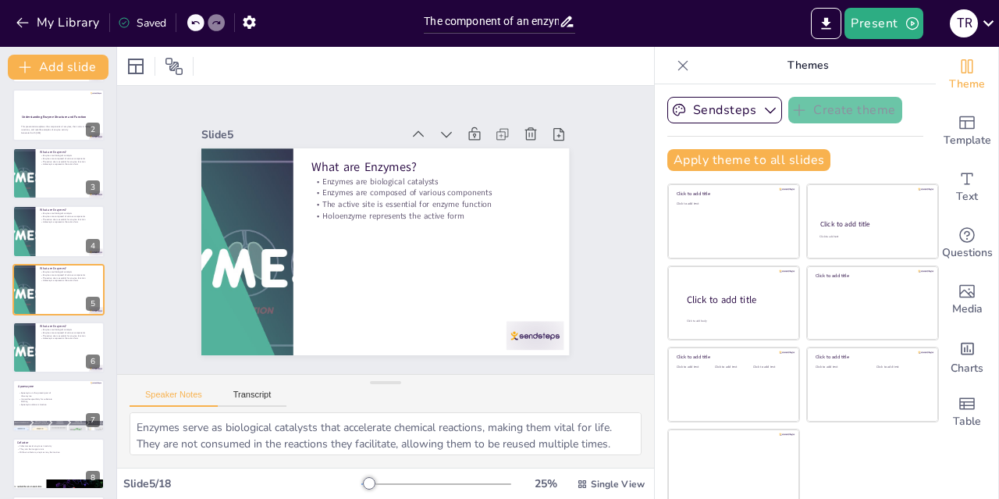
click at [37, 404] on p "Apoenzyme alone is inactive" at bounding box center [35, 405] width 34 height 3
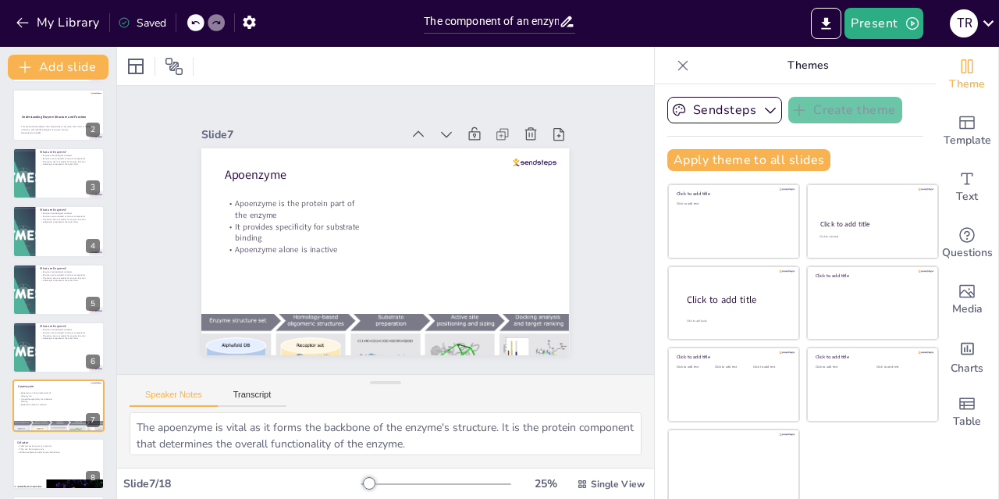
scroll to position [177, 0]
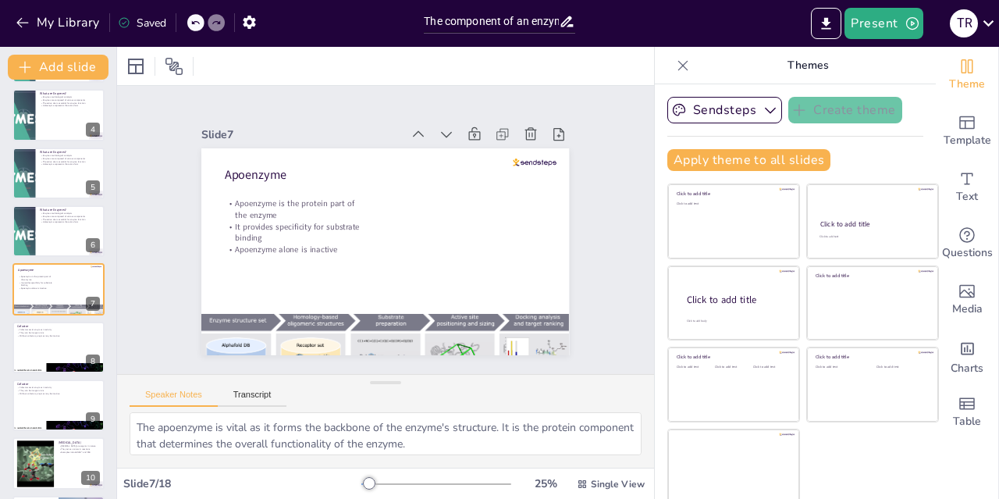
click at [40, 214] on p "Enzymes are biological catalysts" at bounding box center [70, 213] width 60 height 3
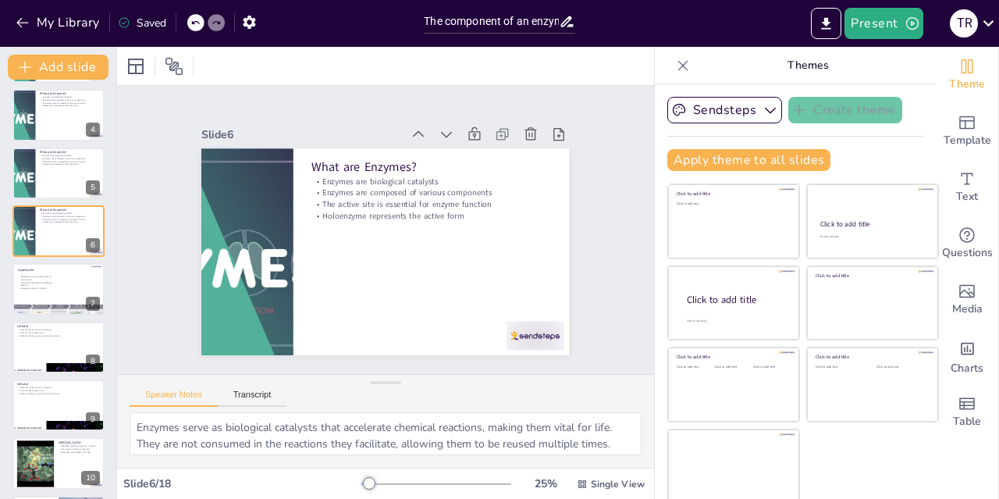
scroll to position [119, 0]
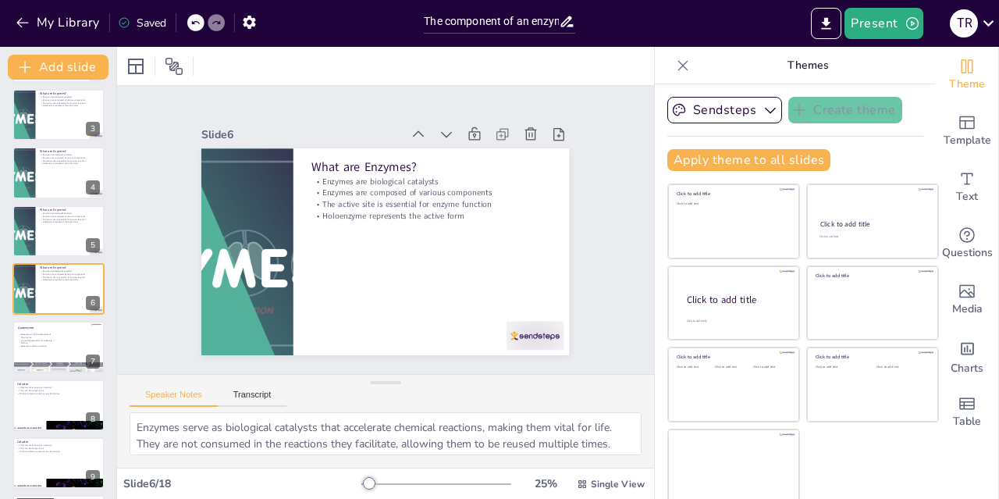
click at [86, 273] on icon at bounding box center [90, 277] width 11 height 11
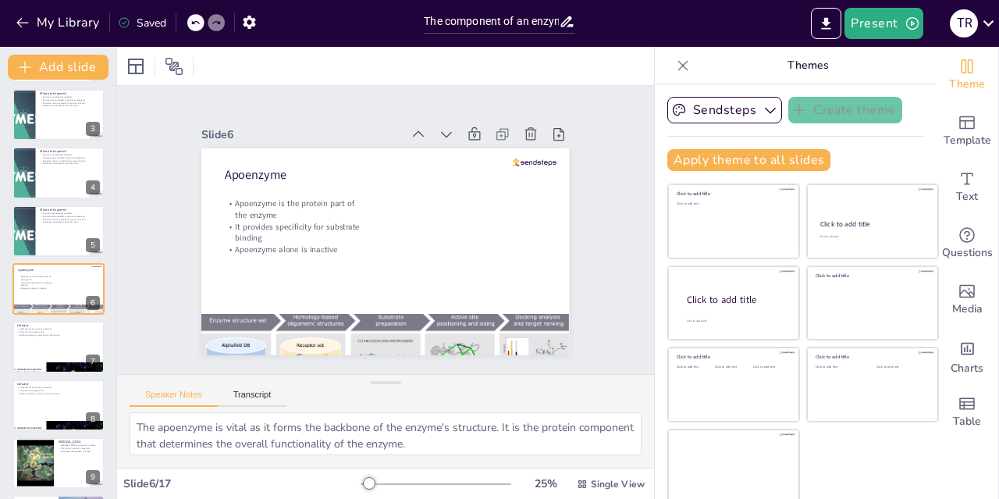
click at [69, 220] on icon at bounding box center [68, 218] width 9 height 9
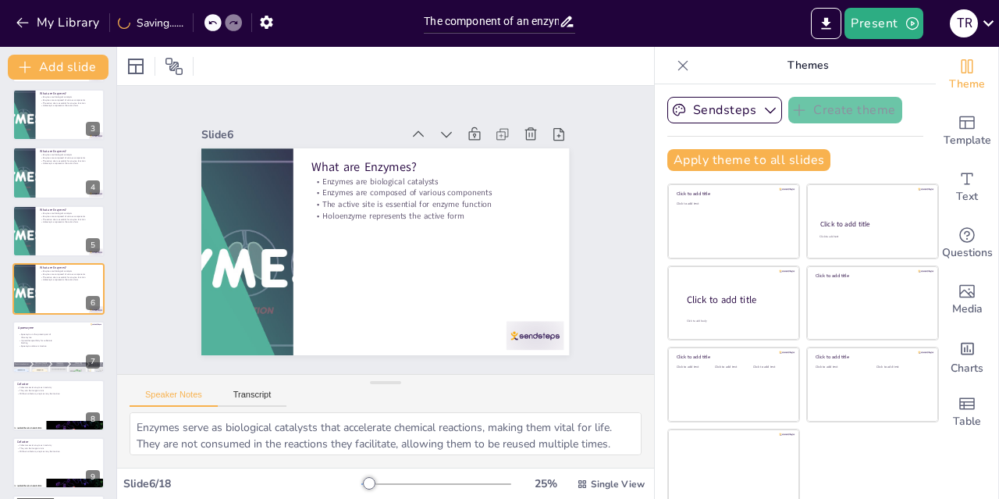
click at [91, 219] on icon at bounding box center [90, 219] width 6 height 9
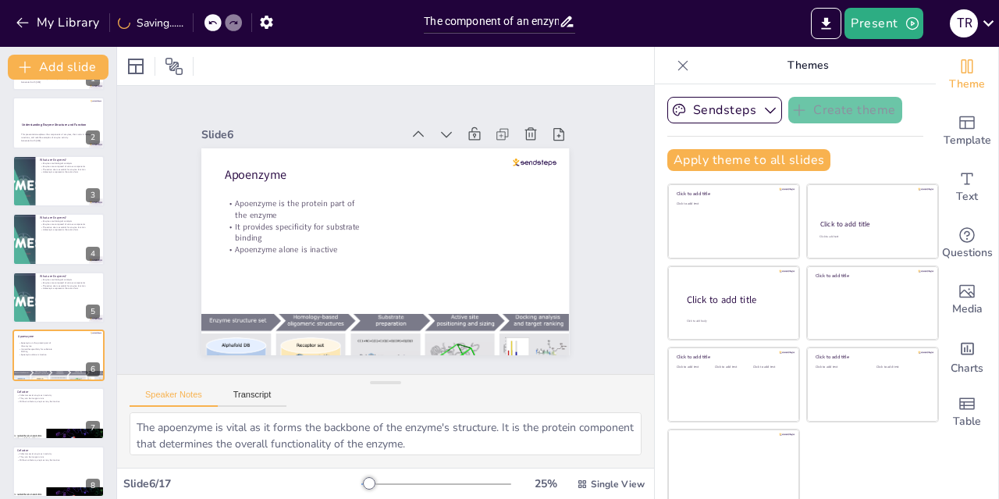
scroll to position [52, 0]
click at [41, 173] on p "Holoenzyme represents the active form" at bounding box center [70, 172] width 60 height 3
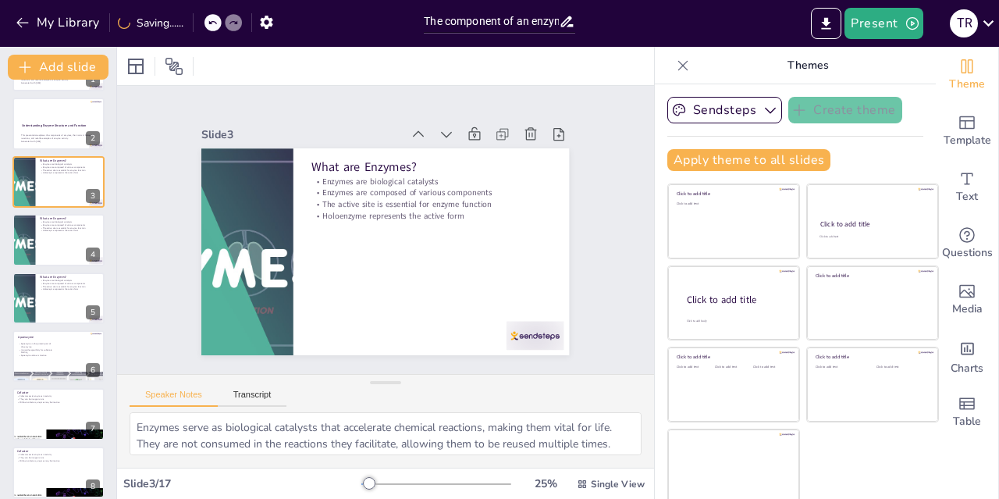
scroll to position [0, 0]
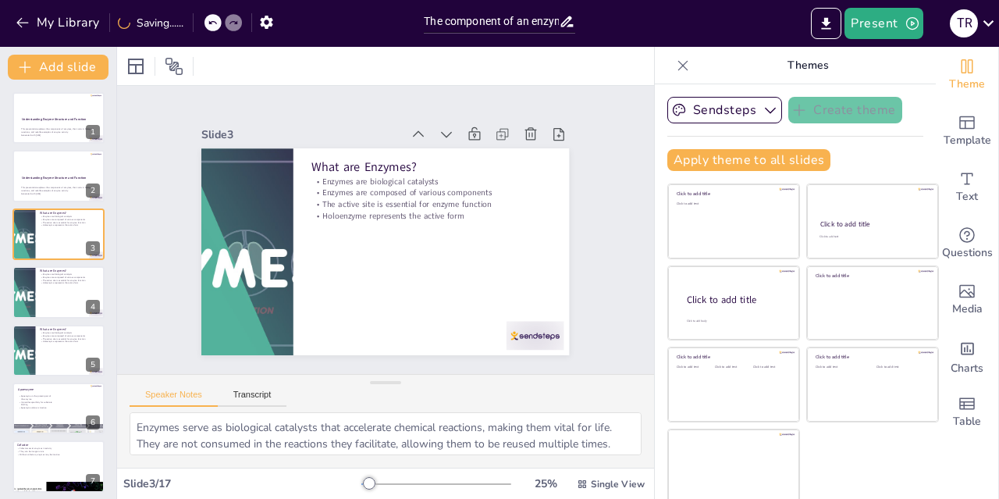
click at [91, 222] on icon at bounding box center [90, 223] width 6 height 9
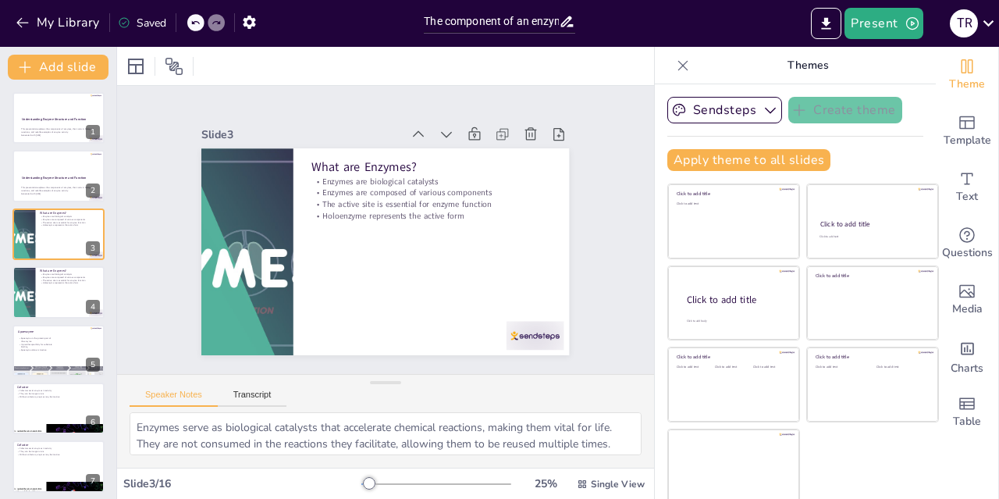
click at [87, 226] on icon at bounding box center [90, 222] width 11 height 11
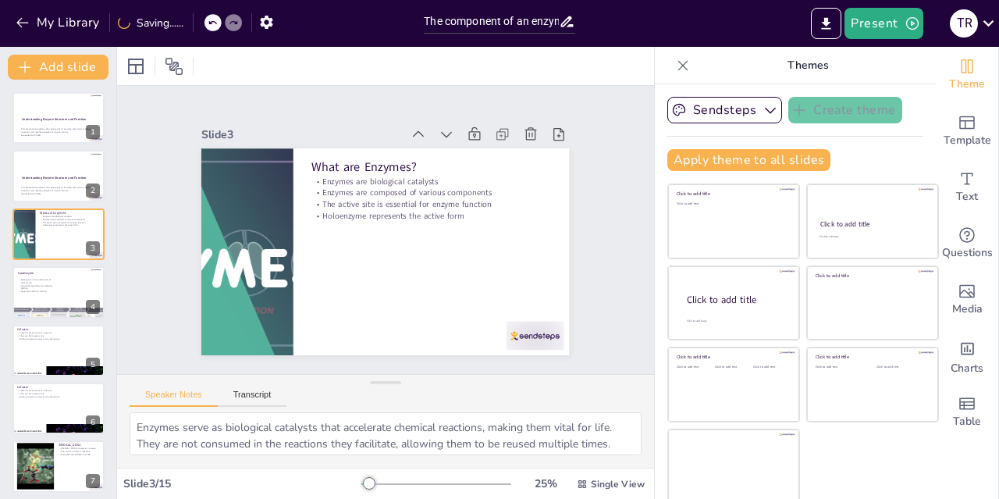
click at [42, 294] on div at bounding box center [58, 292] width 92 height 52
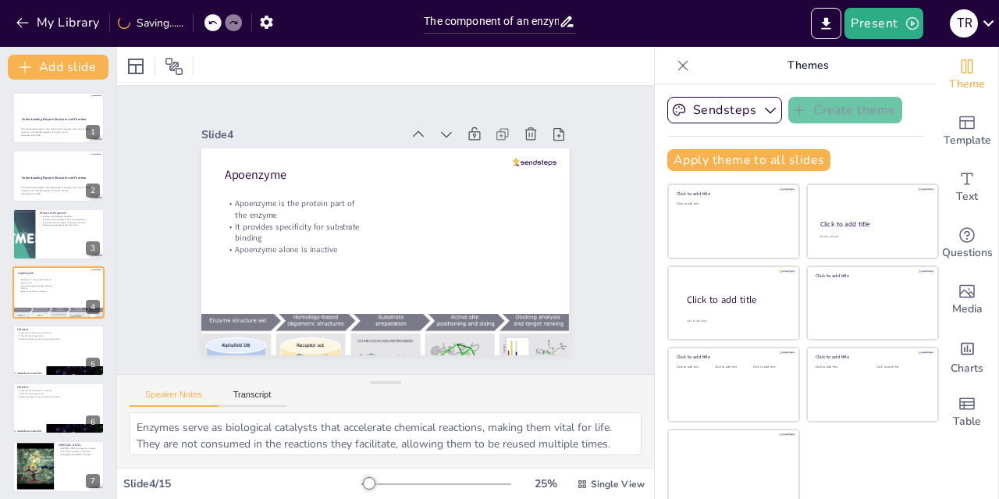
type textarea "The apoenzyme is vital as it forms the backbone of the enzyme's structure. It i…"
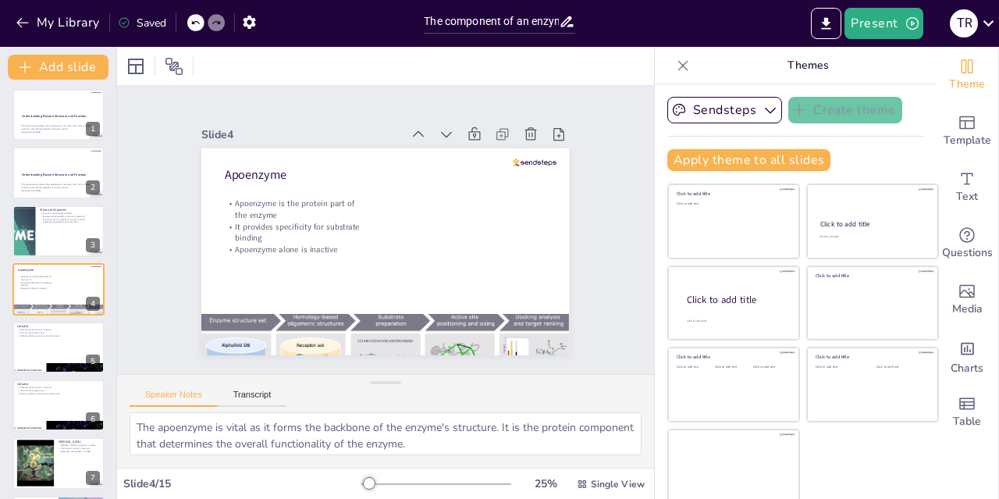
click at [44, 116] on strong "Understanding Enzyme Structure and Function" at bounding box center [54, 116] width 65 height 4
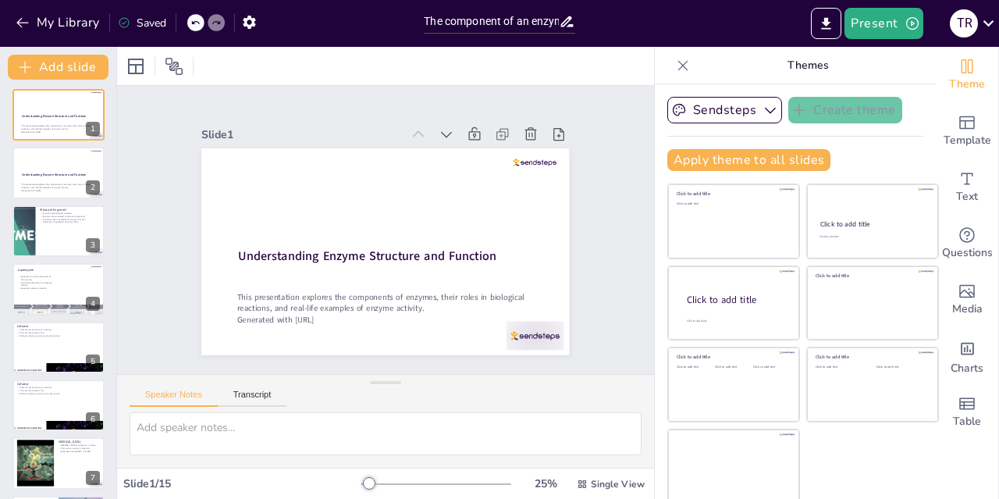
scroll to position [0, 0]
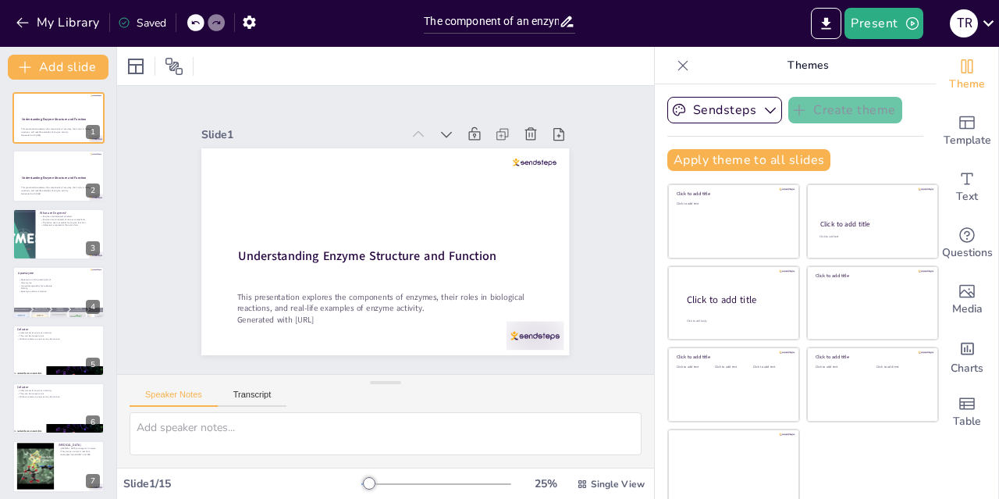
click at [88, 109] on icon at bounding box center [90, 106] width 11 height 11
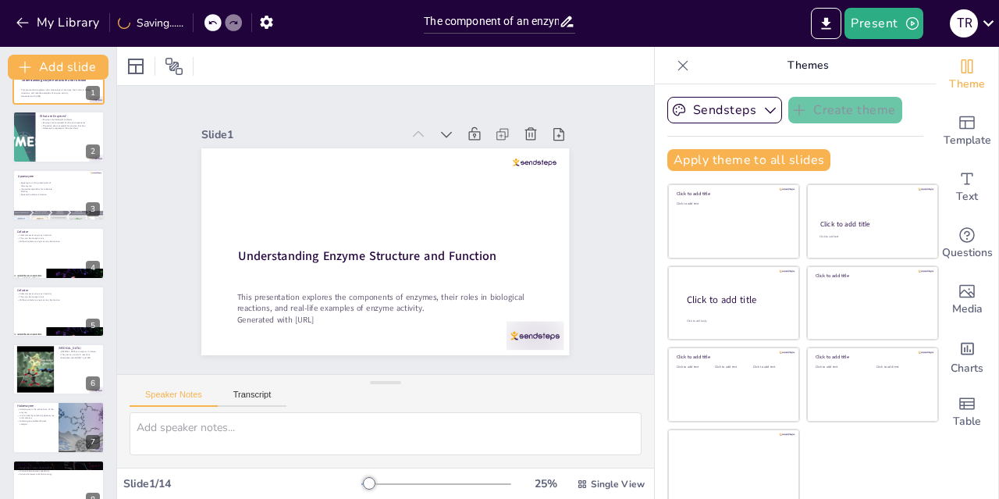
scroll to position [40, 0]
click at [35, 129] on div at bounding box center [24, 136] width 92 height 52
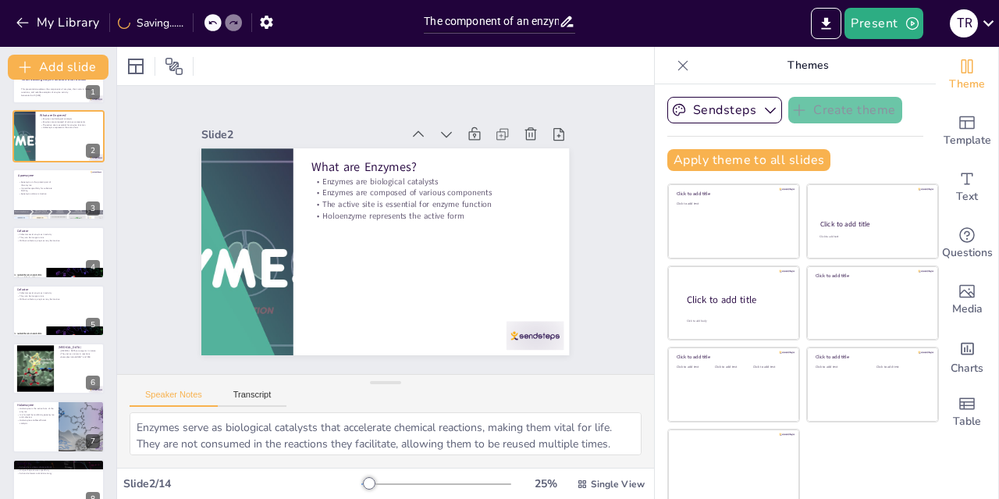
scroll to position [0, 0]
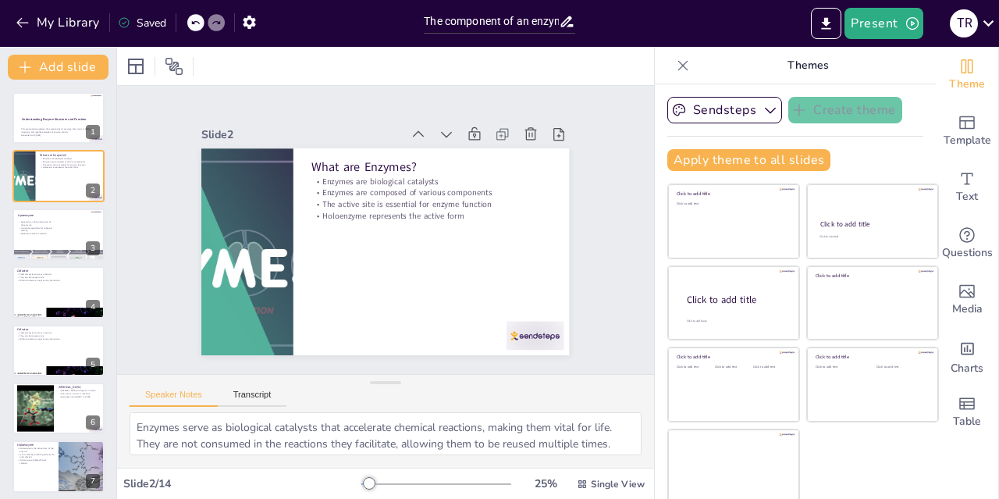
click at [41, 223] on p "Apoenzyme is the protein part of the enzyme" at bounding box center [35, 223] width 34 height 5
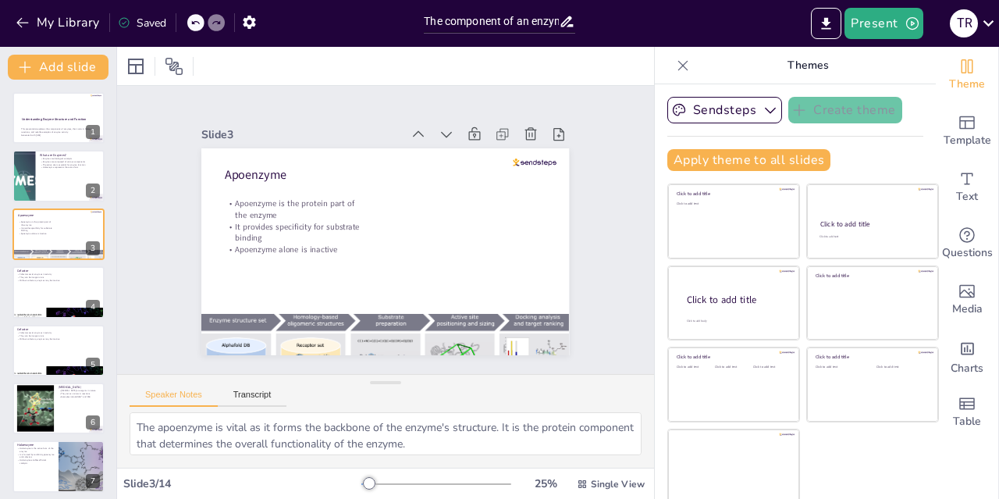
click at [34, 295] on div at bounding box center [58, 292] width 92 height 52
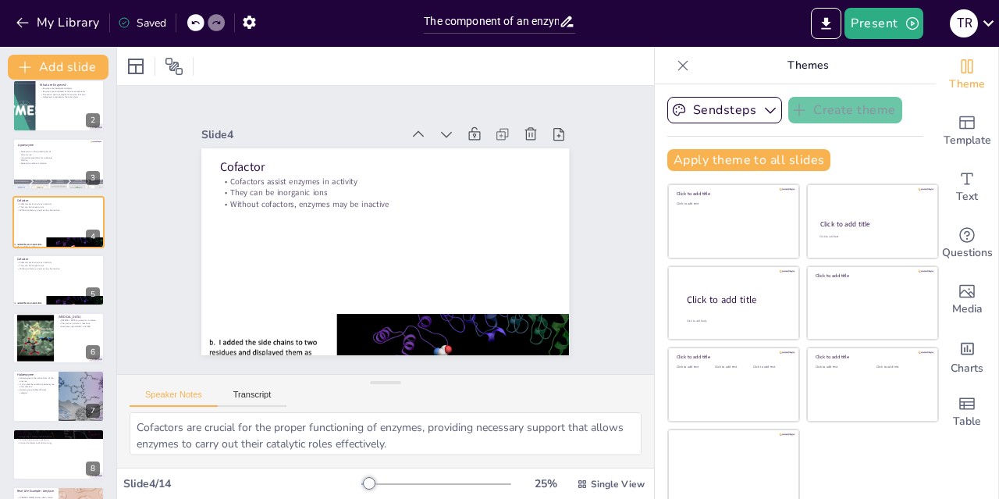
scroll to position [71, 0]
click at [18, 267] on p "Without cofactors, enzymes may be inactive" at bounding box center [58, 267] width 83 height 3
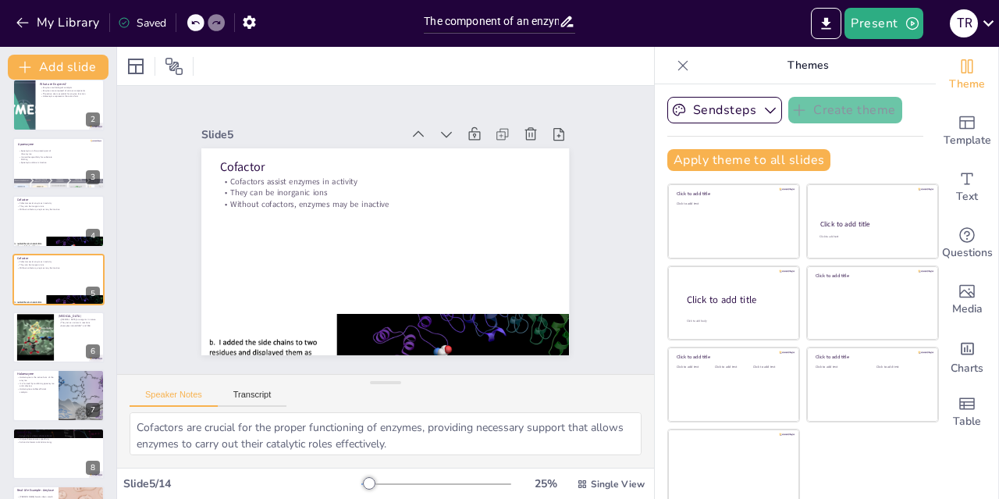
scroll to position [61, 0]
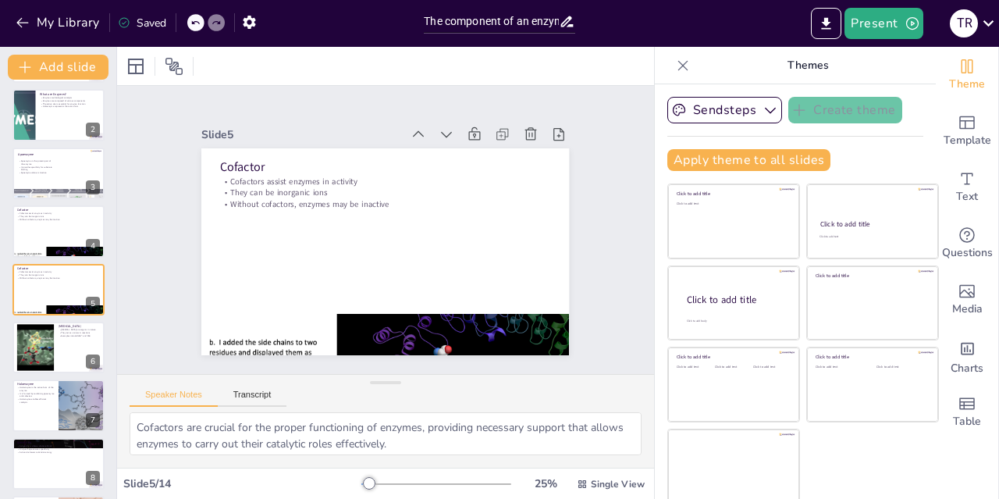
click at [23, 351] on div at bounding box center [36, 347] width 62 height 47
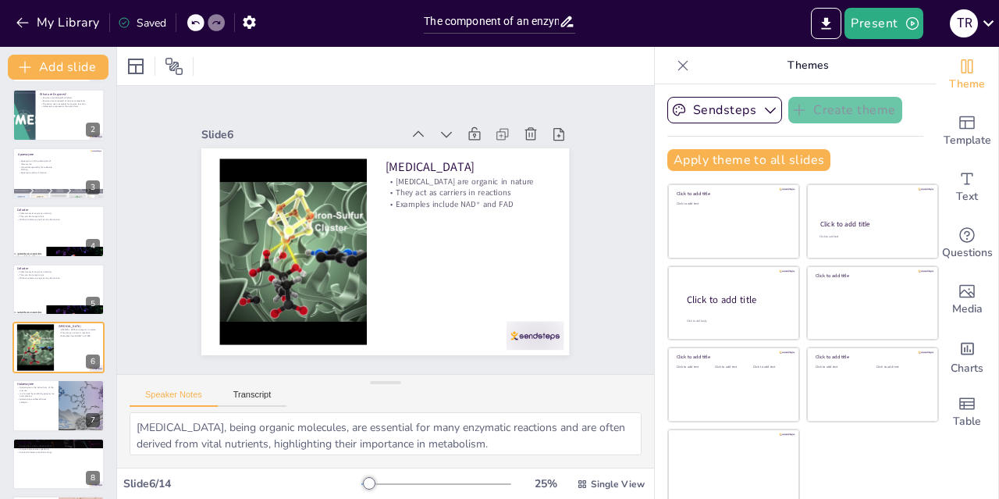
scroll to position [119, 0]
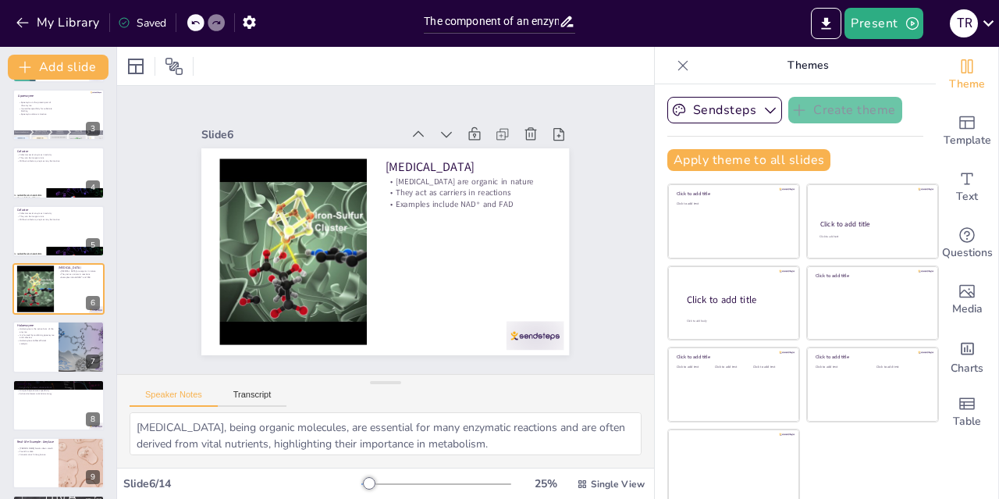
click at [41, 236] on div at bounding box center [58, 231] width 92 height 52
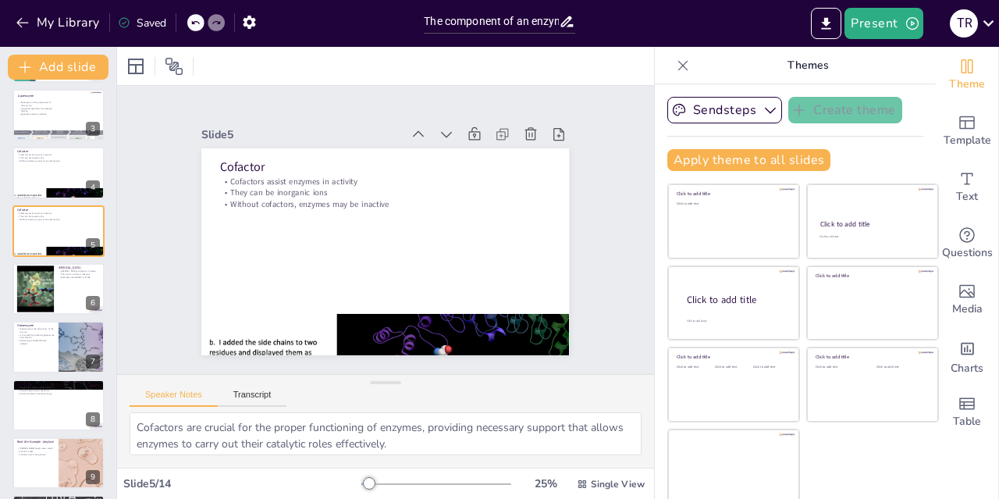
scroll to position [61, 0]
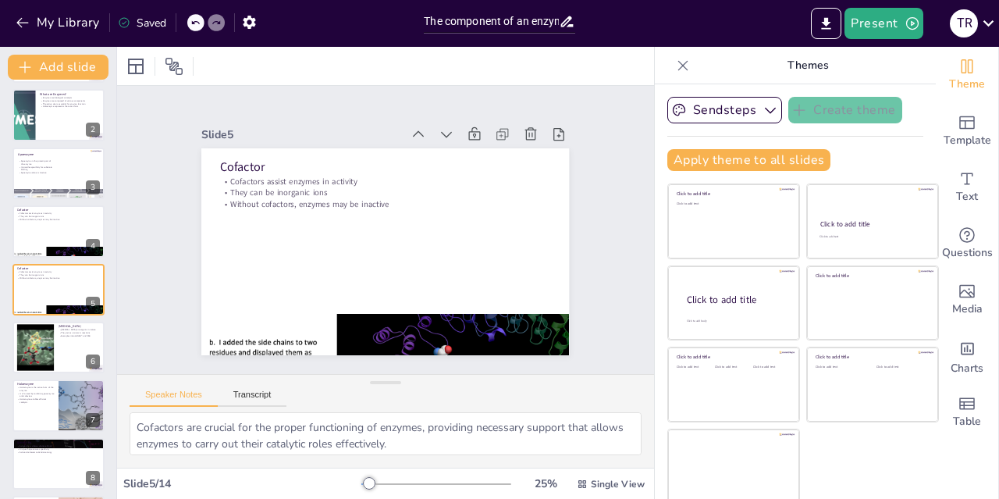
click at [89, 276] on icon at bounding box center [90, 277] width 6 height 9
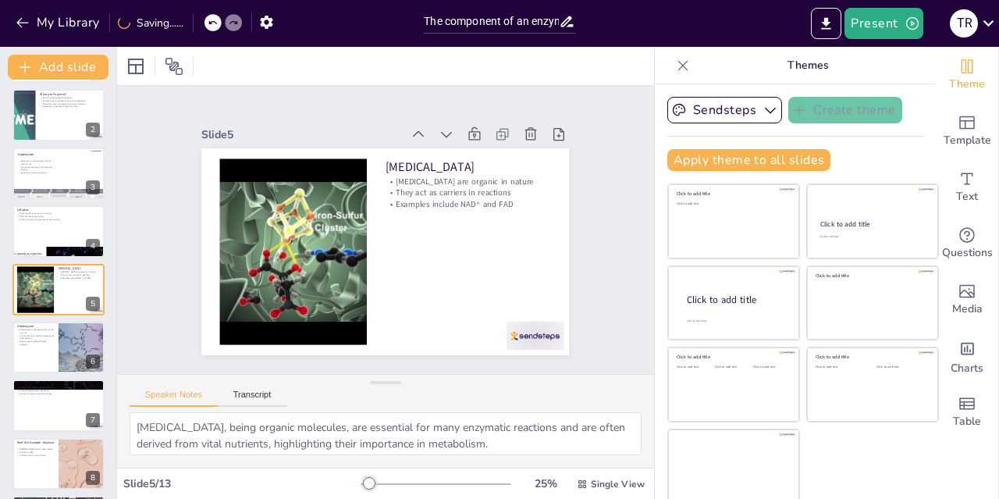
click at [22, 363] on div at bounding box center [58, 348] width 92 height 52
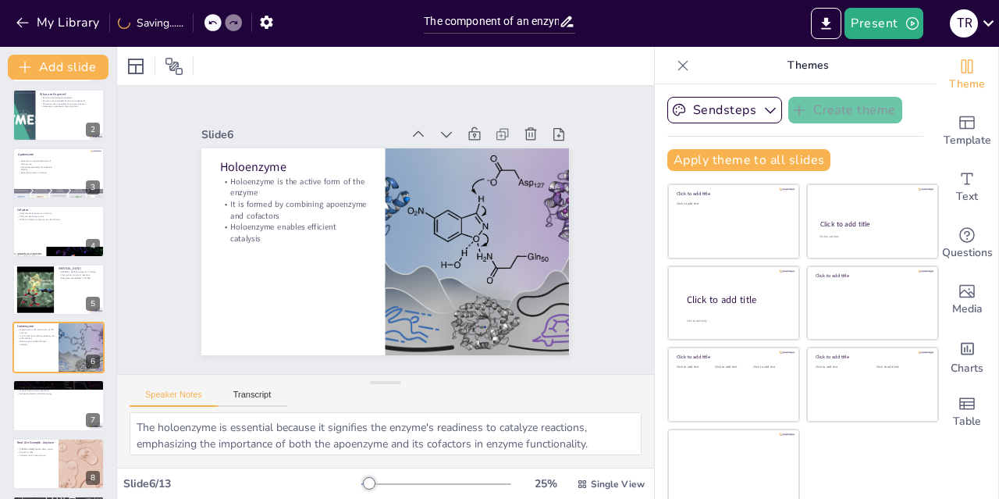
scroll to position [119, 0]
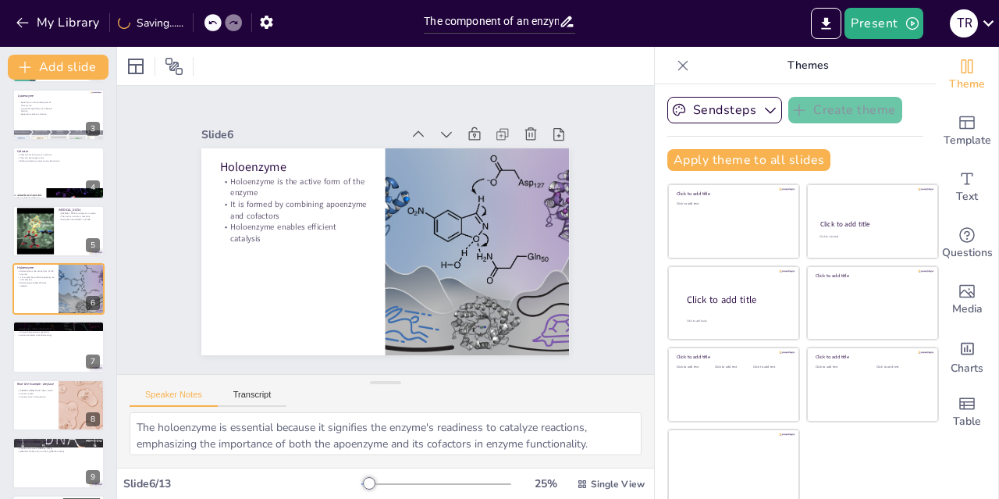
click at [31, 411] on div at bounding box center [58, 405] width 92 height 52
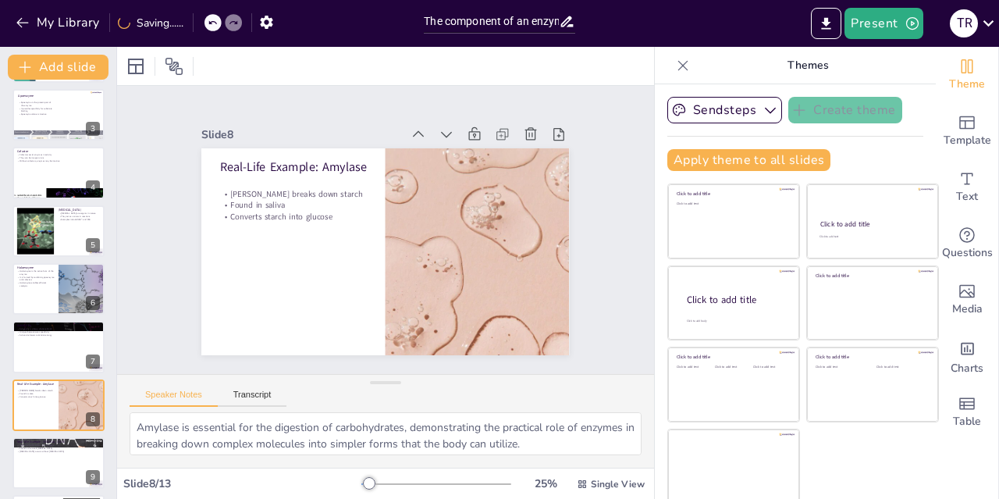
scroll to position [235, 0]
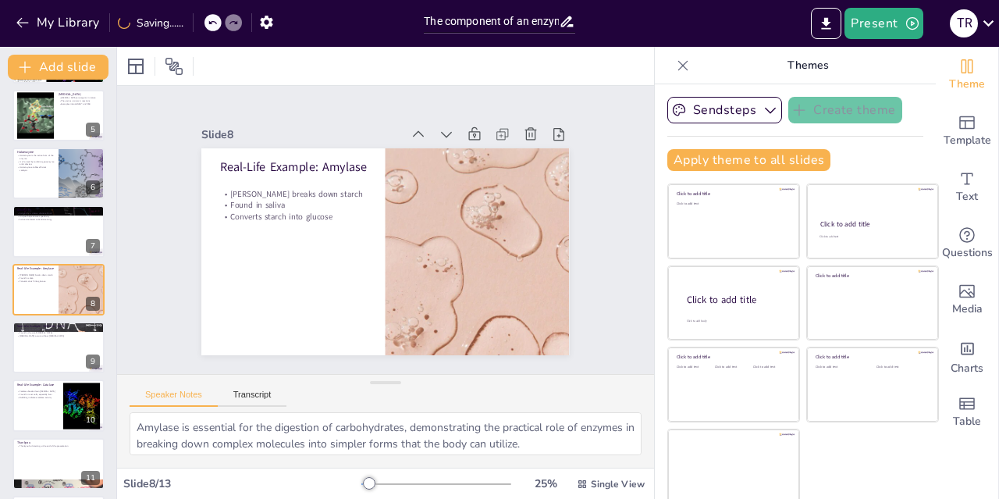
click at [37, 334] on p "[MEDICAL_DATA] occurs without [MEDICAL_DATA]" at bounding box center [58, 335] width 83 height 3
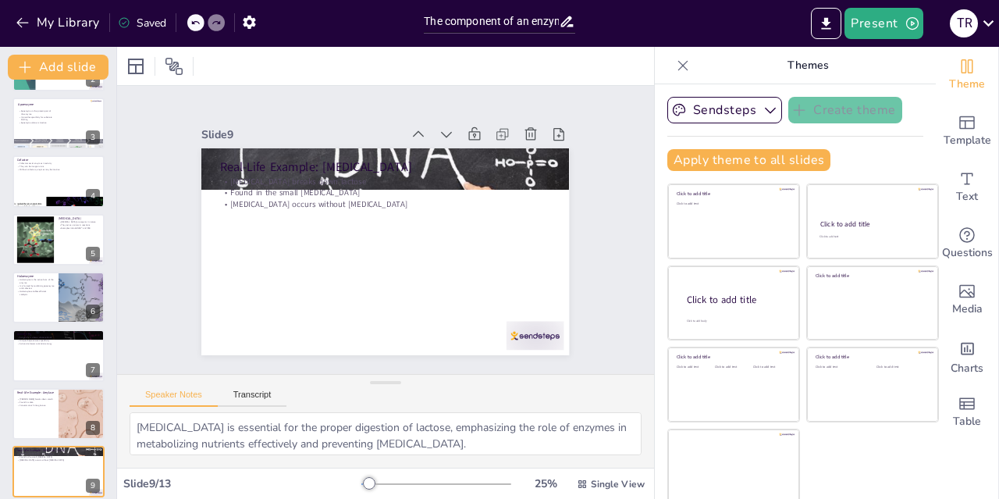
scroll to position [0, 0]
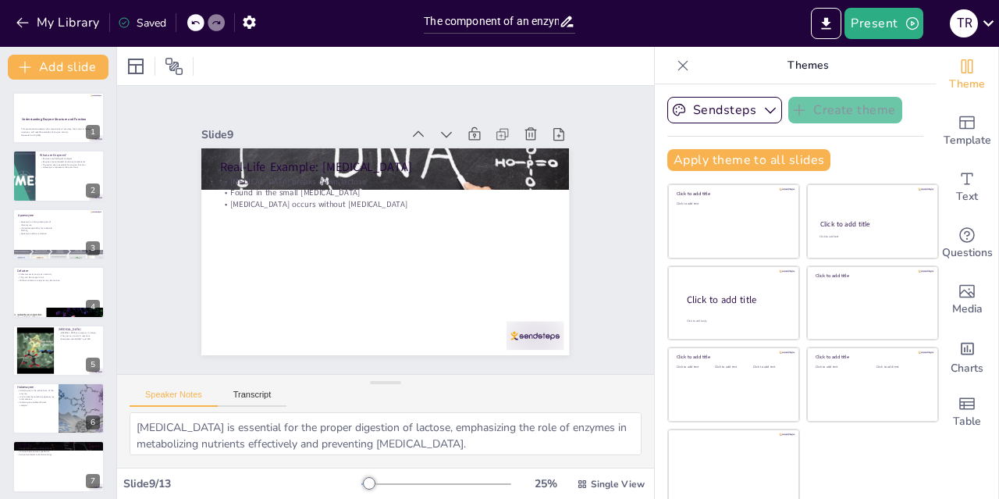
click at [42, 172] on div at bounding box center [58, 176] width 92 height 52
type textarea "Enzymes serve as biological catalysts that accelerate chemical reactions, makin…"
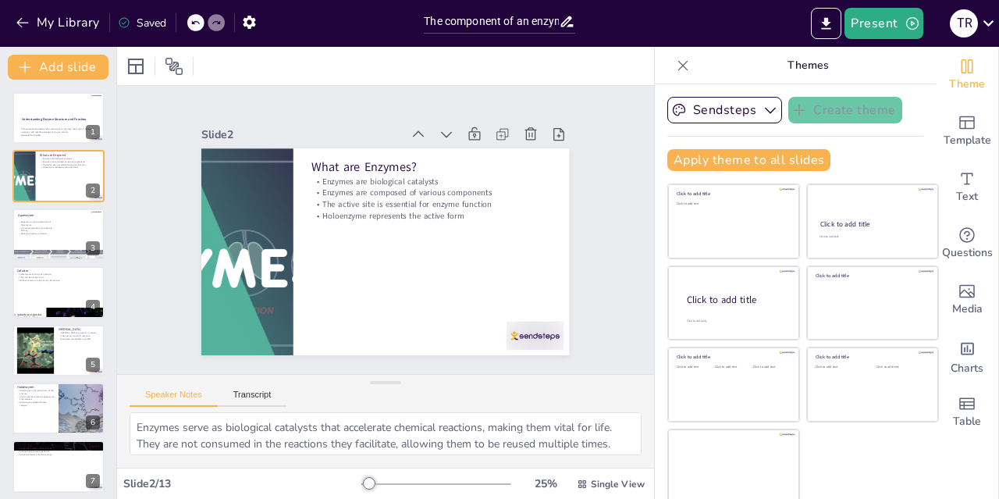
click at [37, 116] on div at bounding box center [58, 118] width 92 height 52
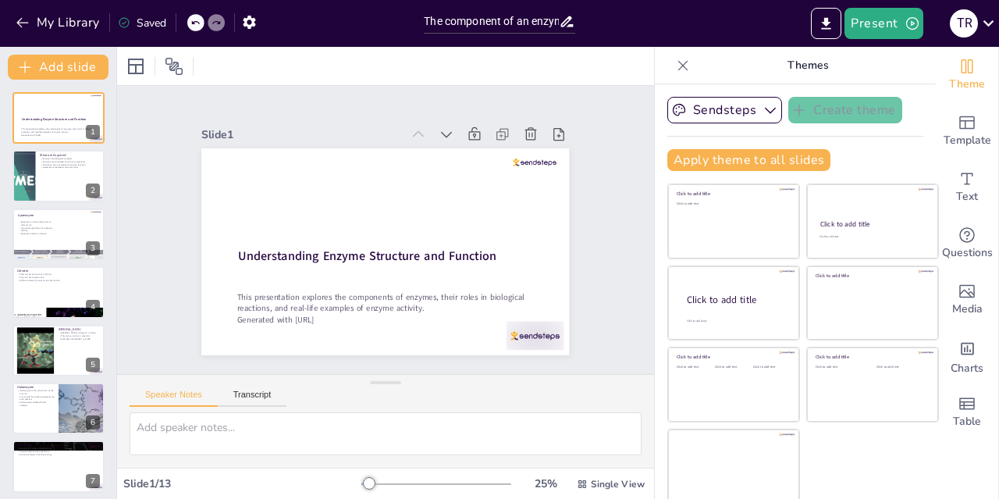
click at [828, 22] on icon "Export to PowerPoint" at bounding box center [826, 23] width 9 height 12
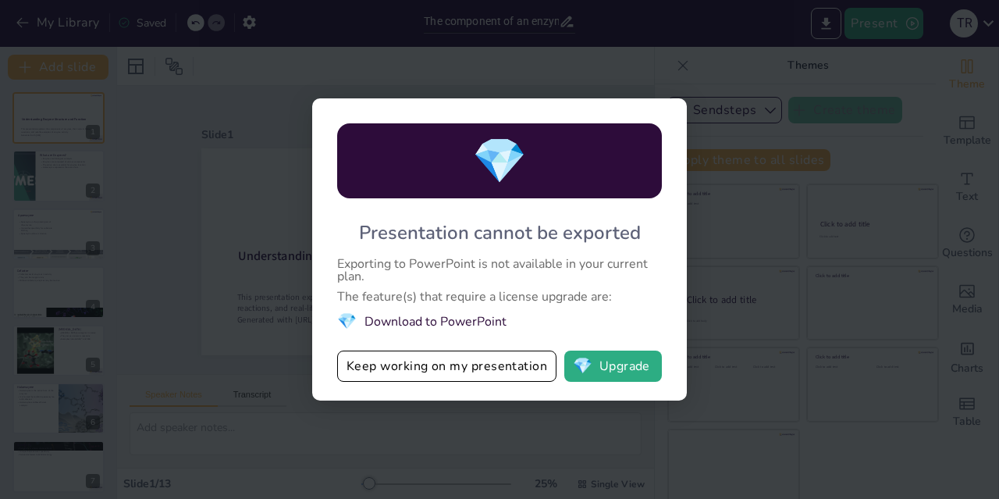
click at [468, 372] on button "Keep working on my presentation" at bounding box center [446, 365] width 219 height 31
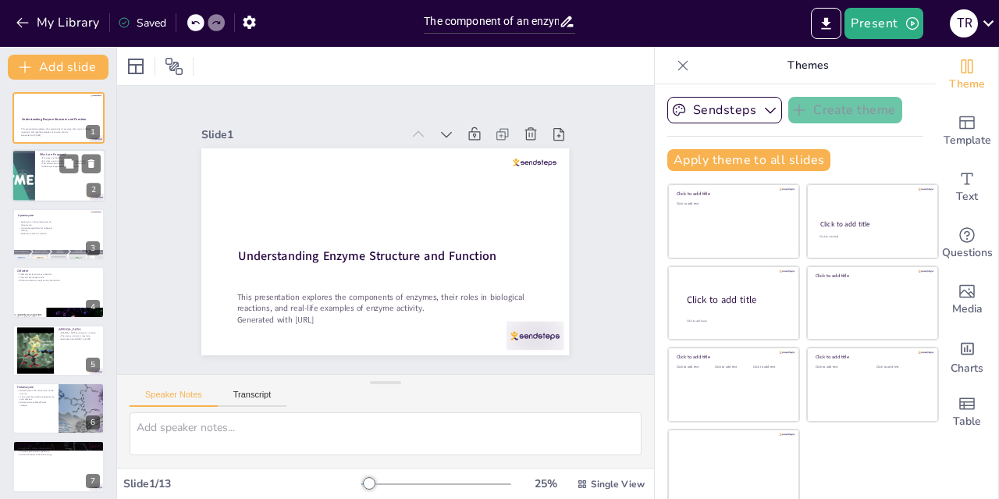
click at [66, 183] on div at bounding box center [59, 176] width 94 height 53
type textarea "Enzymes serve as biological catalysts that accelerate chemical reactions, makin…"
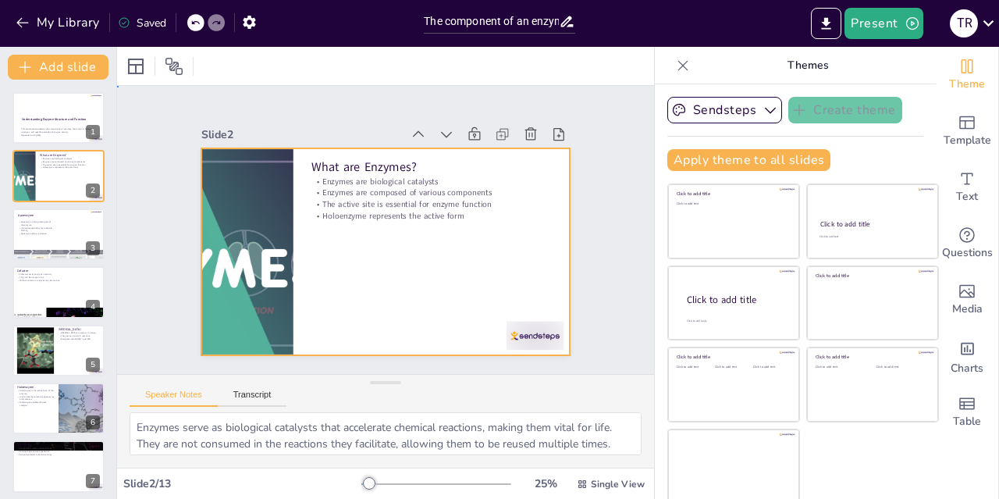
click at [431, 237] on div at bounding box center [385, 251] width 368 height 207
click at [397, 326] on div at bounding box center [385, 251] width 368 height 207
click at [439, 297] on div at bounding box center [383, 252] width 387 height 244
drag, startPoint x: 525, startPoint y: 416, endPoint x: 493, endPoint y: 399, distance: 37.0
click at [493, 399] on div "Speaker Notes Transcript Enzymes serve as biological catalysts that accelerate …" at bounding box center [385, 421] width 537 height 94
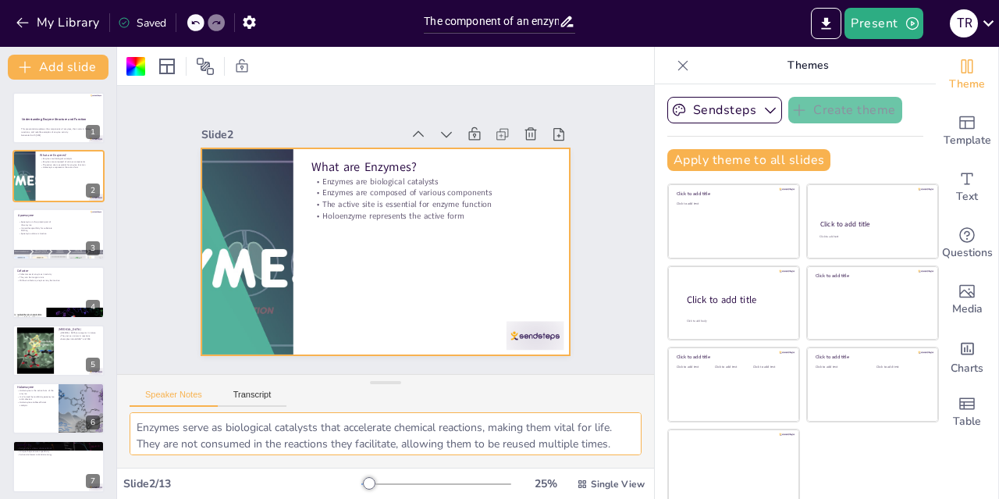
scroll to position [5, 0]
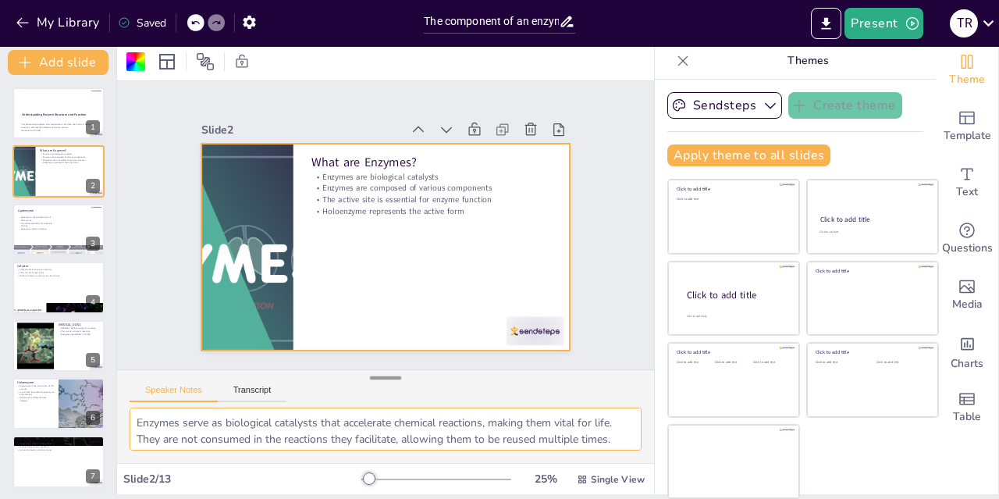
click at [378, 378] on div at bounding box center [385, 378] width 31 height 16
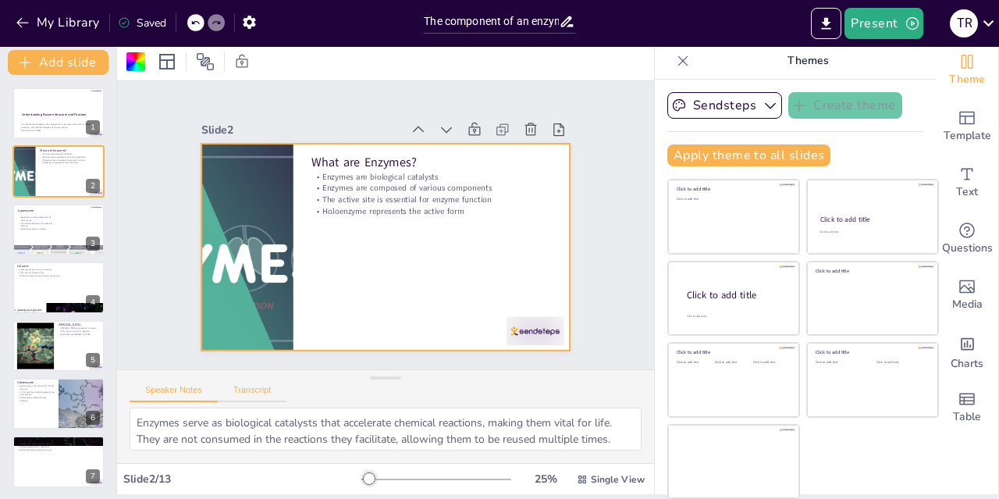
click at [253, 393] on button "Transcript" at bounding box center [252, 393] width 69 height 17
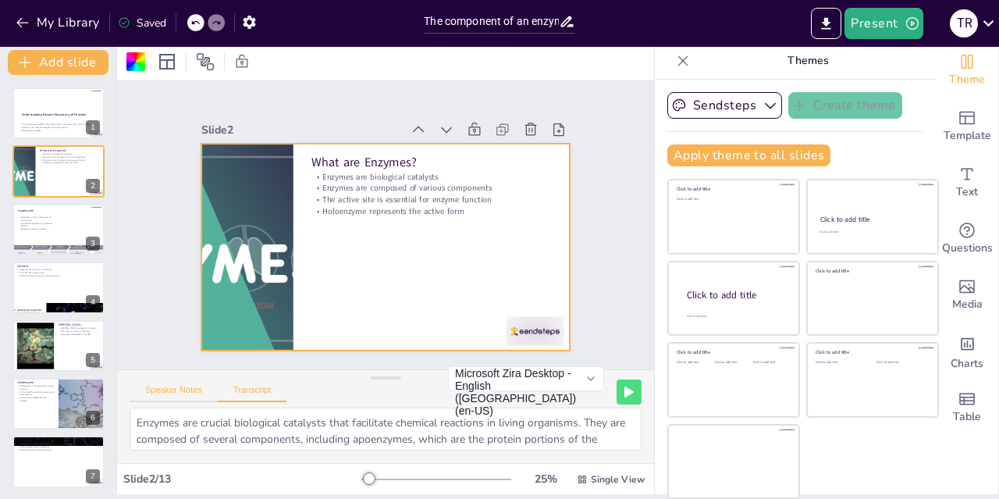
click at [187, 393] on button "Speaker Notes" at bounding box center [174, 393] width 88 height 17
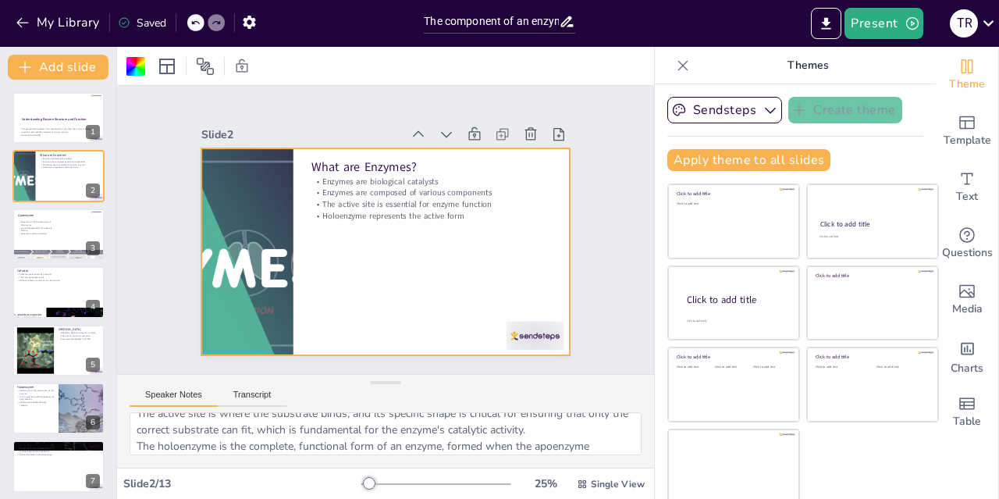
scroll to position [43, 0]
